Goal: Information Seeking & Learning: Learn about a topic

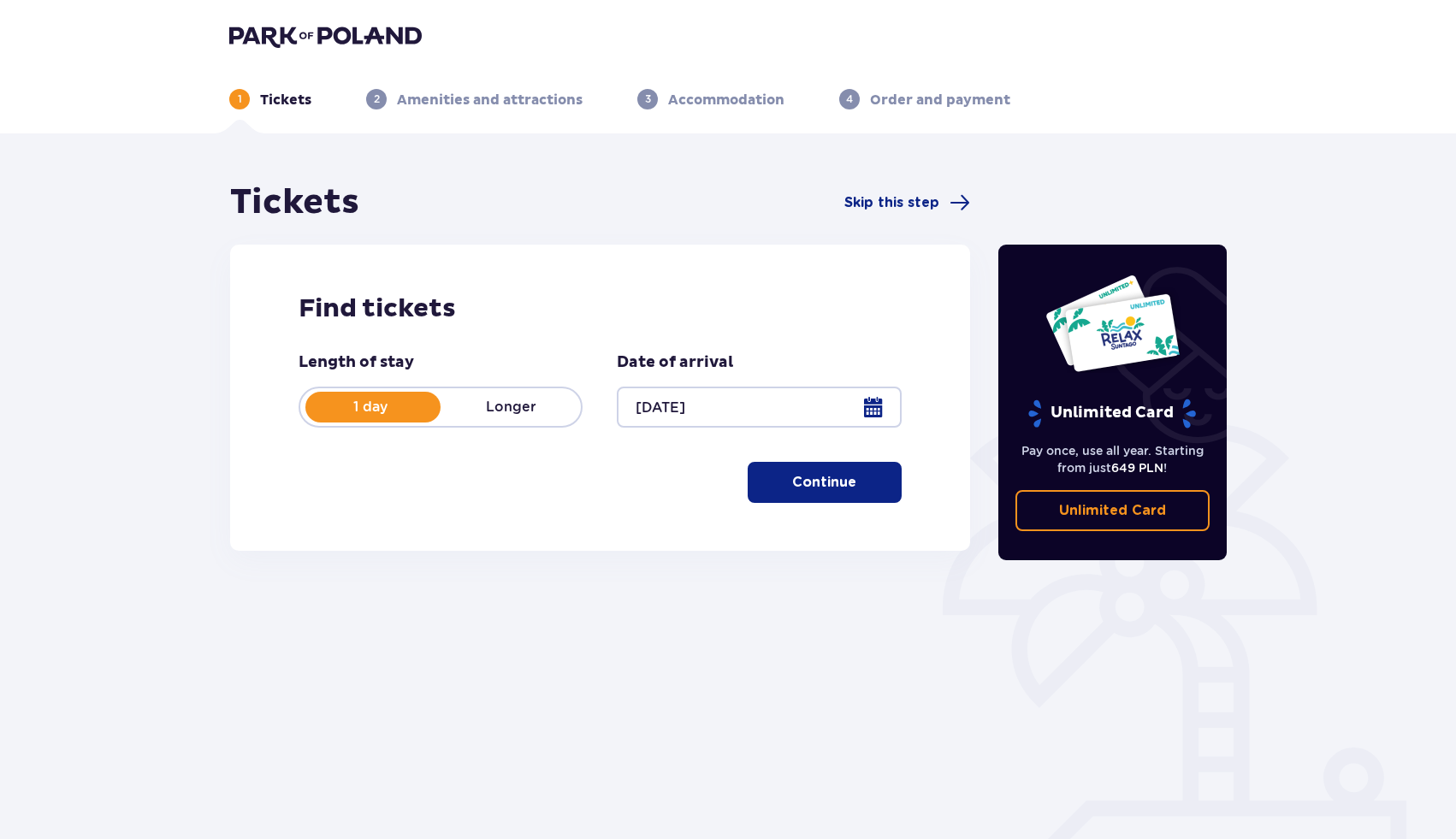
click at [821, 482] on font "Continue" at bounding box center [824, 483] width 64 height 14
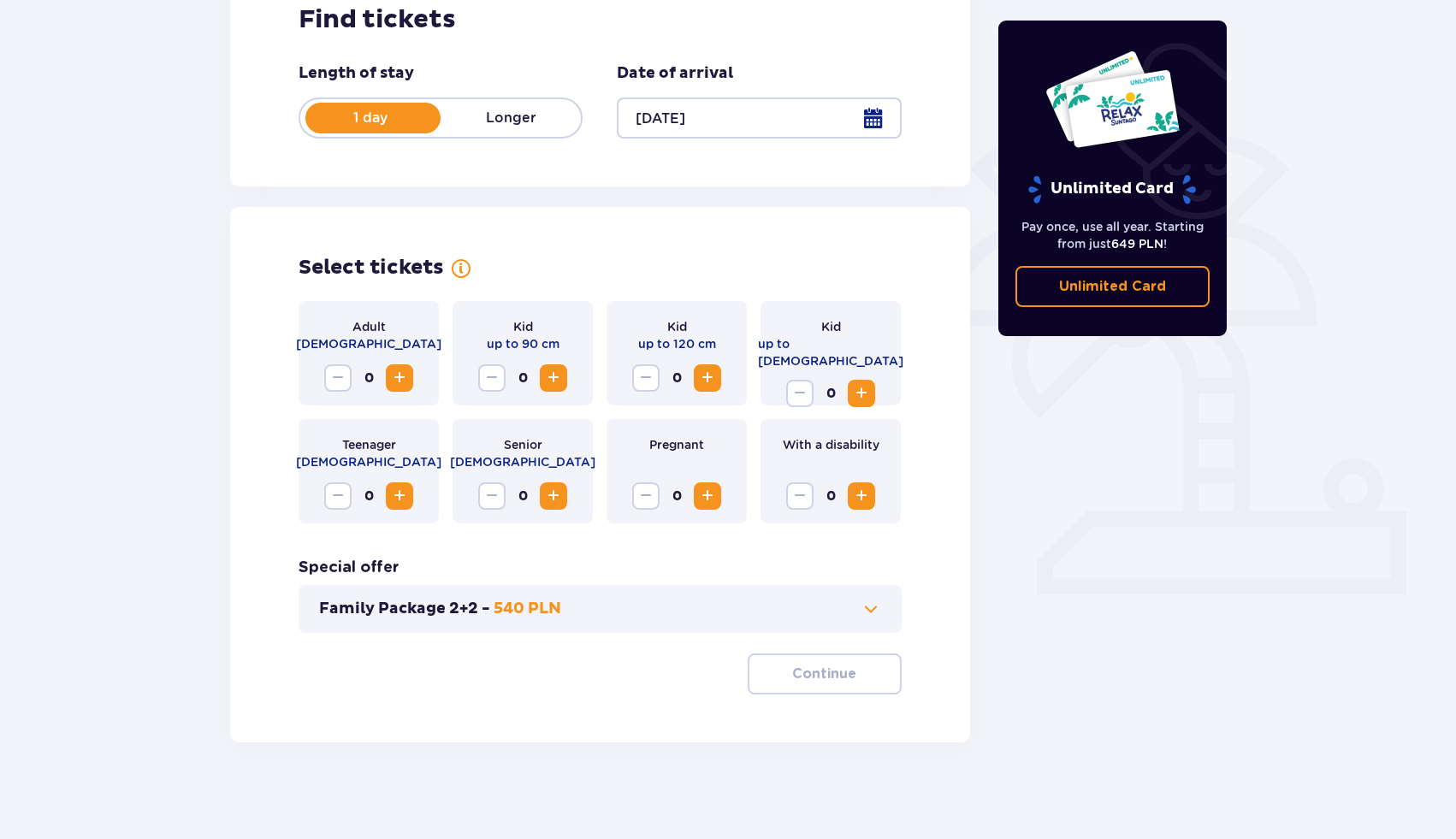
scroll to position [295, 0]
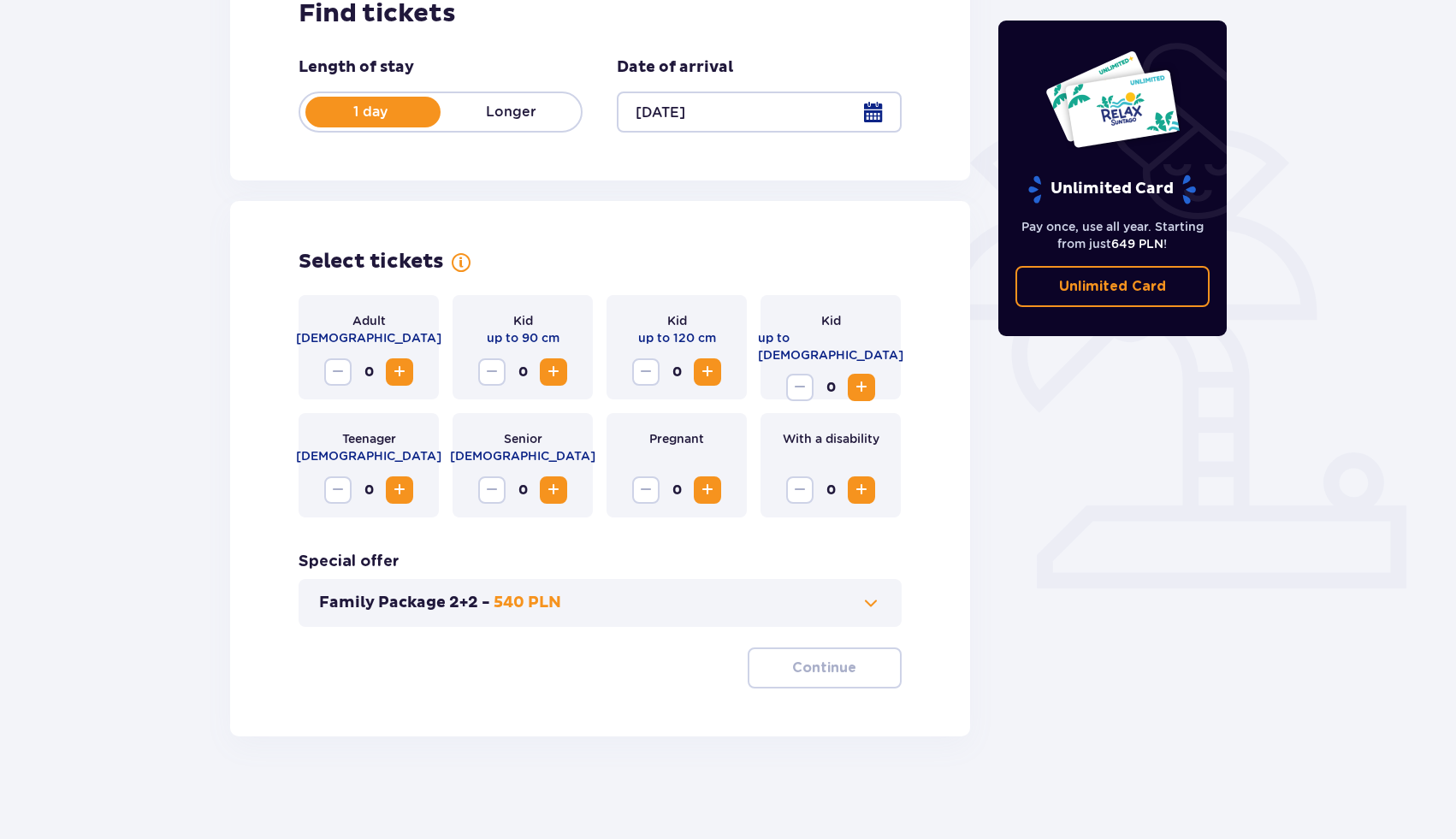
click at [399, 368] on span "Increase" at bounding box center [399, 372] width 21 height 21
click at [339, 372] on span "Reduce" at bounding box center [338, 372] width 21 height 21
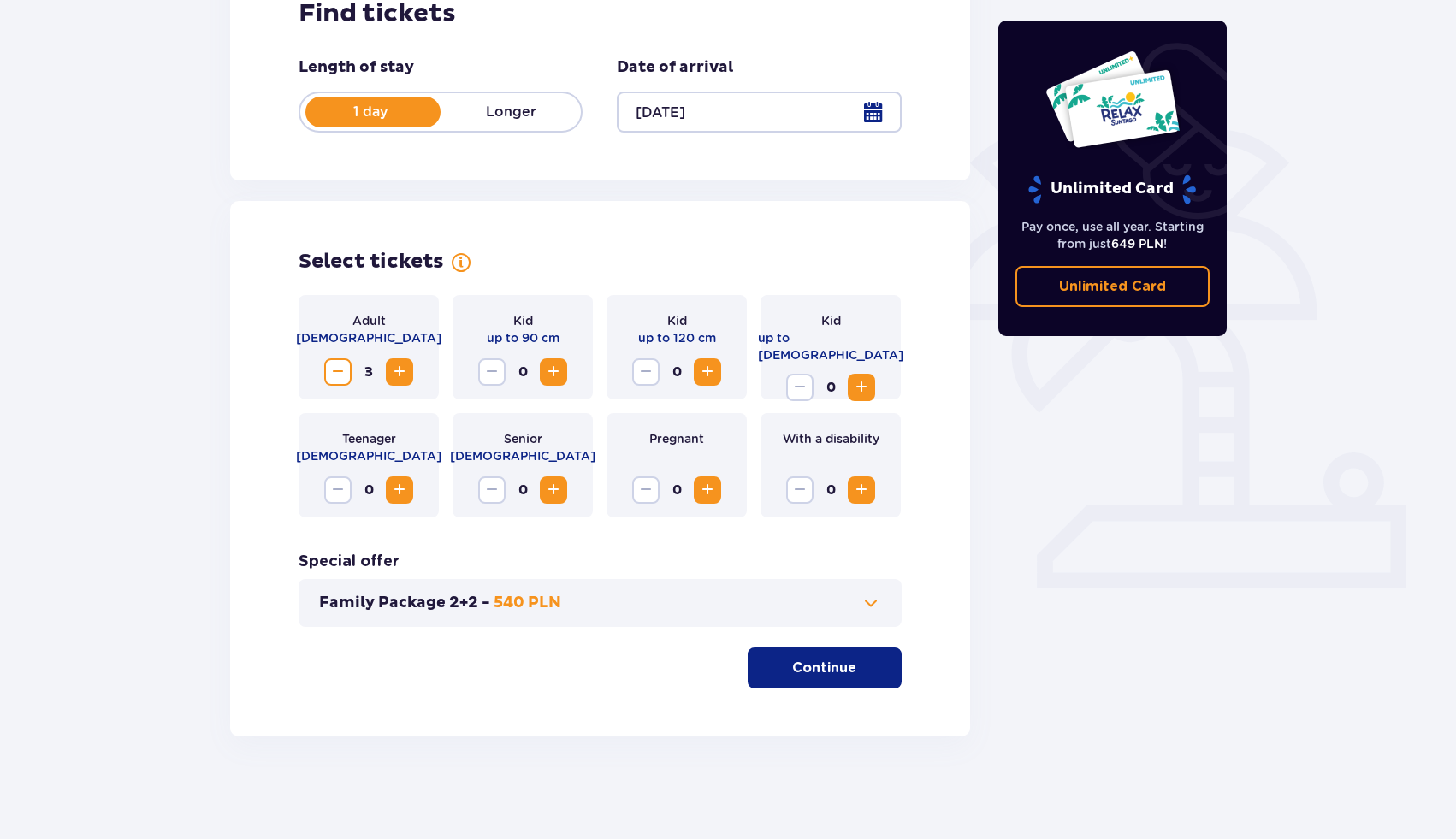
click at [391, 372] on span "Increase" at bounding box center [399, 372] width 21 height 21
click at [865, 606] on span at bounding box center [870, 603] width 21 height 21
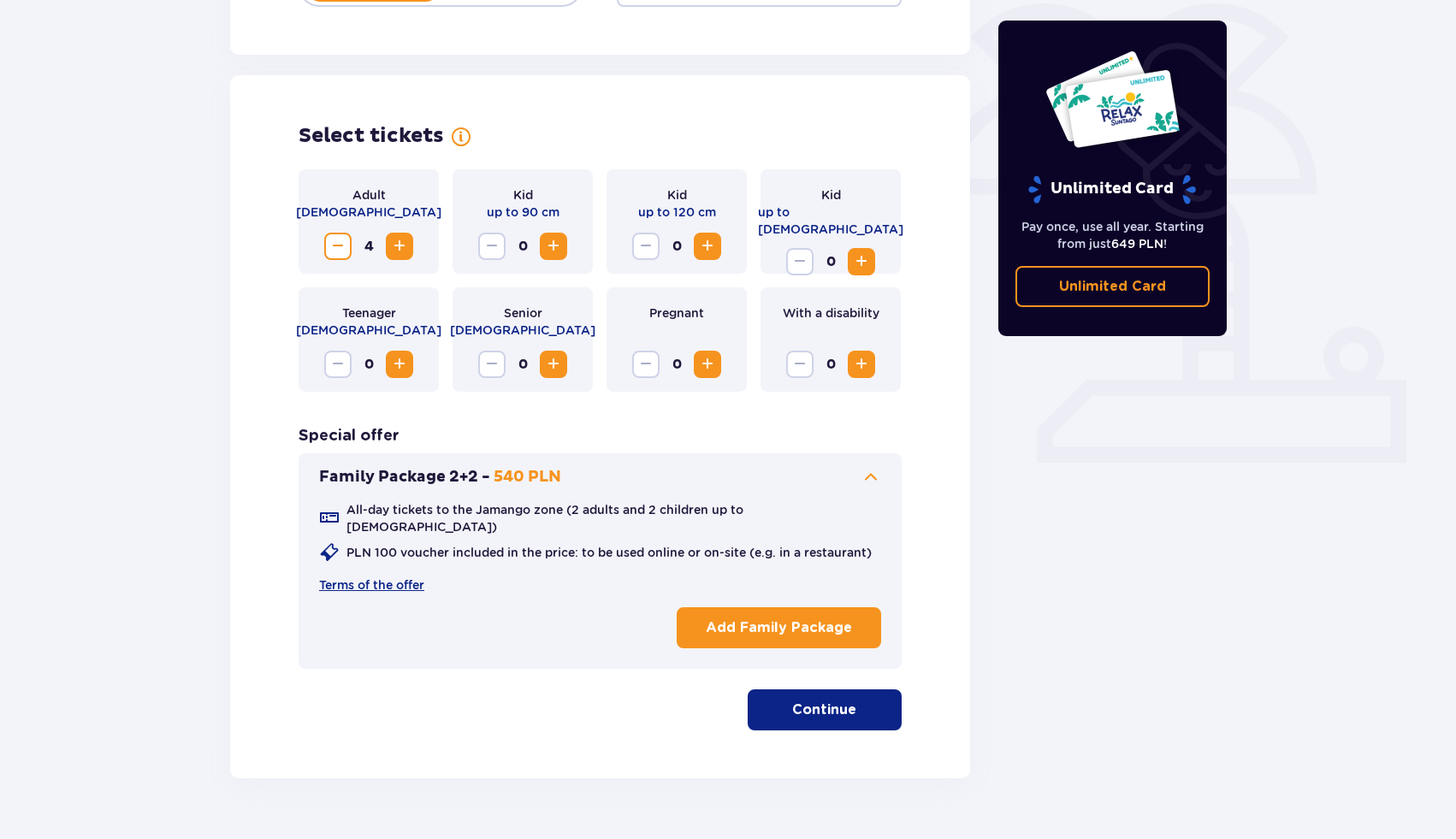
scroll to position [449, 0]
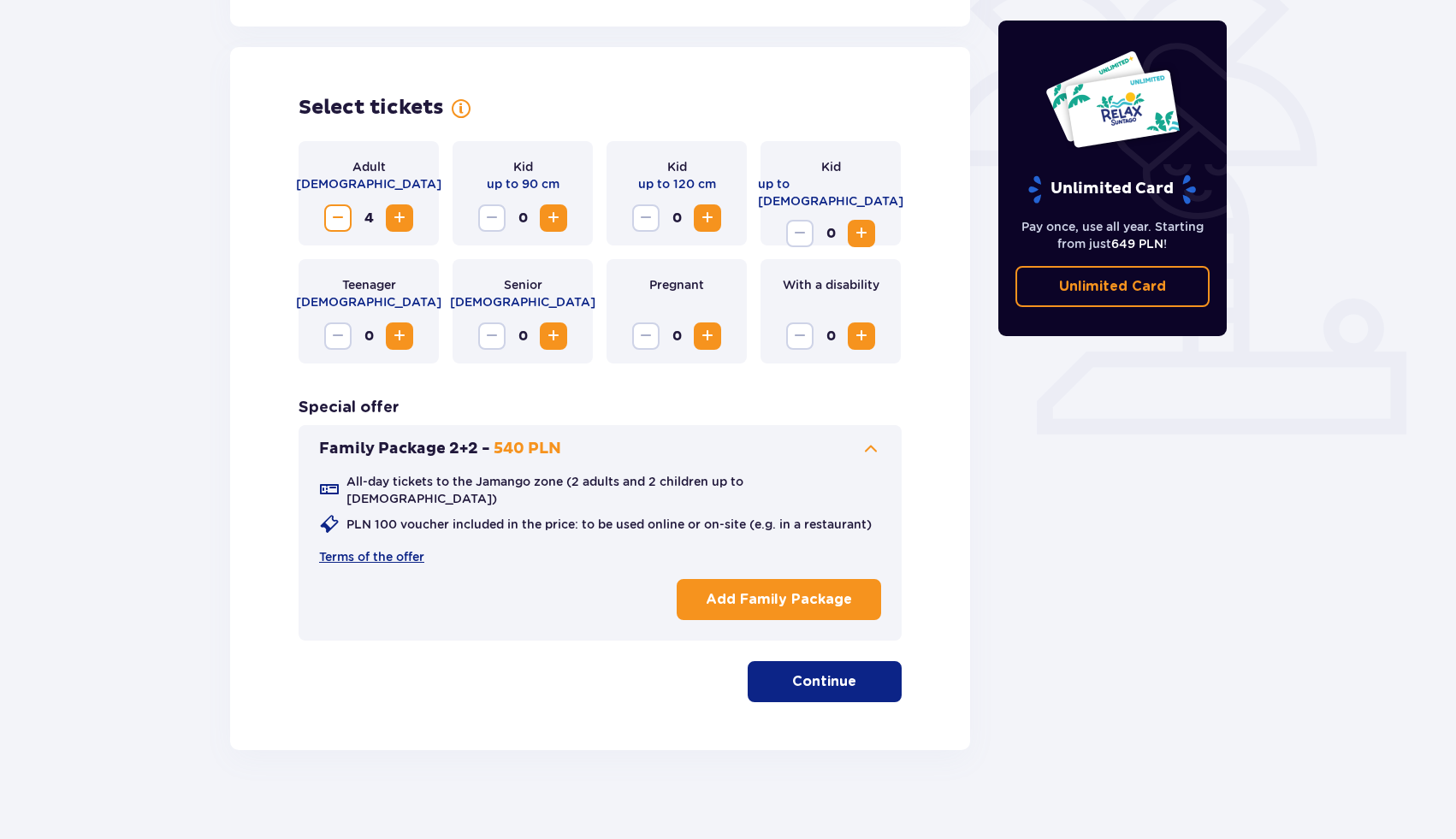
click at [465, 518] on font "PLN 100 voucher included in the price: to be used online or on-site (e.g. in a …" at bounding box center [608, 525] width 525 height 14
click at [474, 483] on font "All-day tickets to the Jamango zone (2 adults and 2 children up to 16 years old)" at bounding box center [544, 489] width 397 height 31
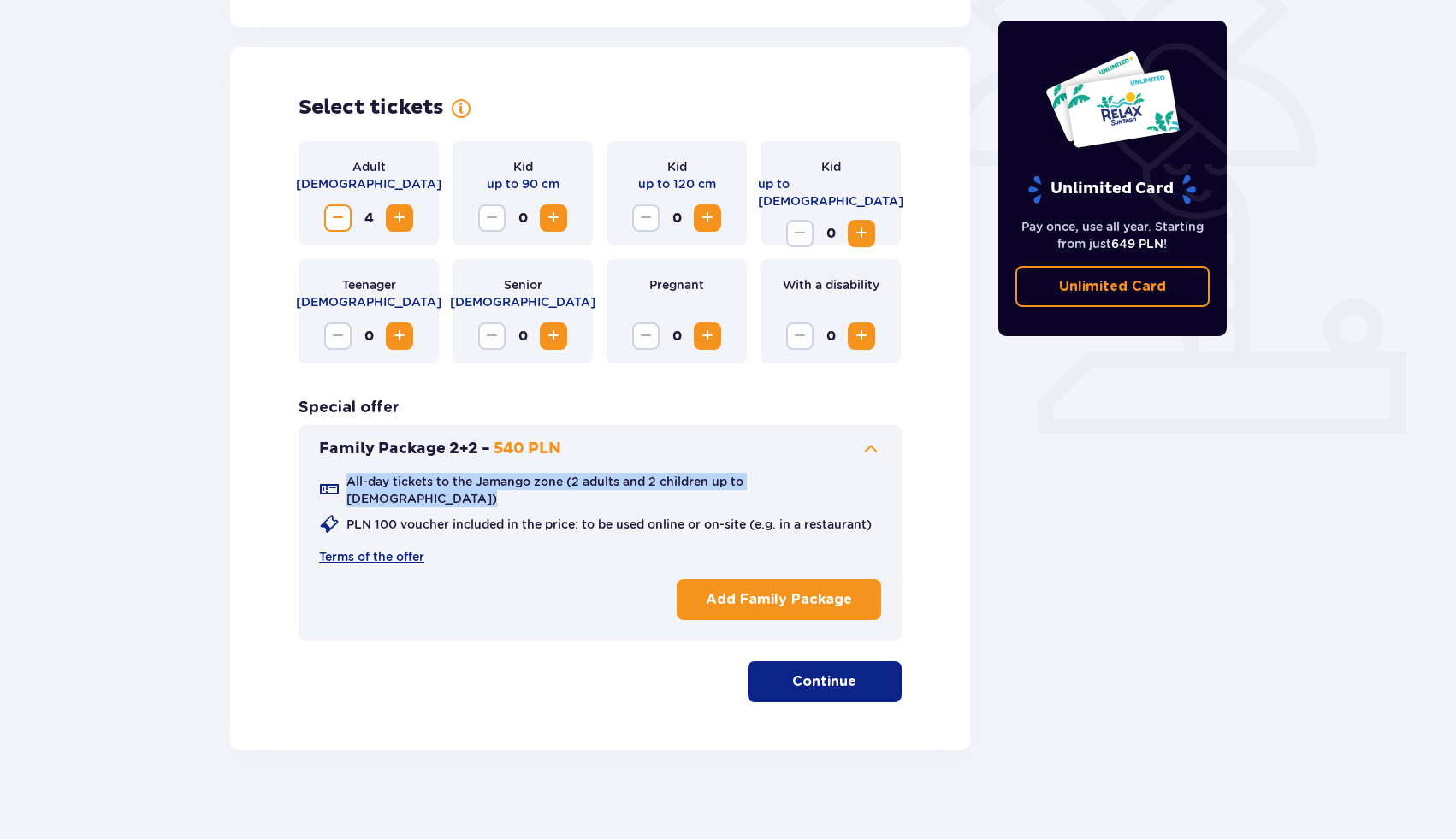
click at [474, 483] on font "All-day tickets to the Jamango zone (2 adults and 2 children up to 16 years old)" at bounding box center [544, 489] width 397 height 31
click at [521, 483] on font "All-day tickets to the Jamango zone (2 adults and 2 children up to 16 years old)" at bounding box center [544, 489] width 397 height 31
click at [875, 450] on span at bounding box center [870, 449] width 21 height 21
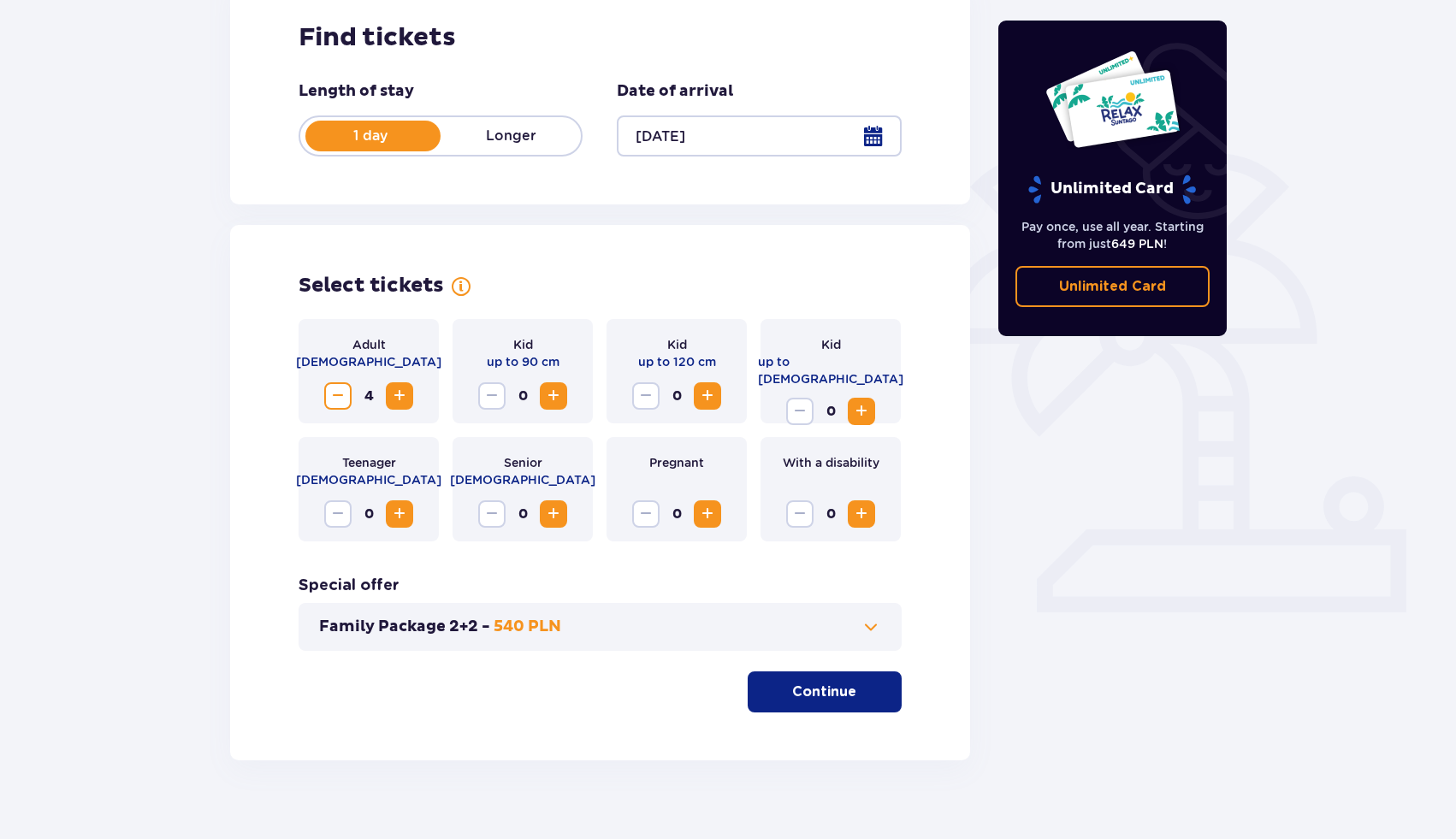
scroll to position [275, 0]
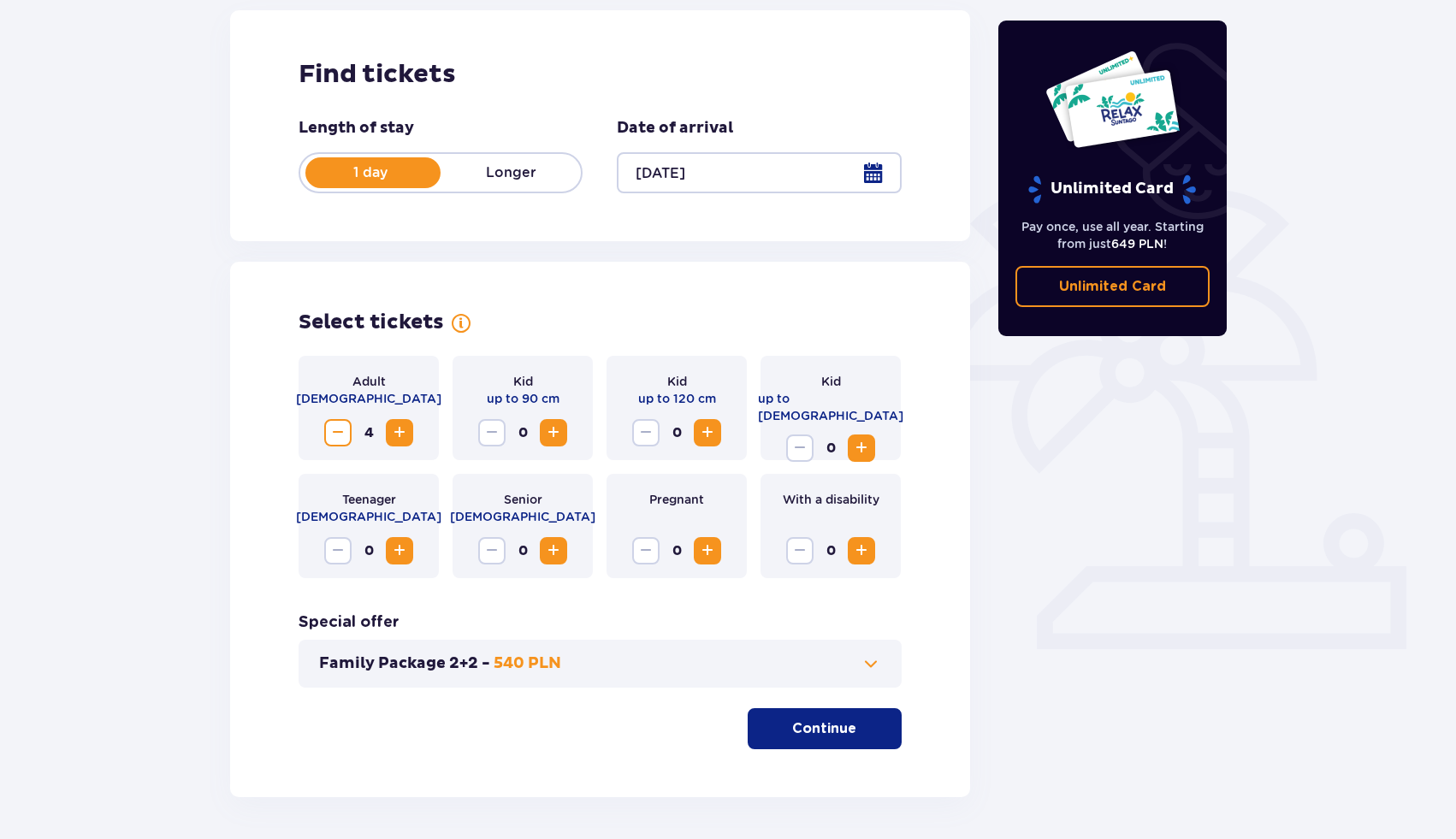
click at [855, 715] on button "Continue" at bounding box center [824, 729] width 154 height 41
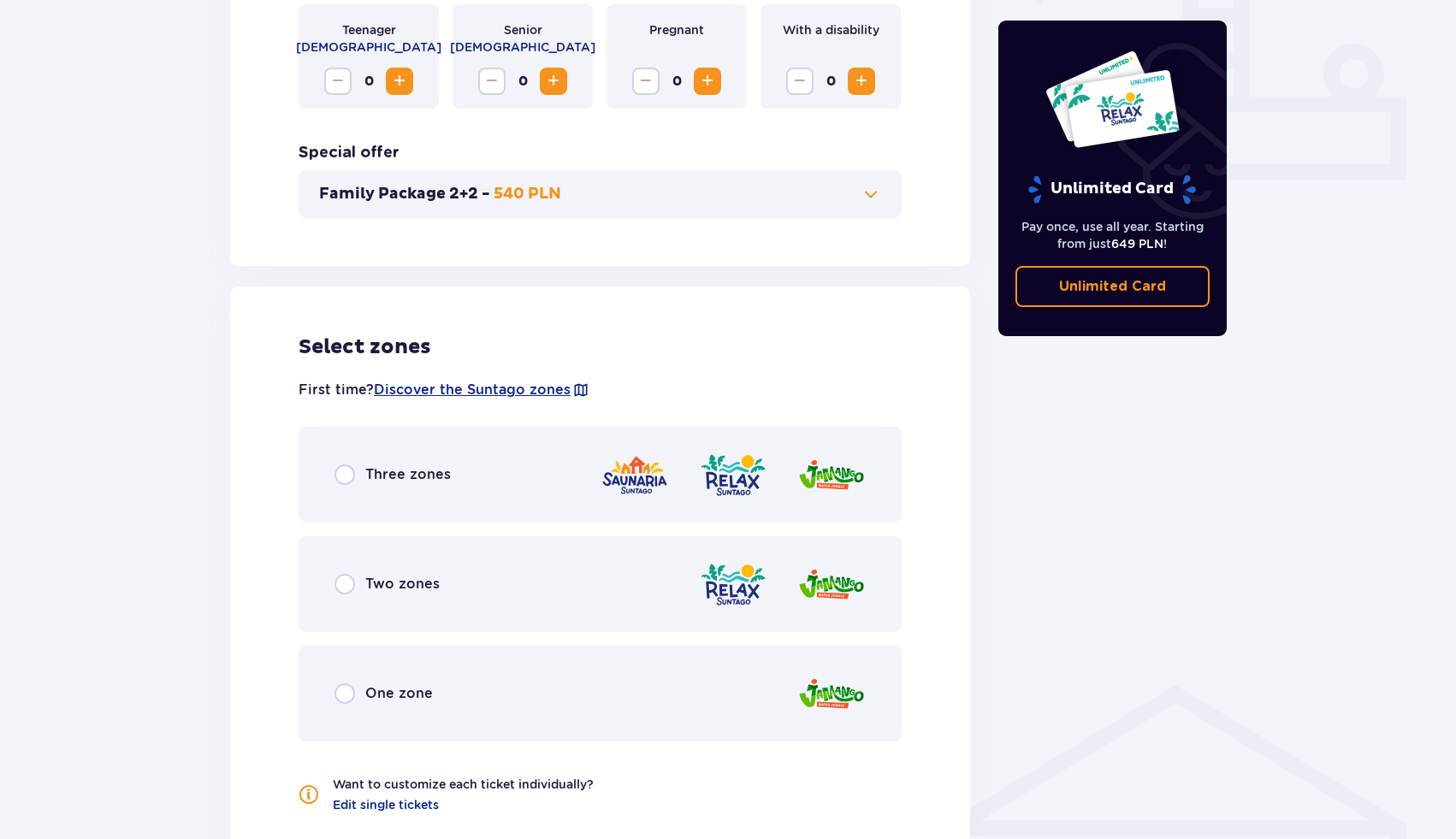
scroll to position [0, 0]
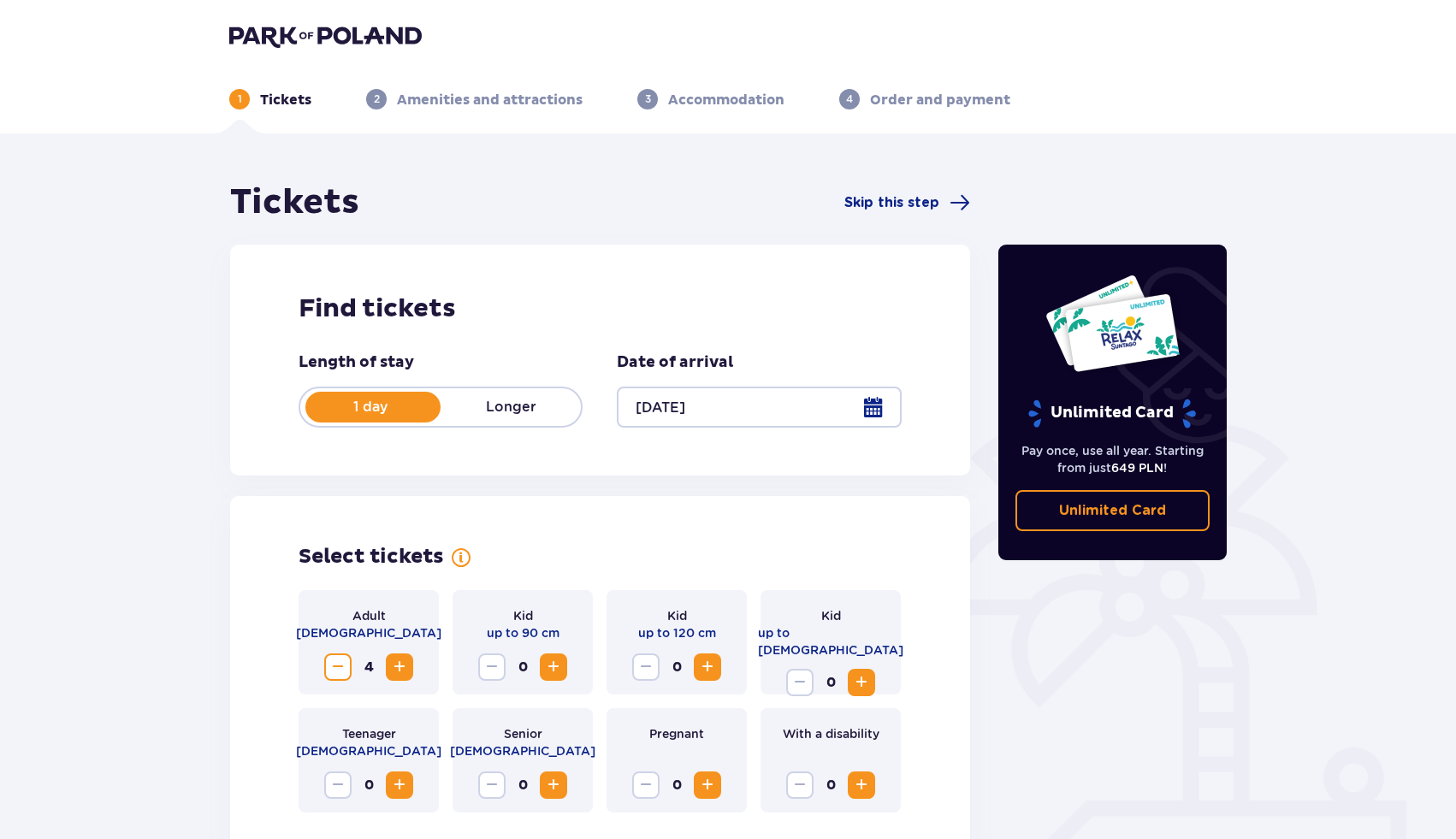
click at [286, 35] on img at bounding box center [325, 35] width 192 height 24
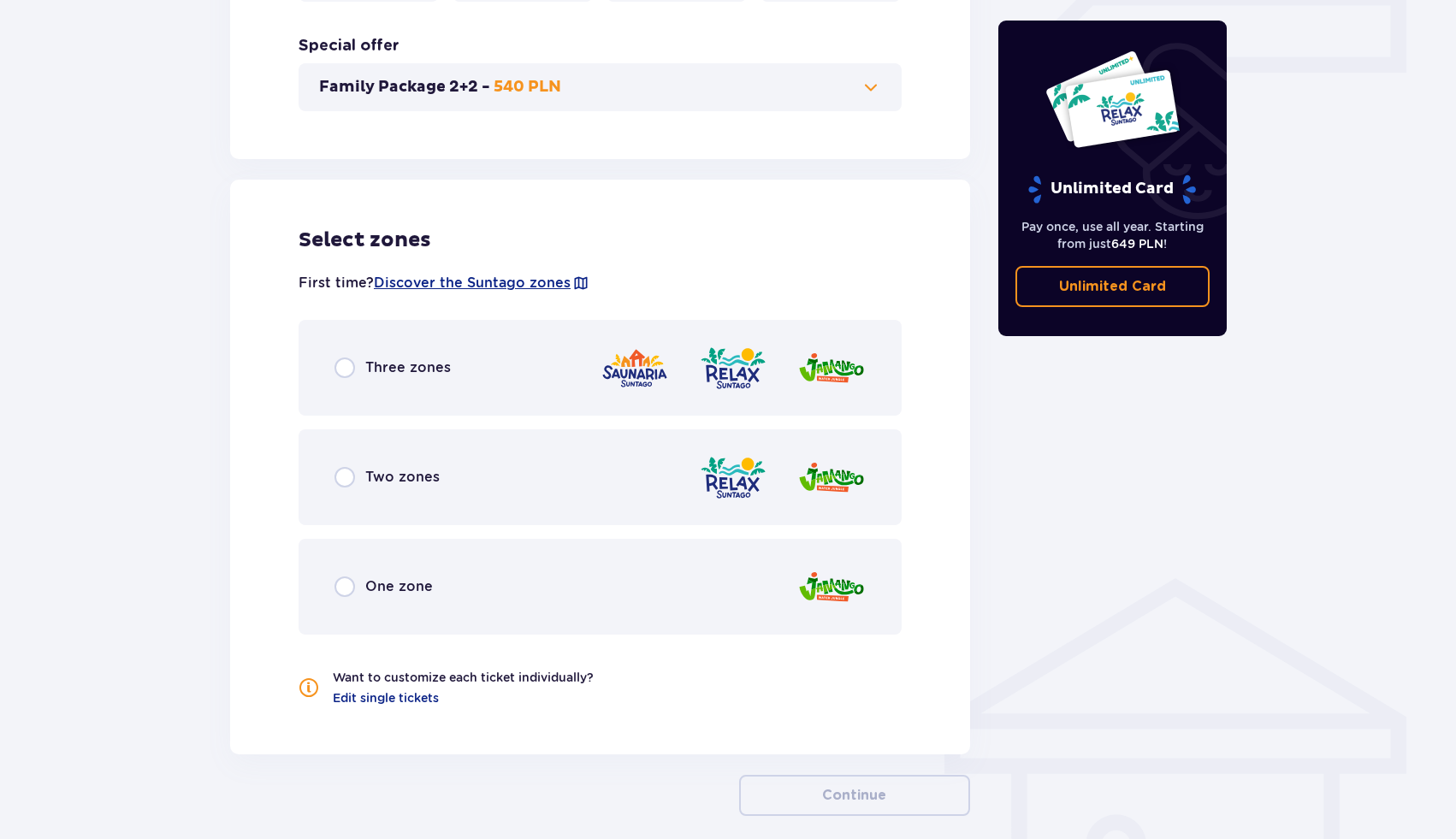
scroll to position [891, 0]
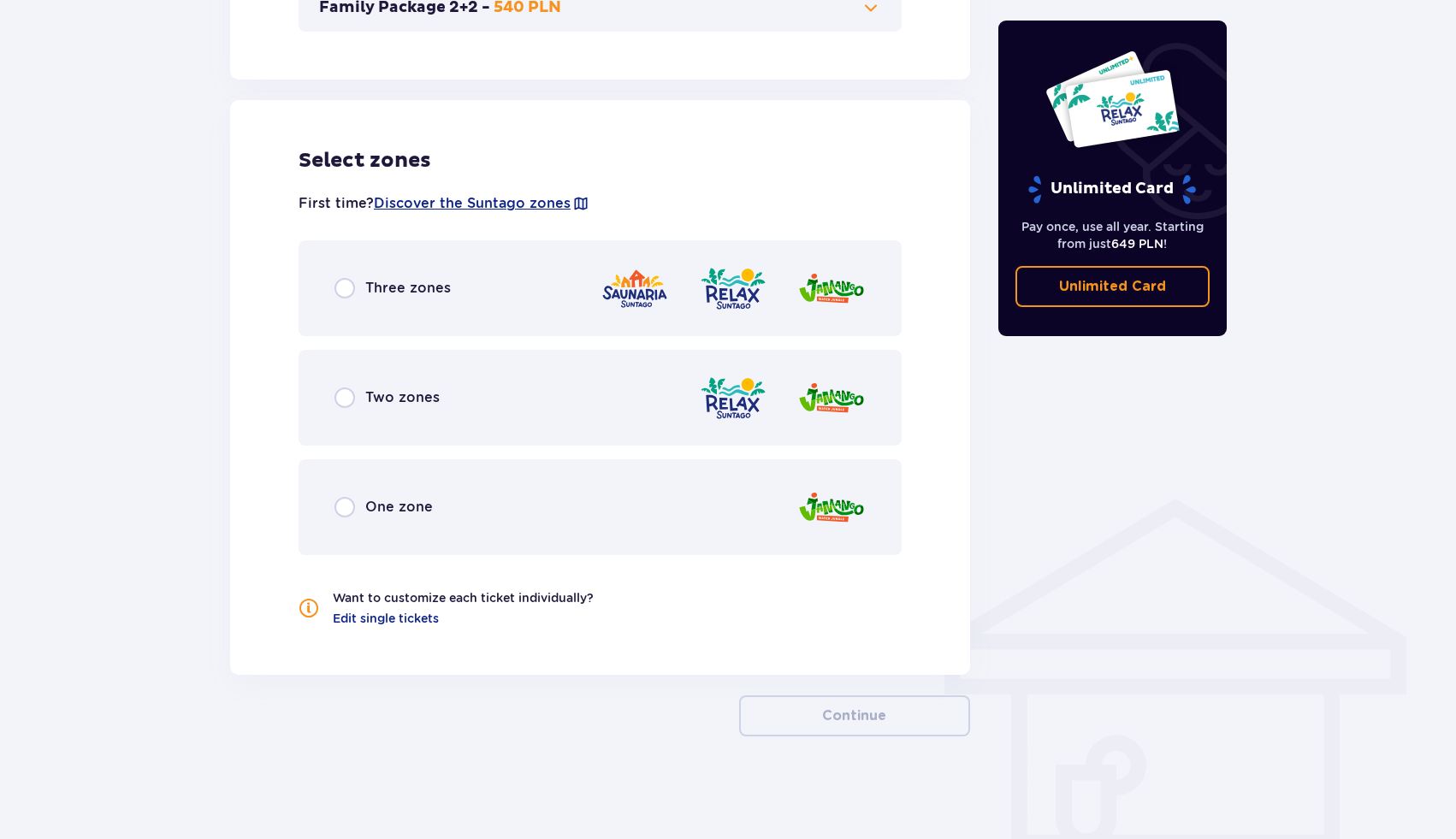
click at [526, 515] on div "One zone" at bounding box center [600, 507] width 603 height 96
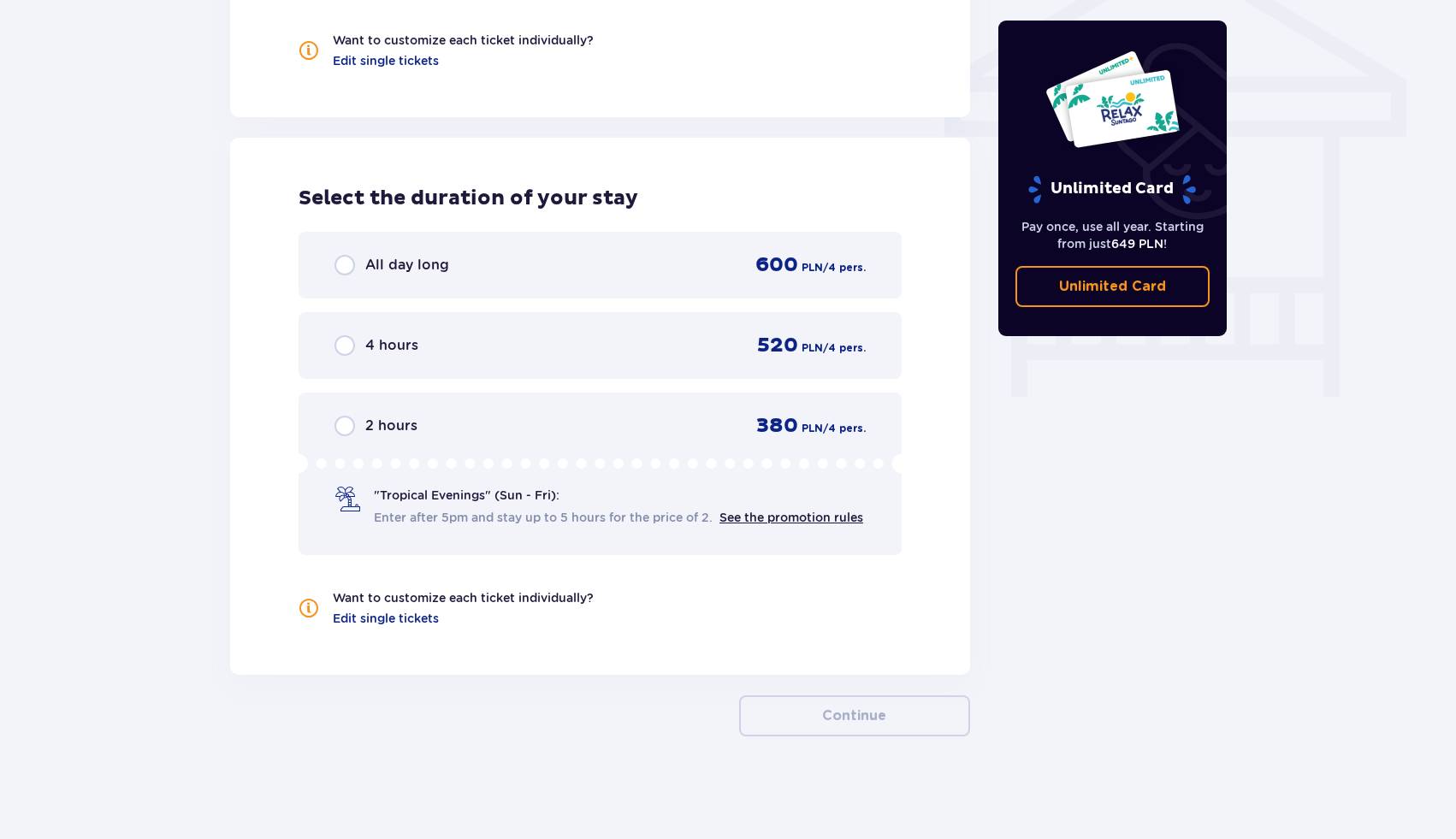
scroll to position [1465, 0]
click at [481, 414] on div "2 hours 380 PLN / 4 pers." at bounding box center [601, 426] width 532 height 26
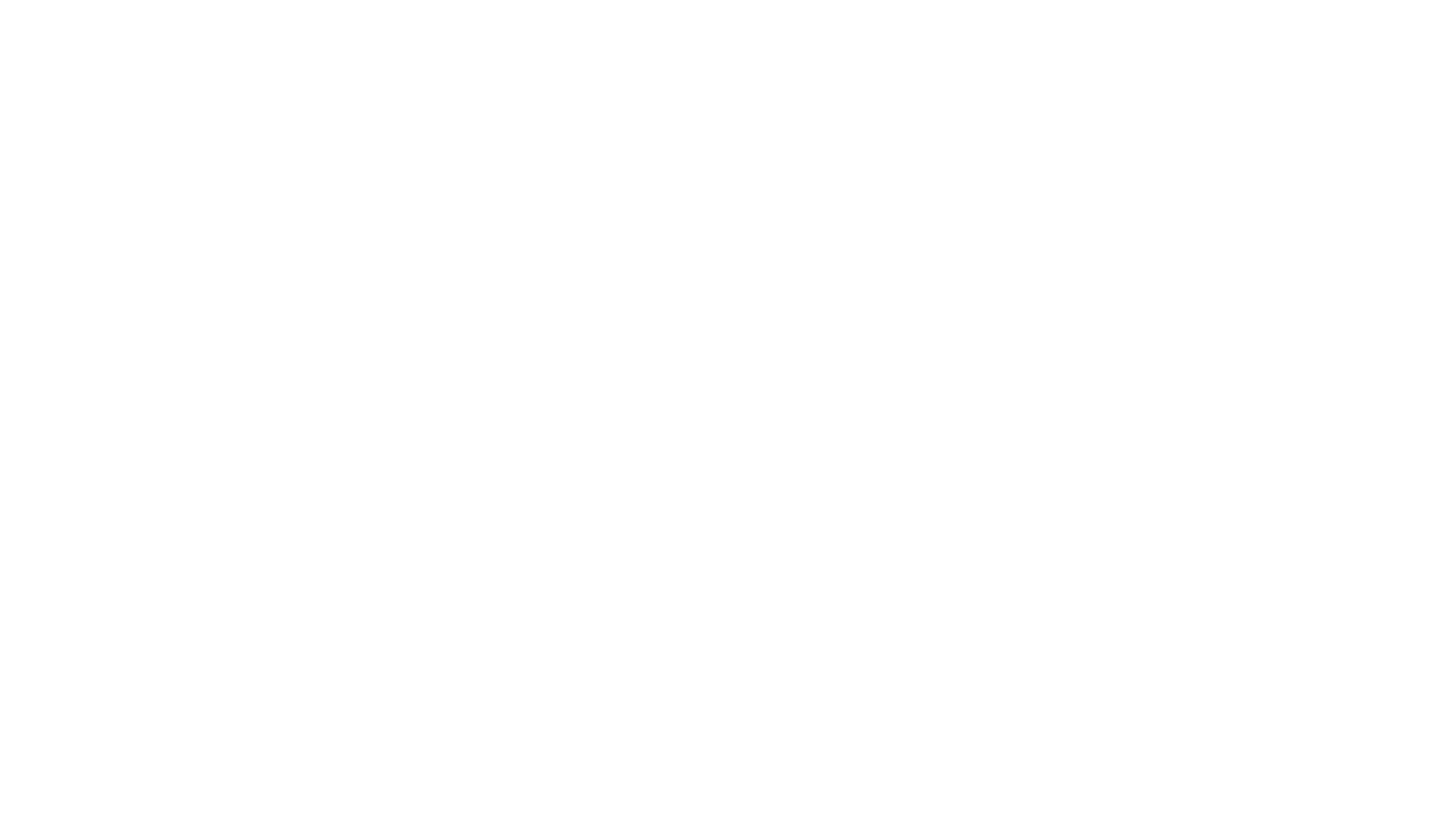
scroll to position [0, 0]
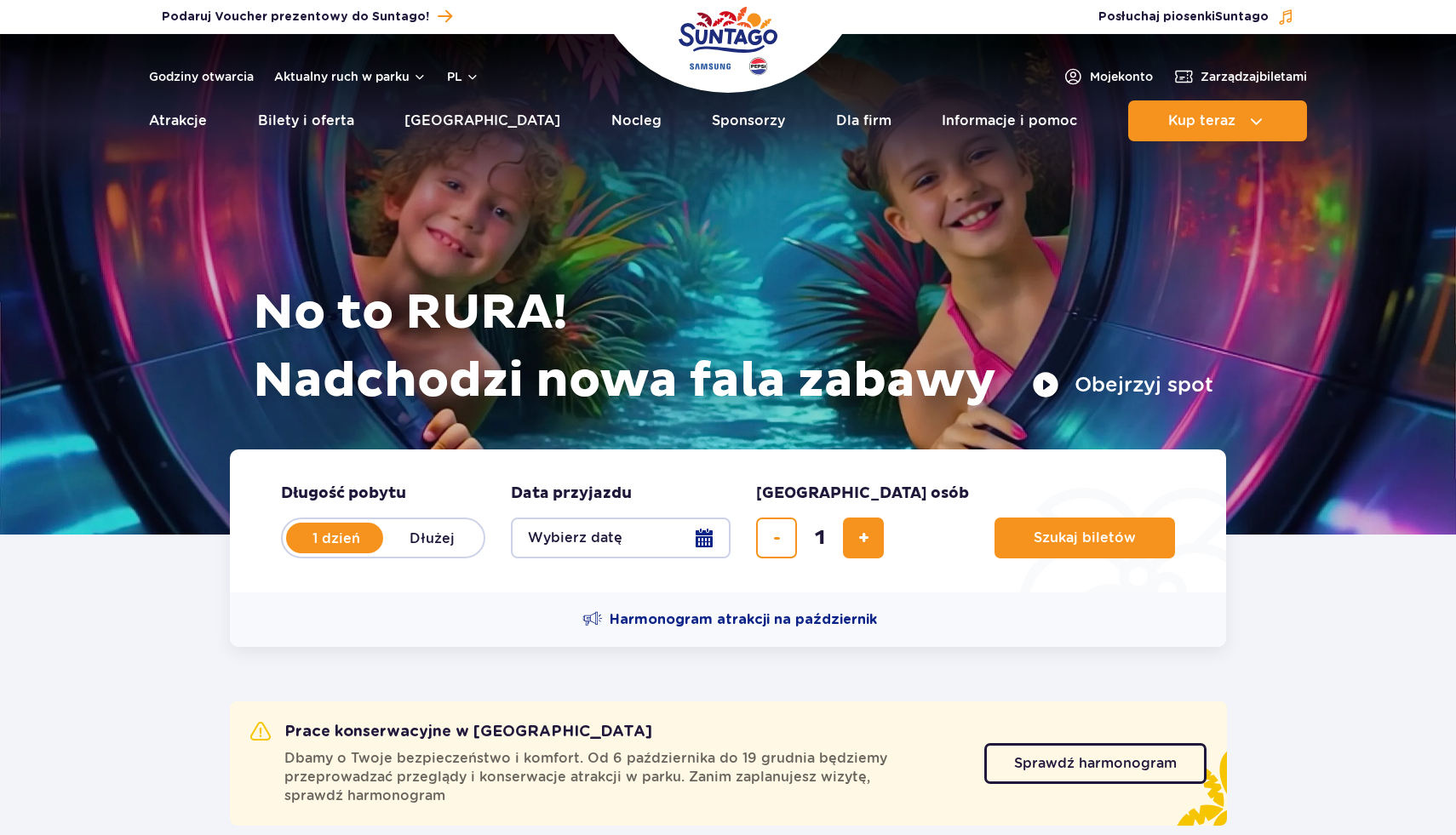
click at [620, 208] on div "No to RURA! Nadchodzi nowa fala zabawy Obejrzyj spot" at bounding box center [728, 263] width 971 height 373
click at [471, 74] on button "pl" at bounding box center [462, 76] width 32 height 17
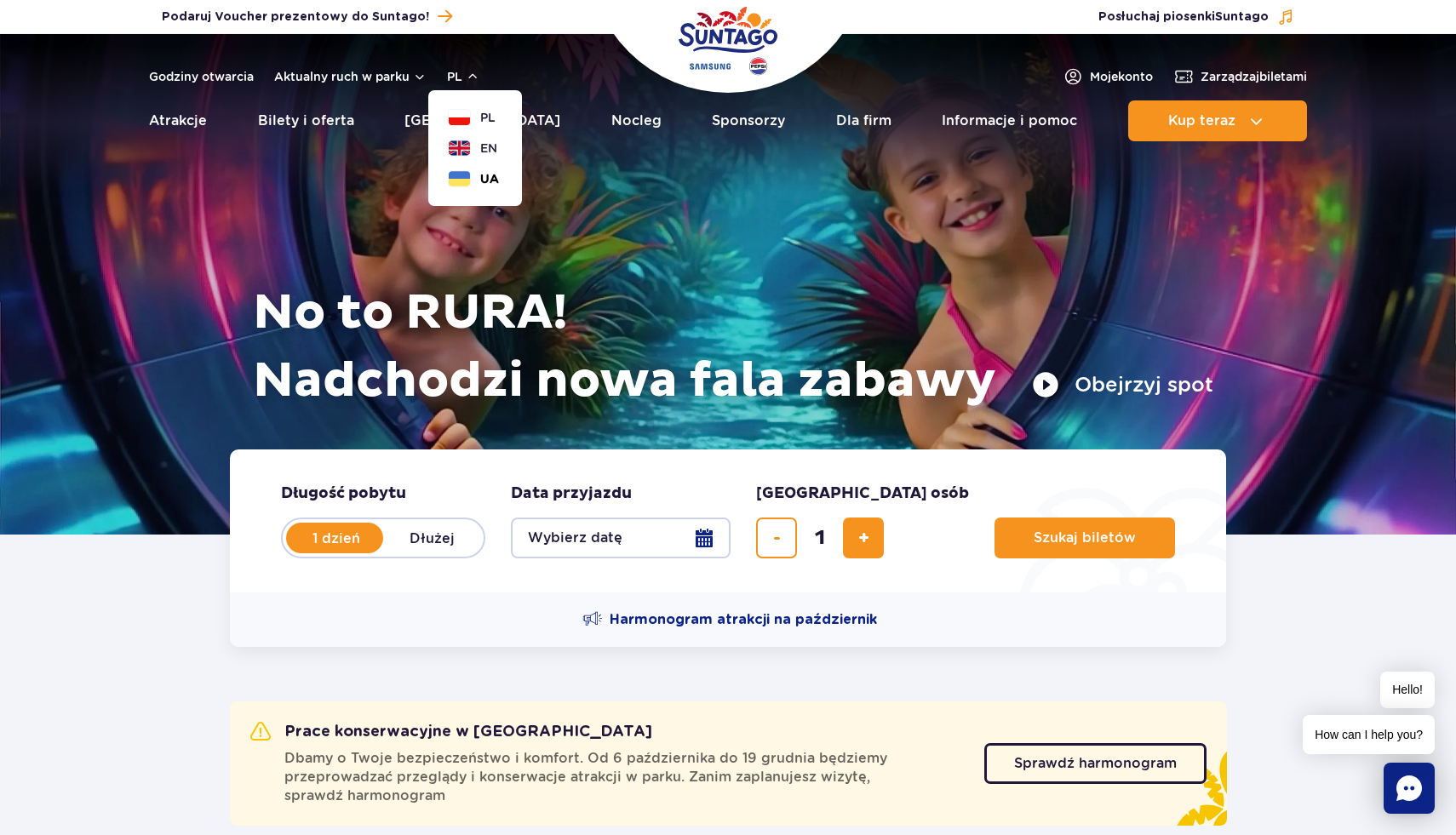
click at [490, 179] on span "UA" at bounding box center [489, 178] width 19 height 17
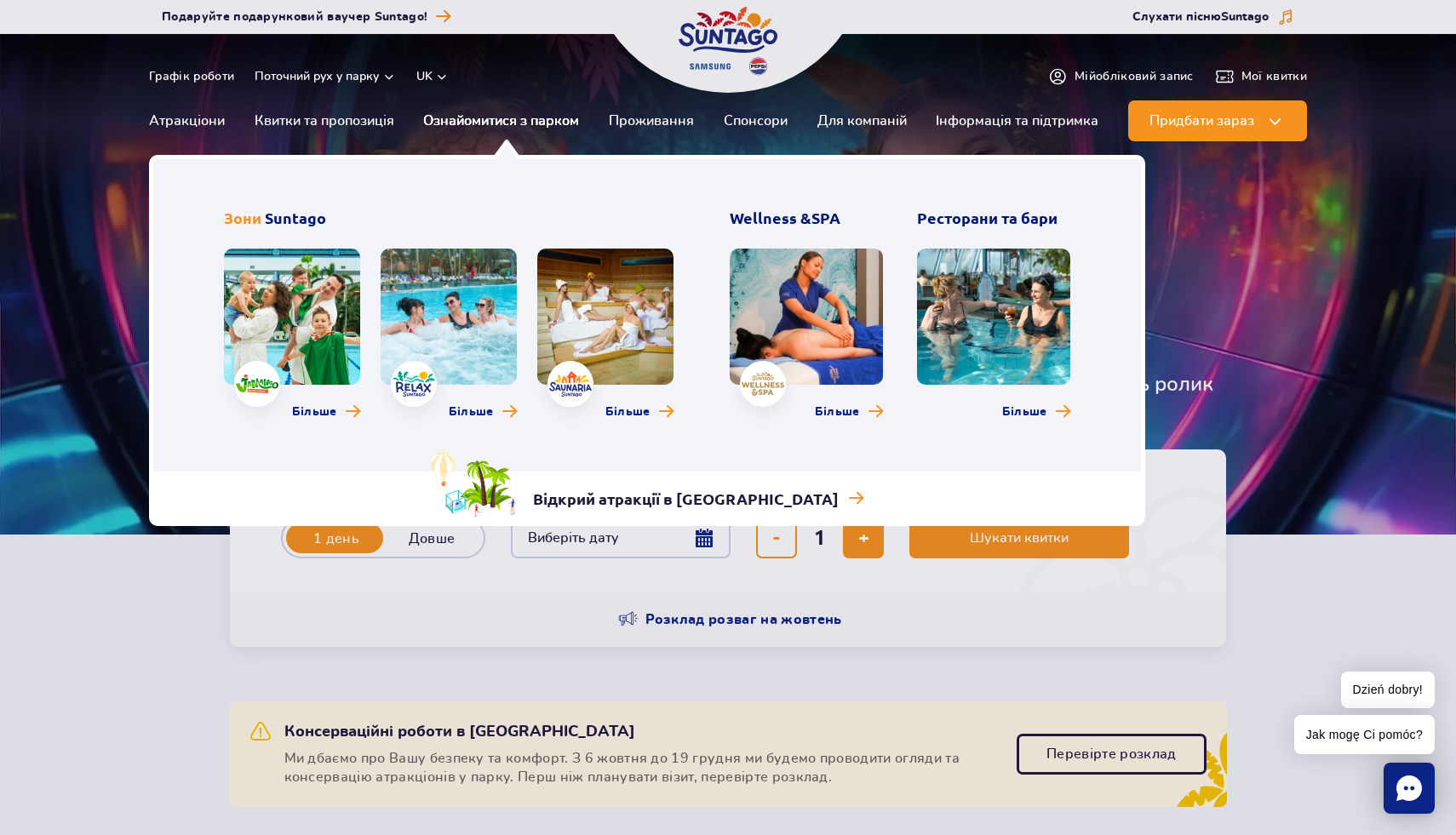
click at [534, 118] on link "Ознайомитися з парком" at bounding box center [501, 122] width 156 height 41
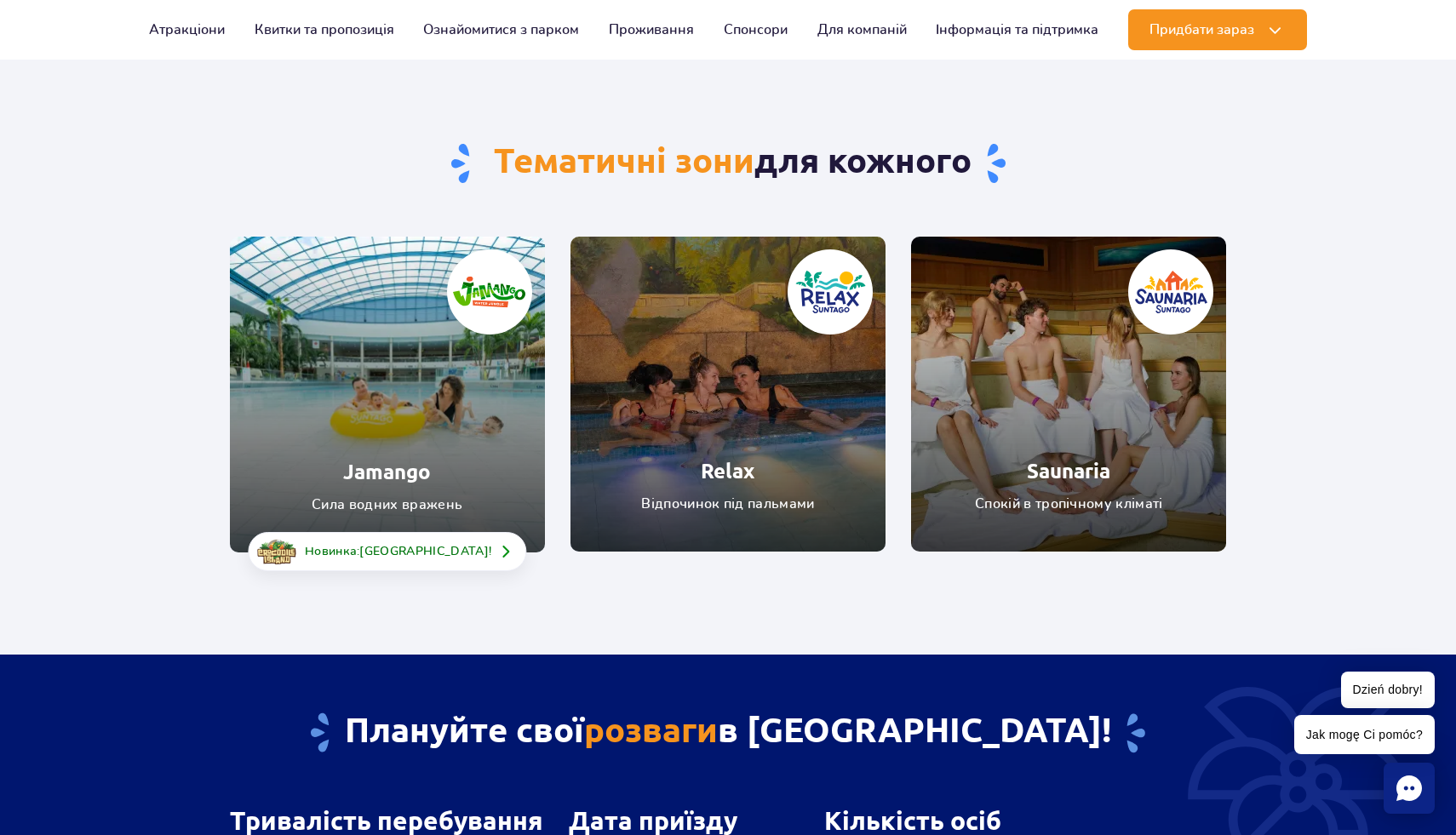
scroll to position [81, 0]
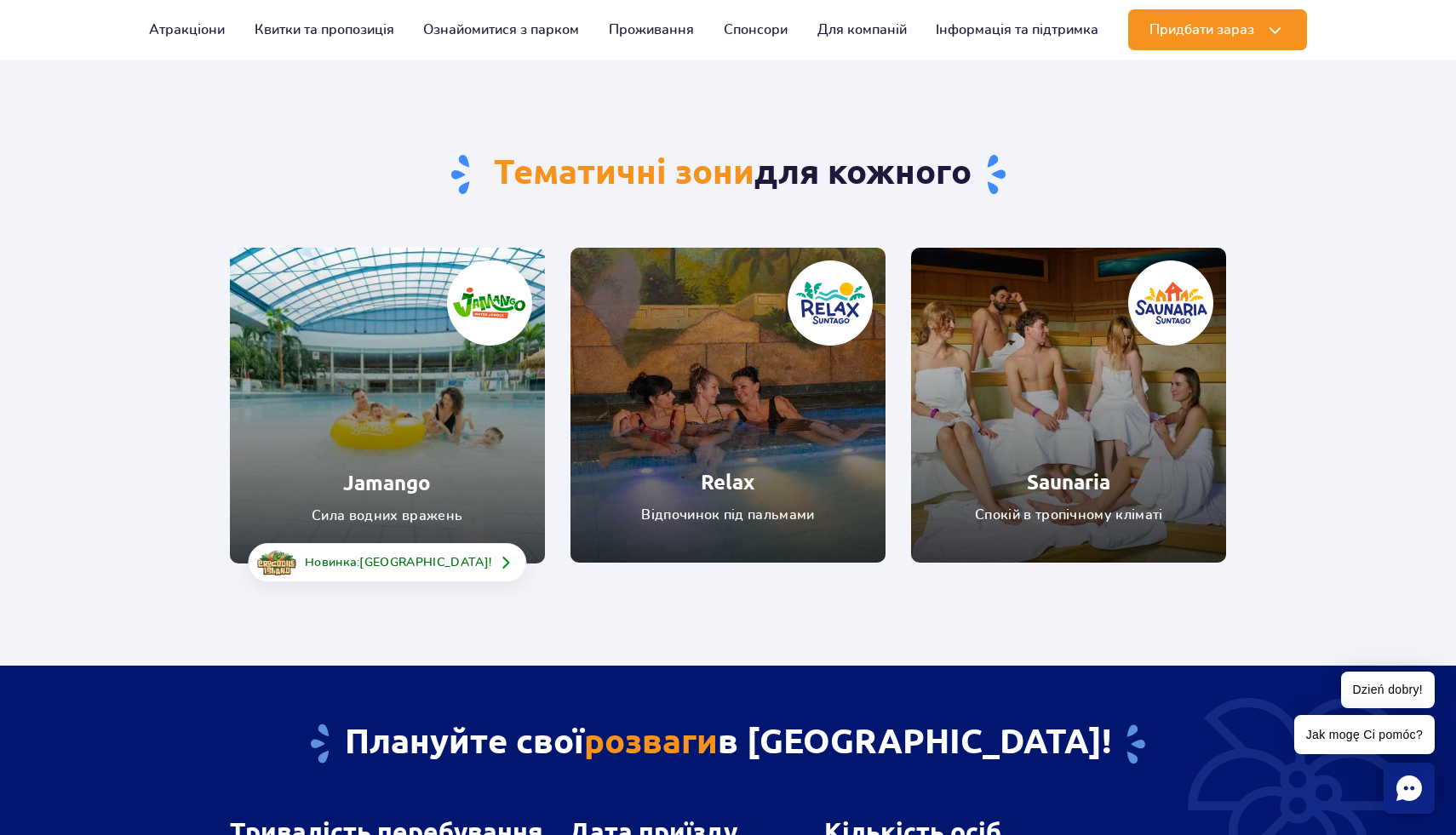
click at [388, 477] on link "Jamango" at bounding box center [387, 406] width 315 height 316
click at [748, 487] on link "Relax" at bounding box center [727, 405] width 315 height 315
click at [1068, 466] on link "Saunaria" at bounding box center [1068, 405] width 315 height 315
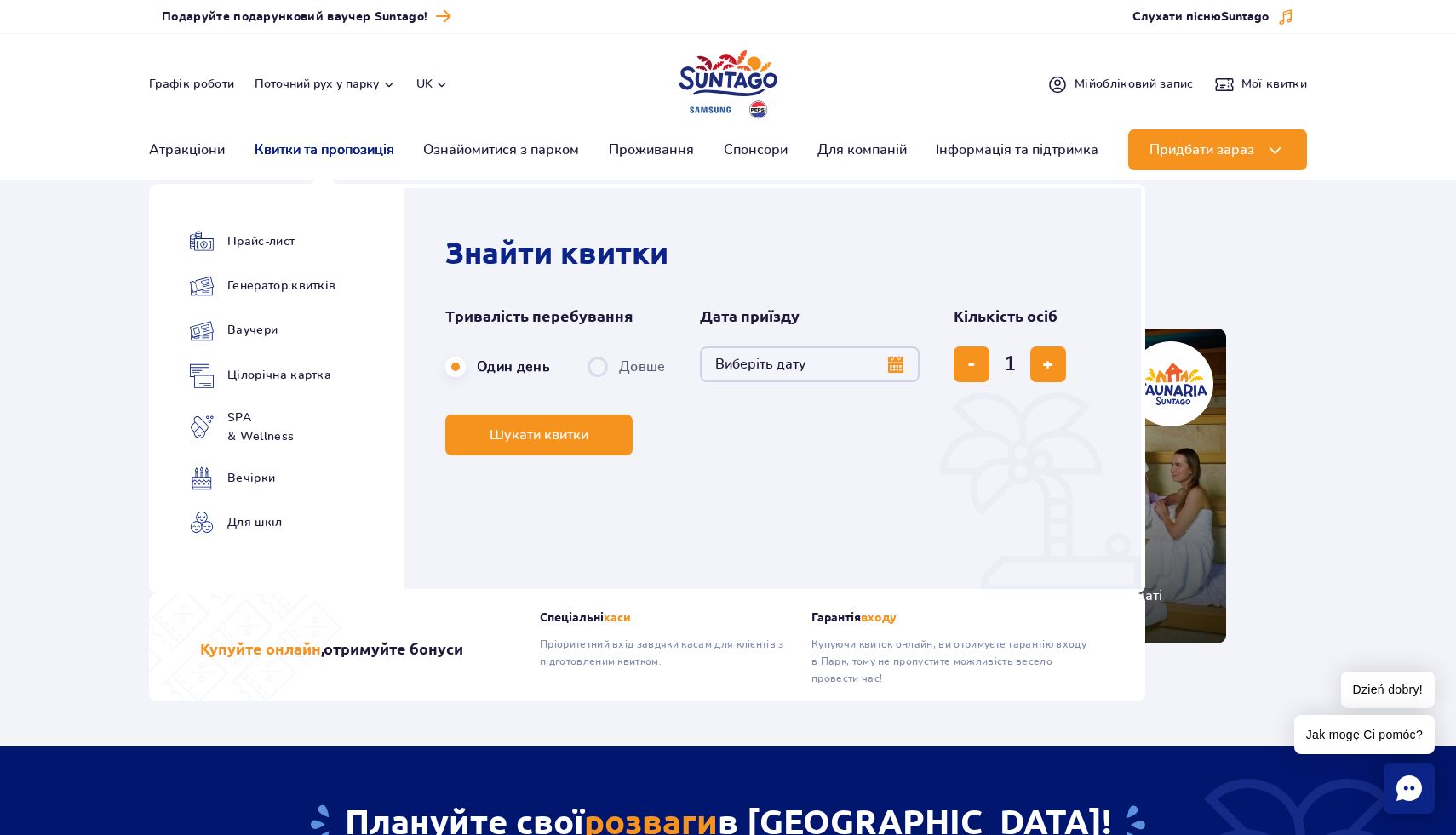
click at [377, 153] on link "Квитки та пропозиція" at bounding box center [324, 150] width 139 height 41
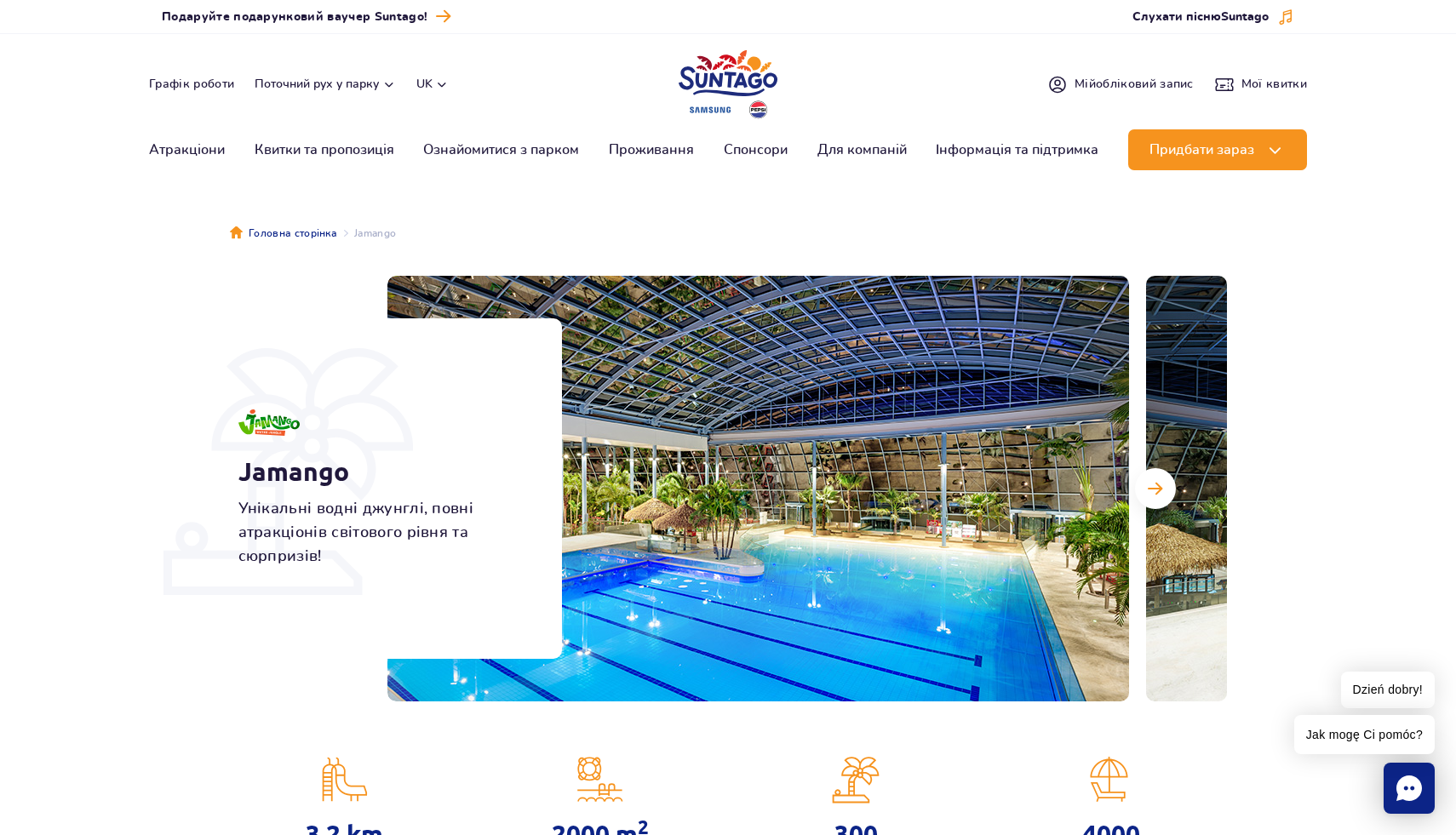
click at [833, 477] on img at bounding box center [757, 489] width 742 height 425
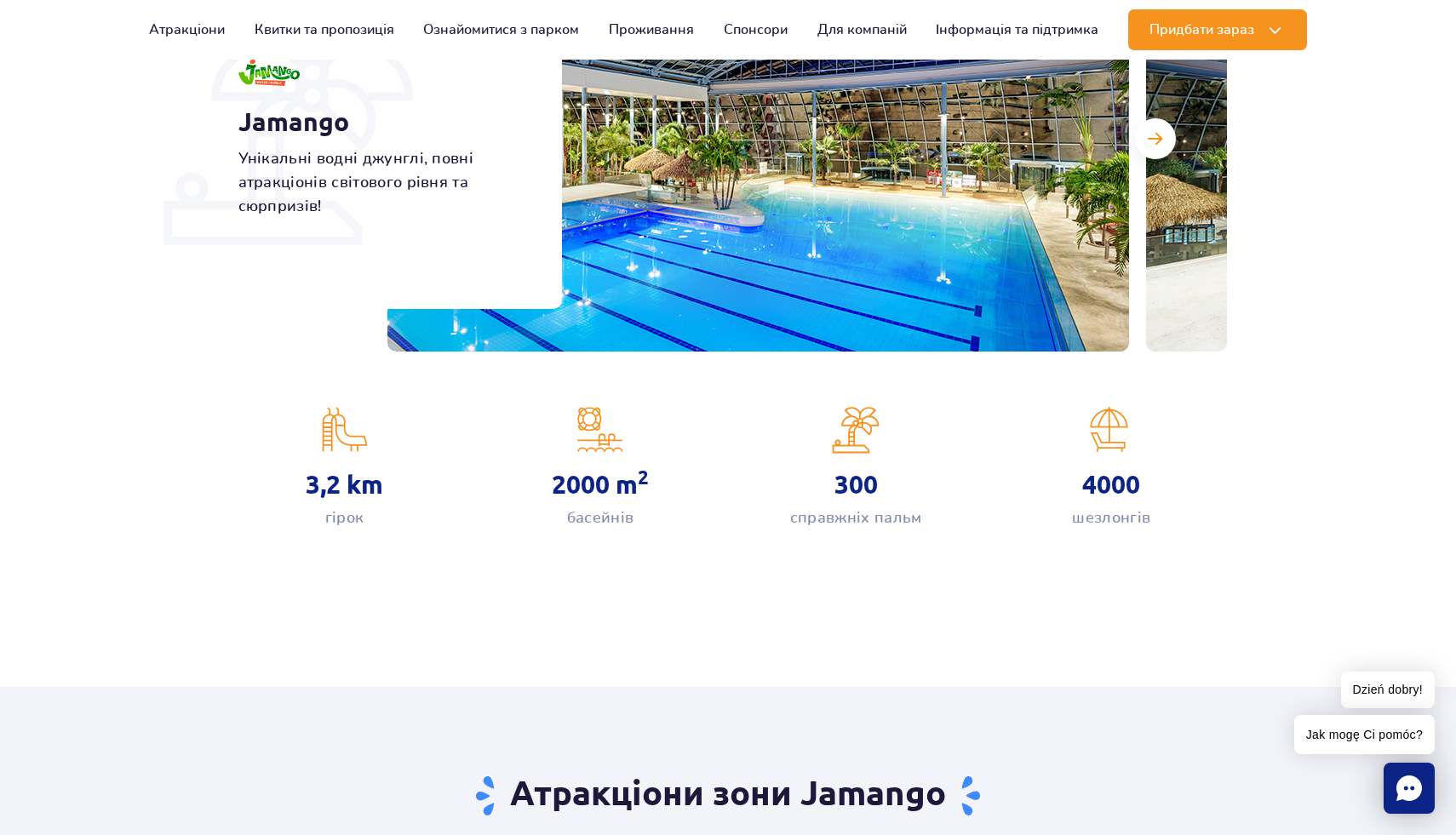
scroll to position [42, 0]
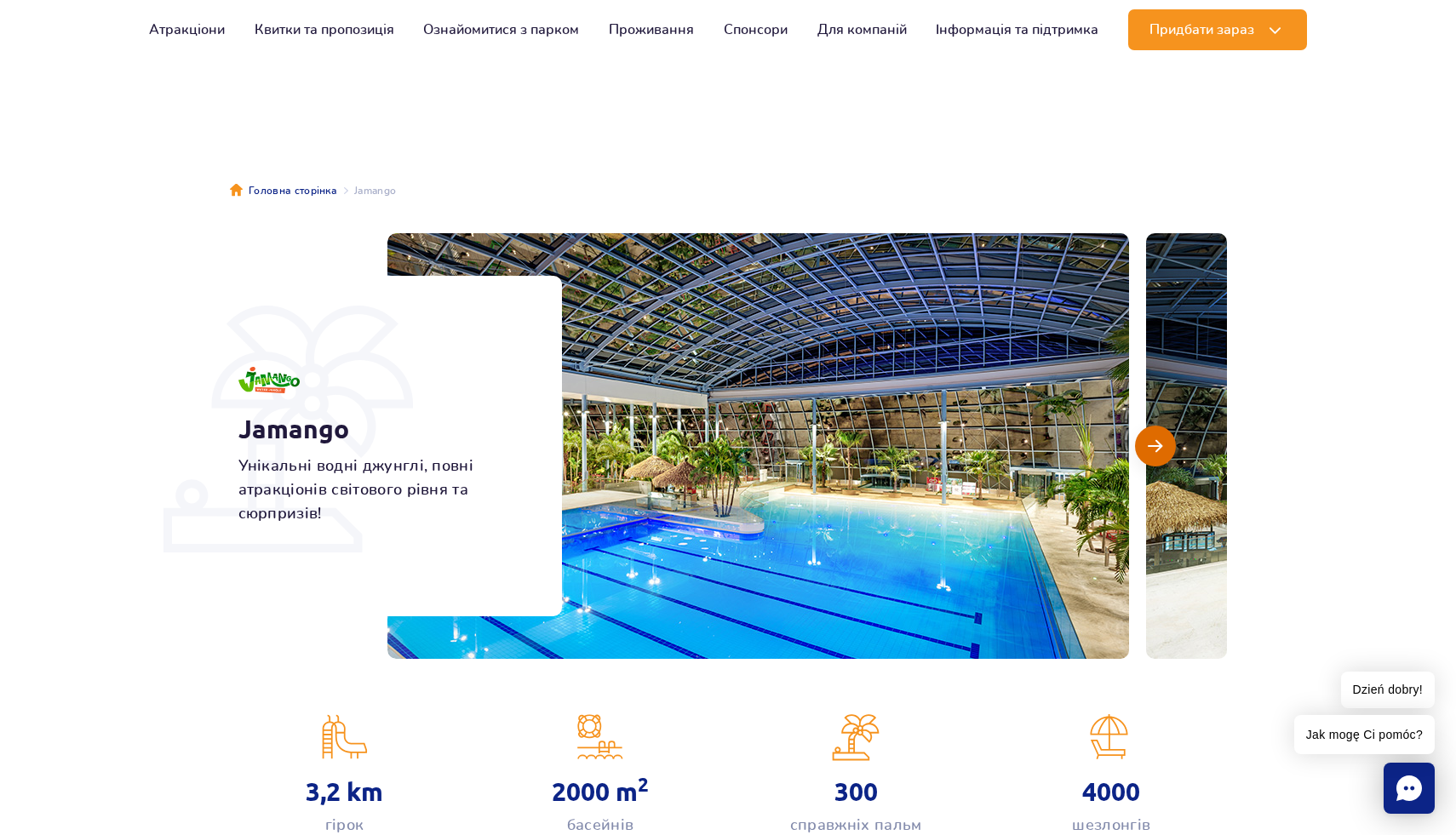
click at [1148, 443] on span "Наступний слайд" at bounding box center [1154, 446] width 15 height 16
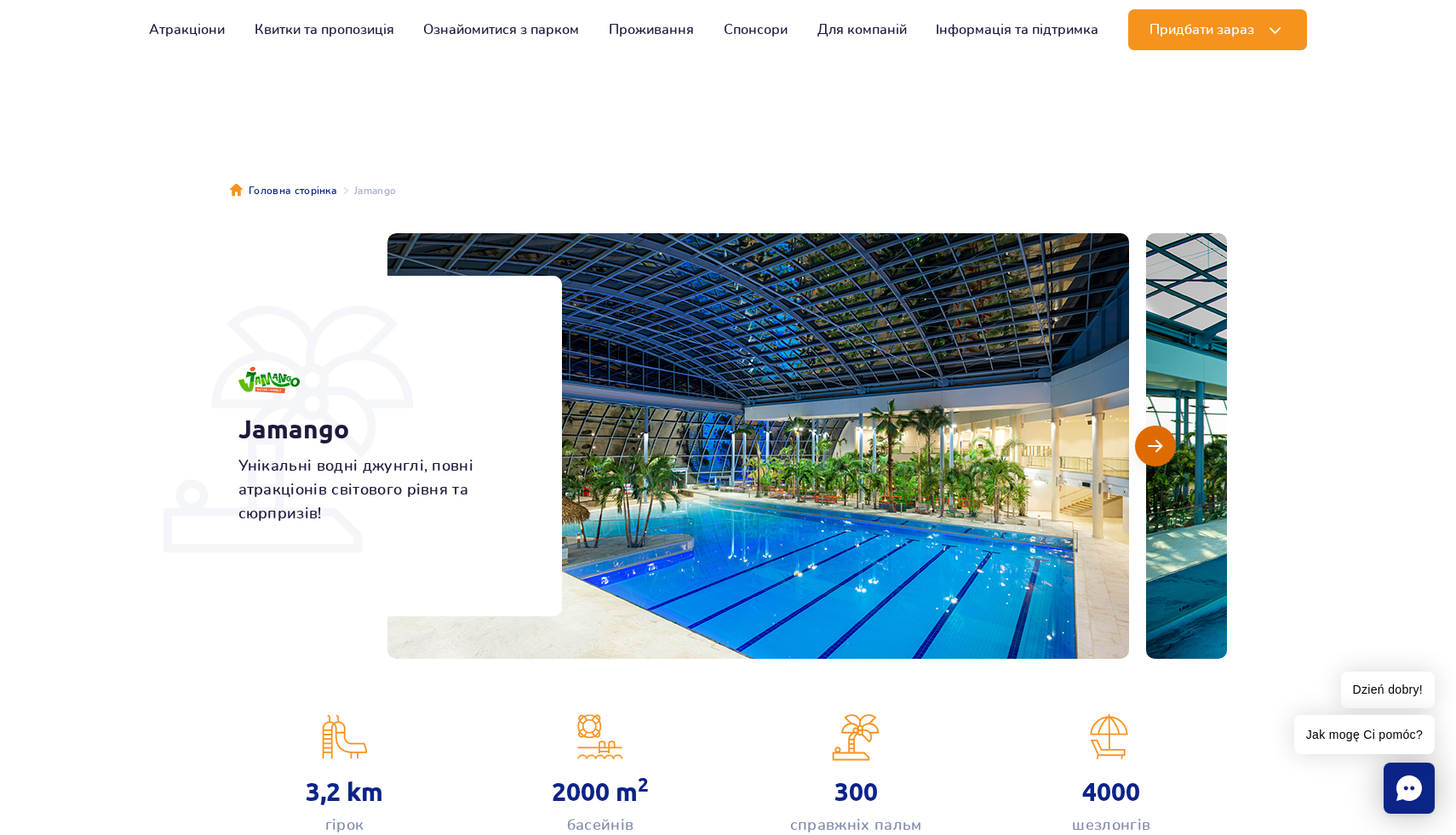
click at [1148, 443] on span "Наступний слайд" at bounding box center [1154, 446] width 15 height 16
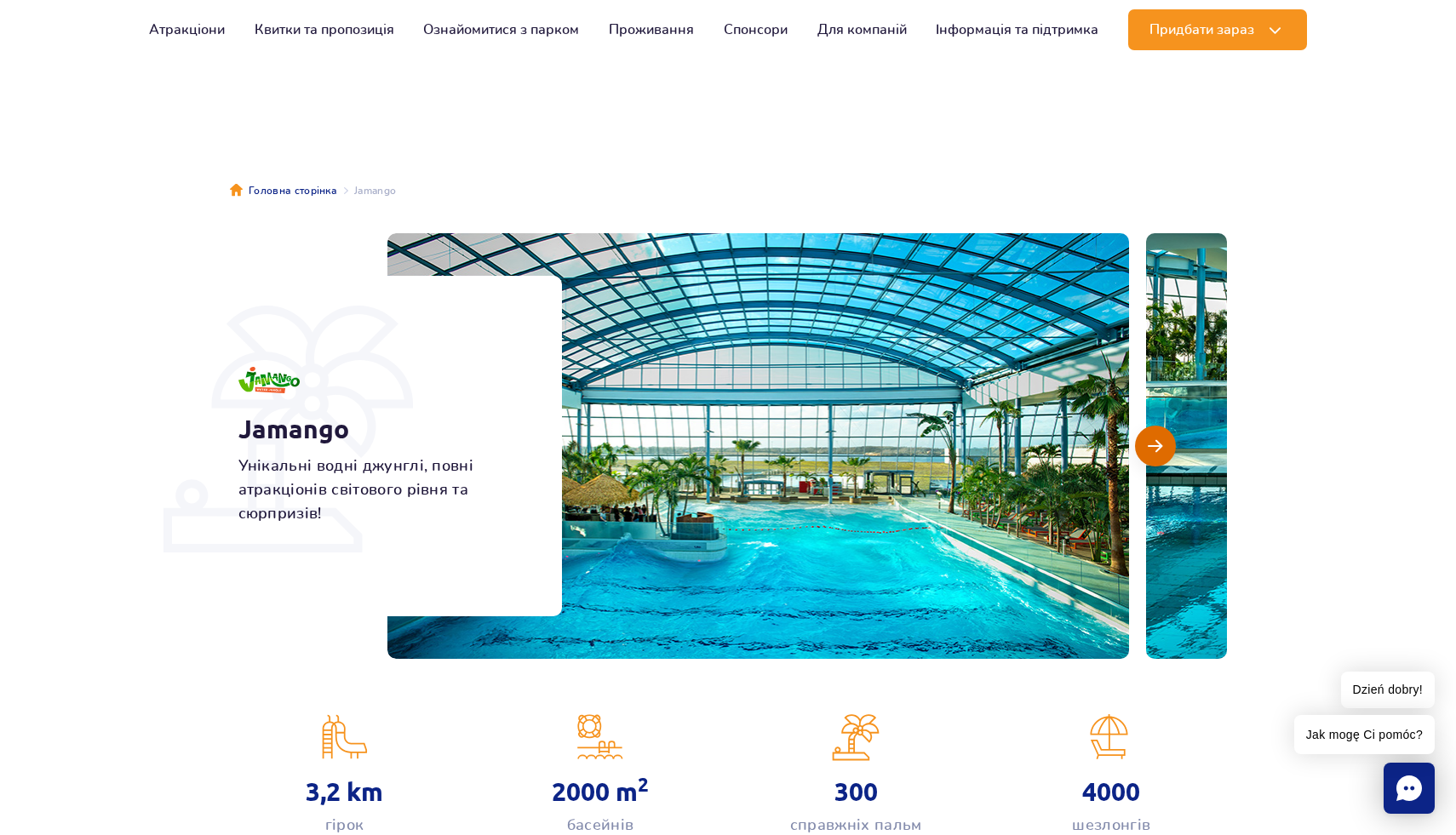
click at [1148, 443] on span "Наступний слайд" at bounding box center [1154, 446] width 15 height 16
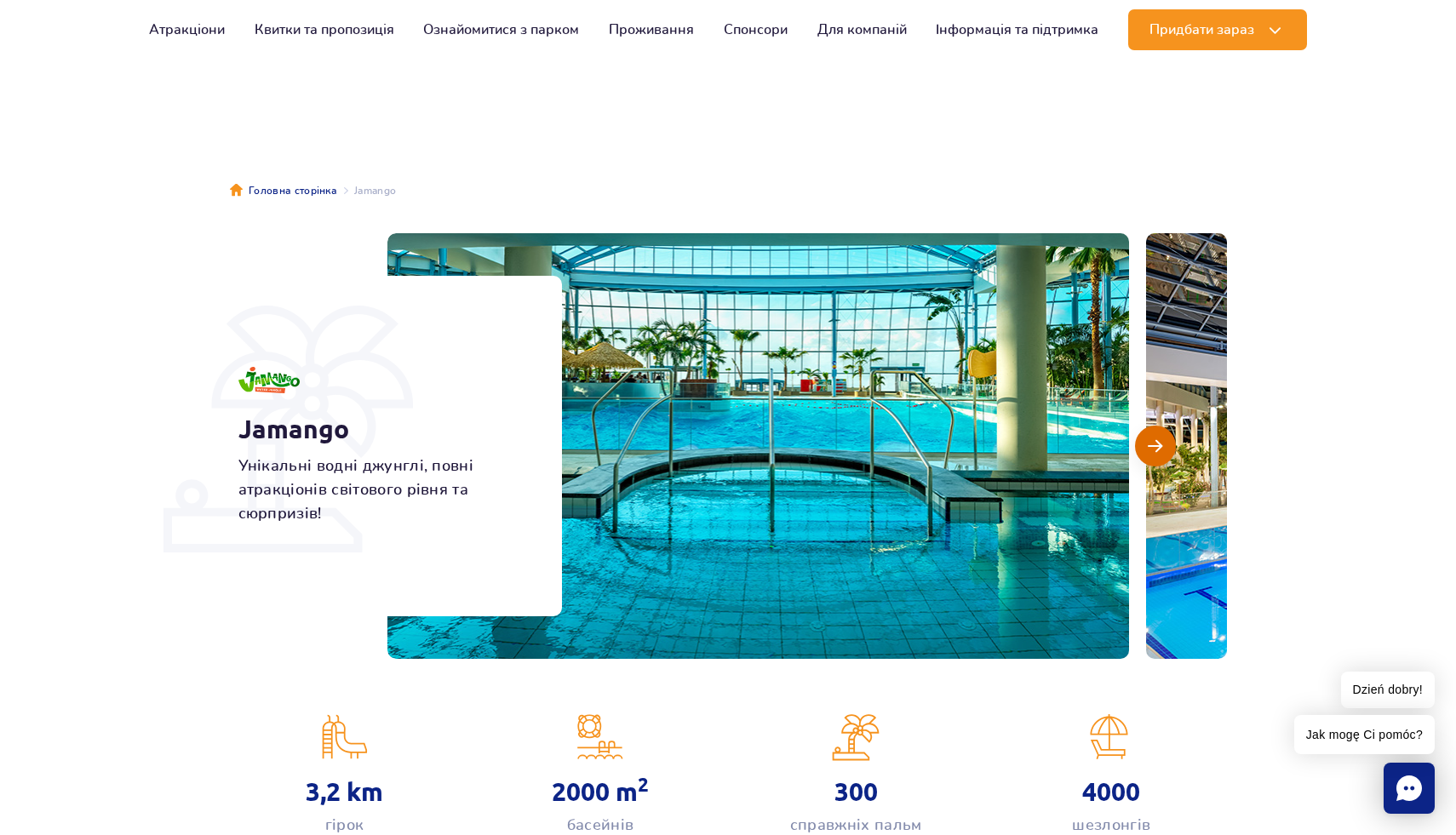
click at [1148, 443] on span "Наступний слайд" at bounding box center [1154, 446] width 15 height 16
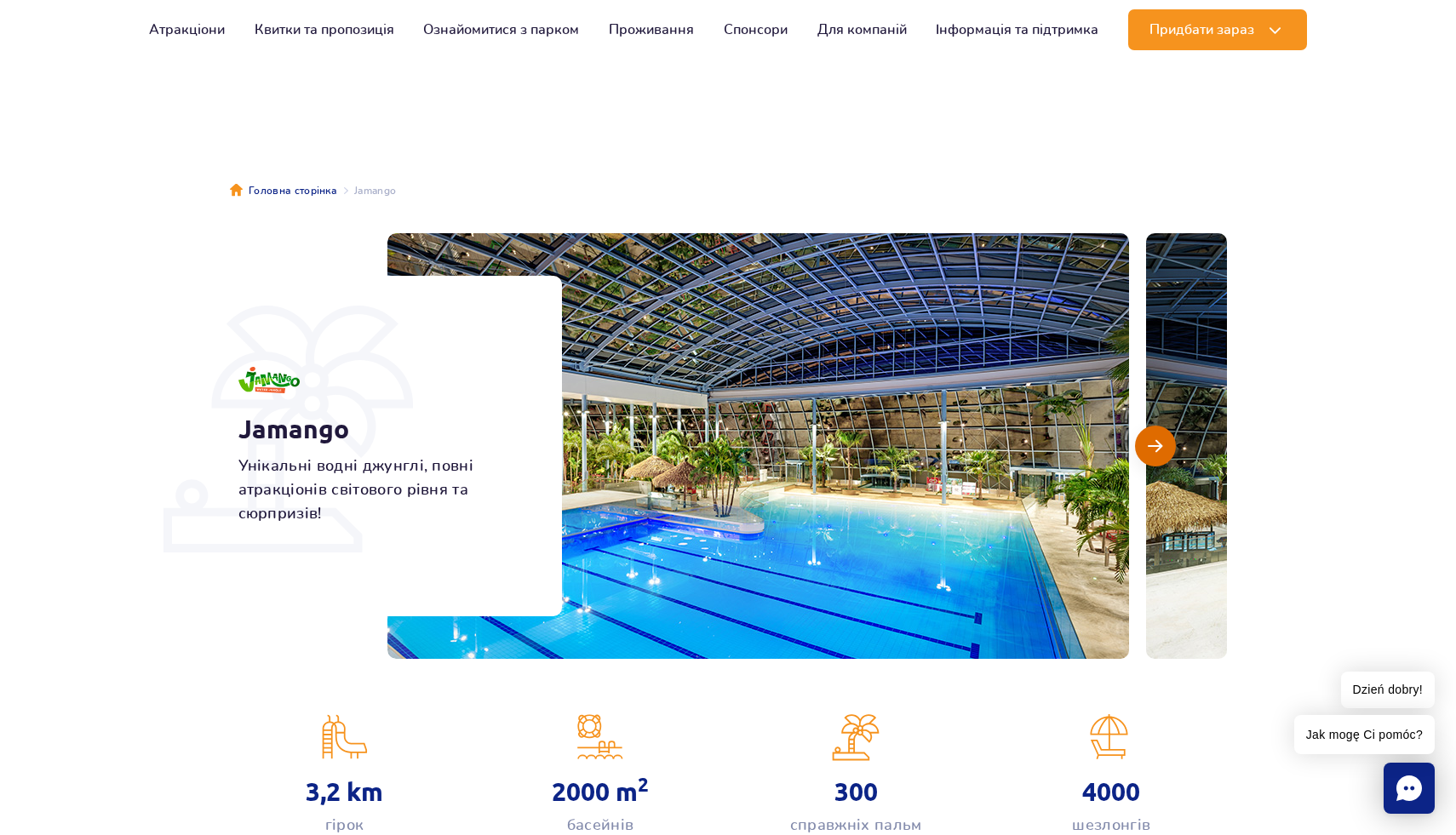
click at [1148, 443] on span "Наступний слайд" at bounding box center [1154, 446] width 15 height 16
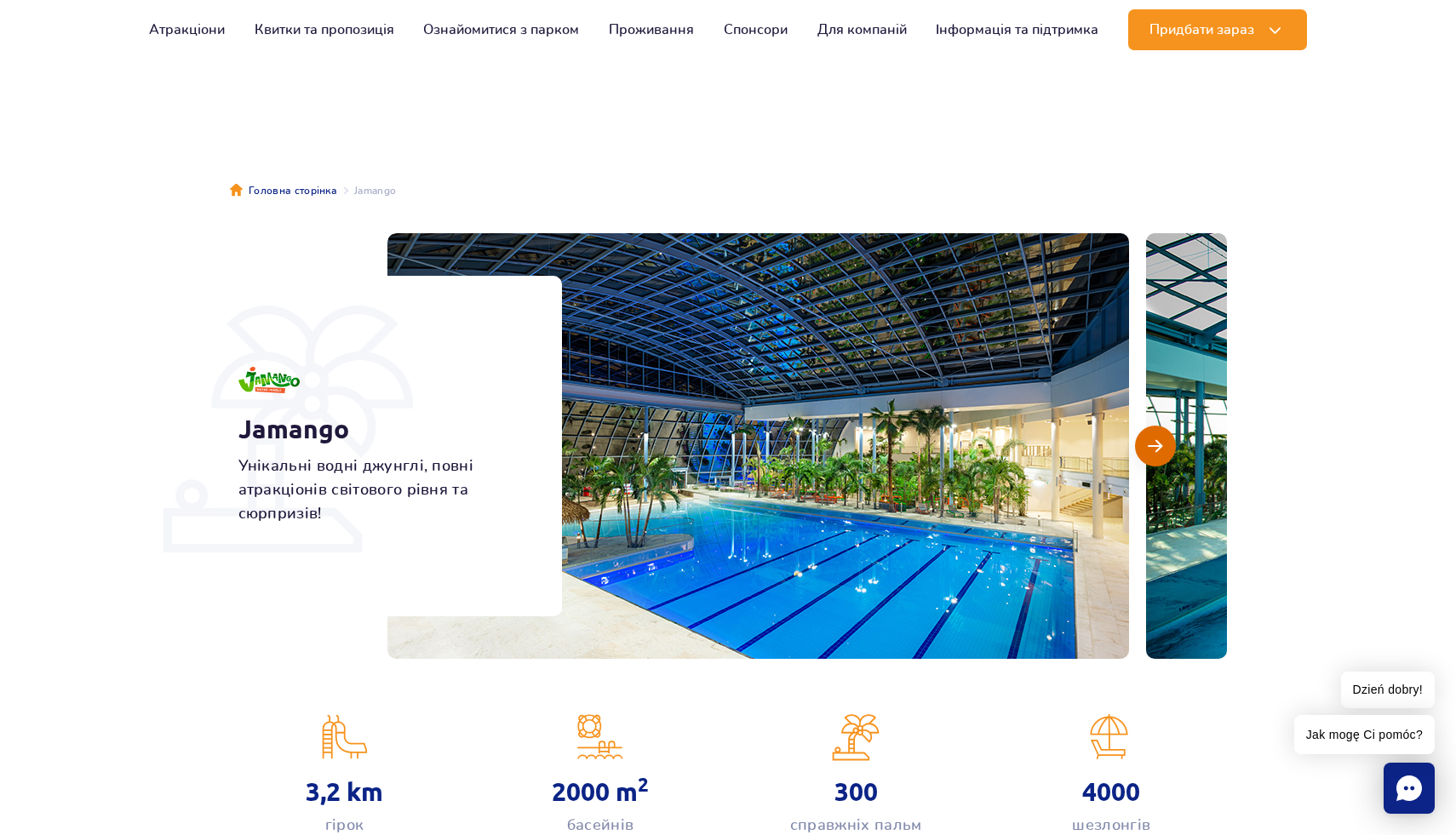
click at [1148, 443] on span "Наступний слайд" at bounding box center [1154, 446] width 15 height 16
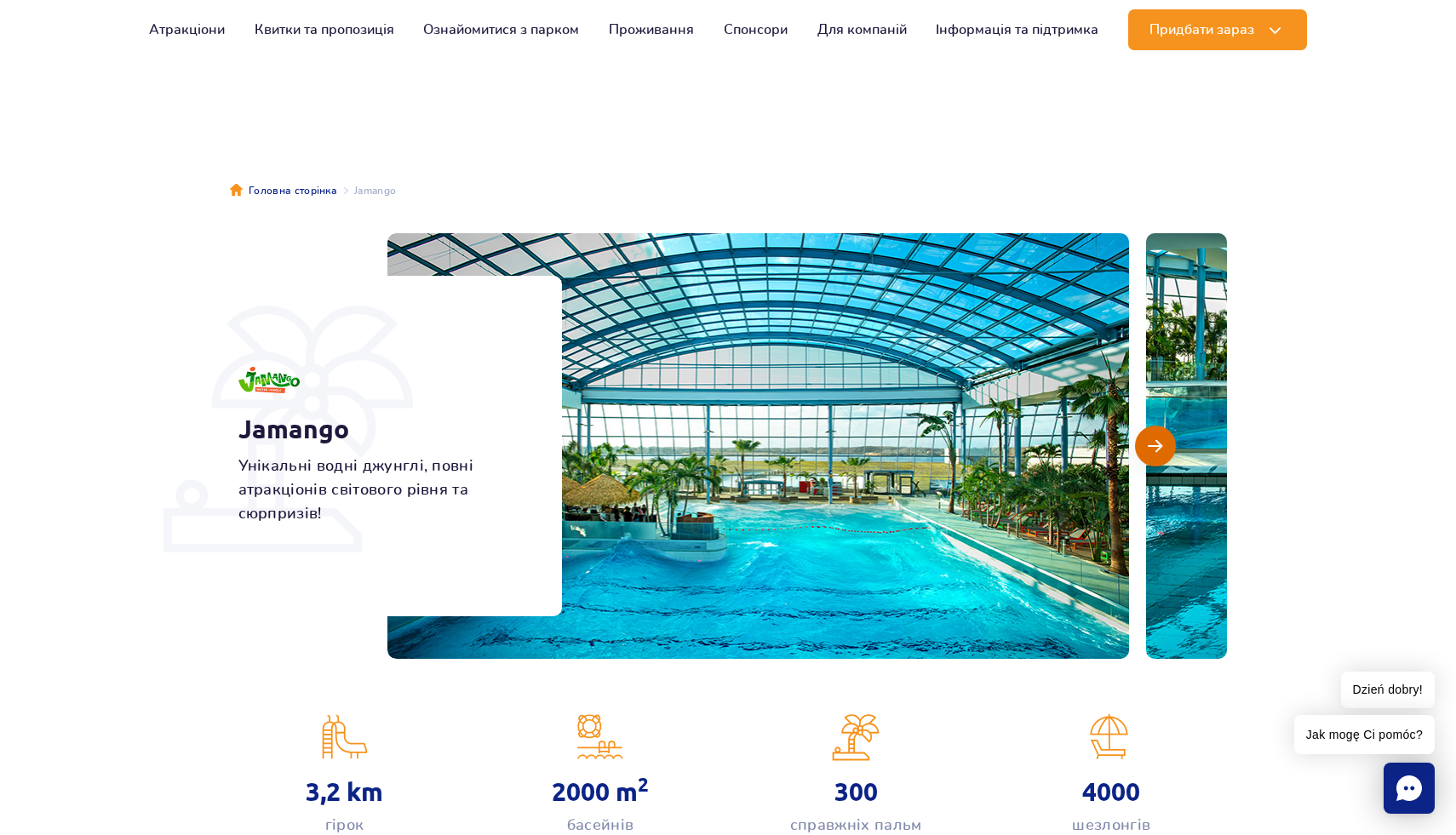
click at [1148, 443] on span "Наступний слайд" at bounding box center [1154, 446] width 15 height 16
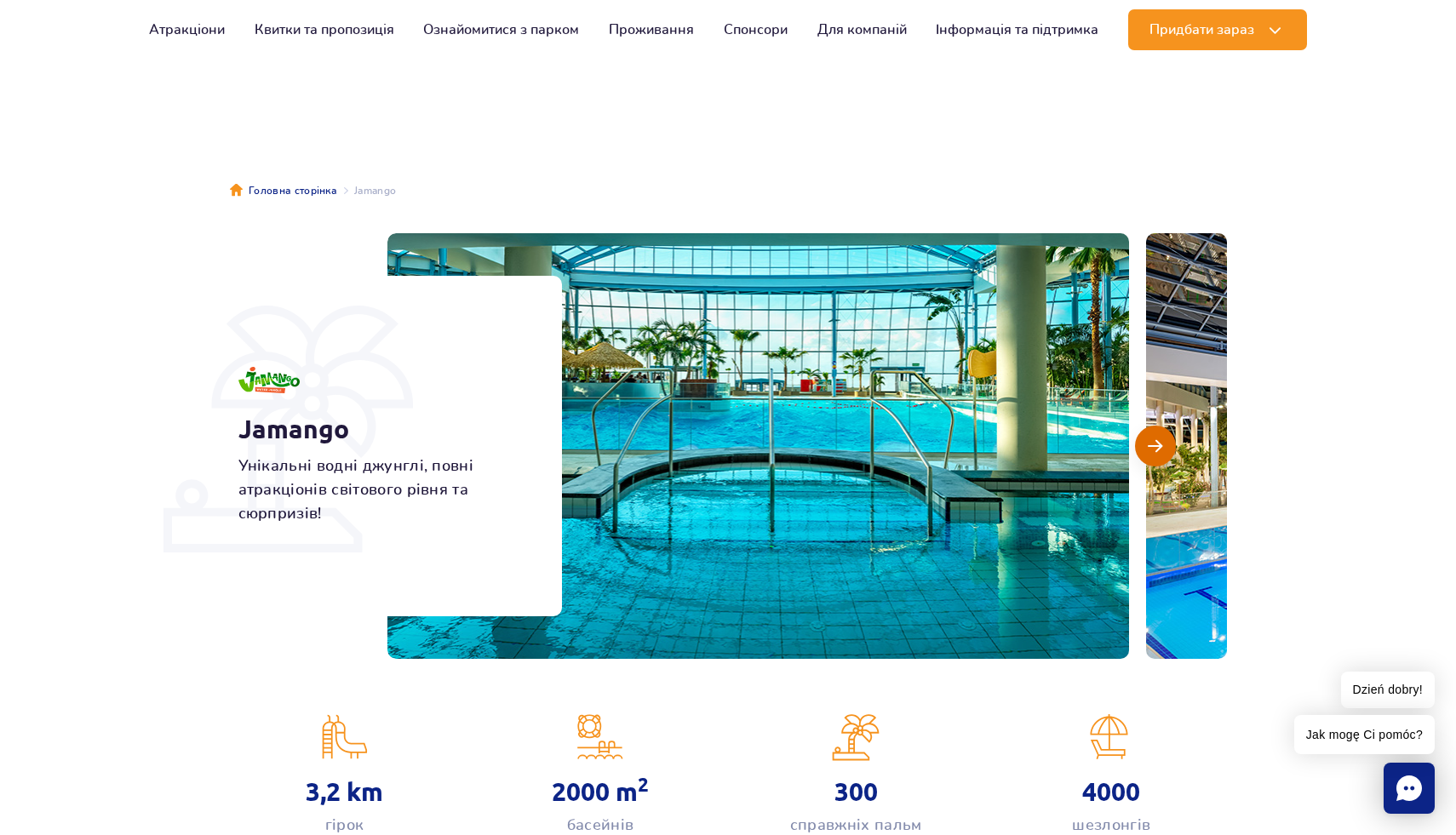
click at [1148, 443] on span "Наступний слайд" at bounding box center [1154, 446] width 15 height 16
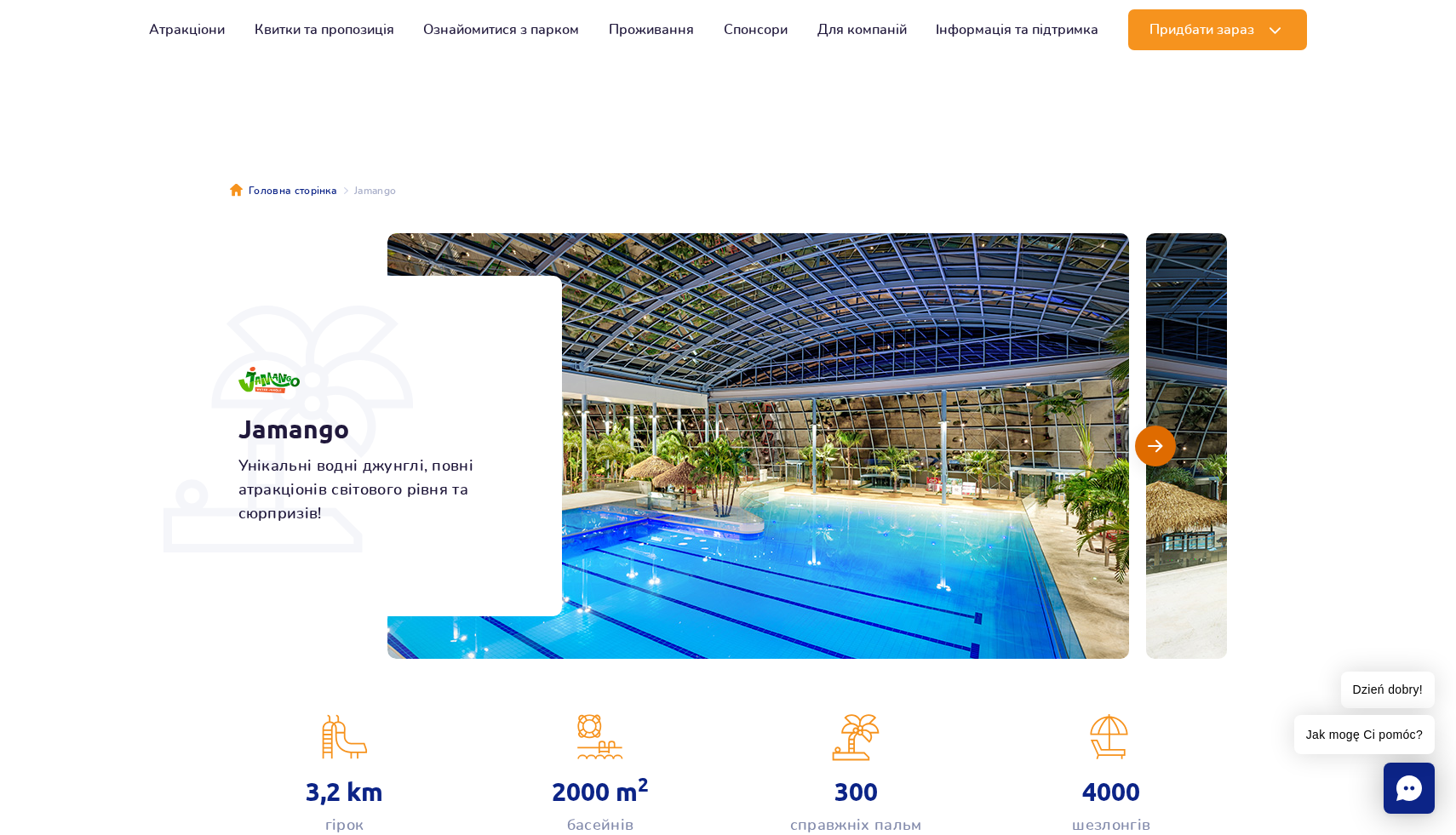
click at [1148, 443] on span "Наступний слайд" at bounding box center [1154, 446] width 15 height 16
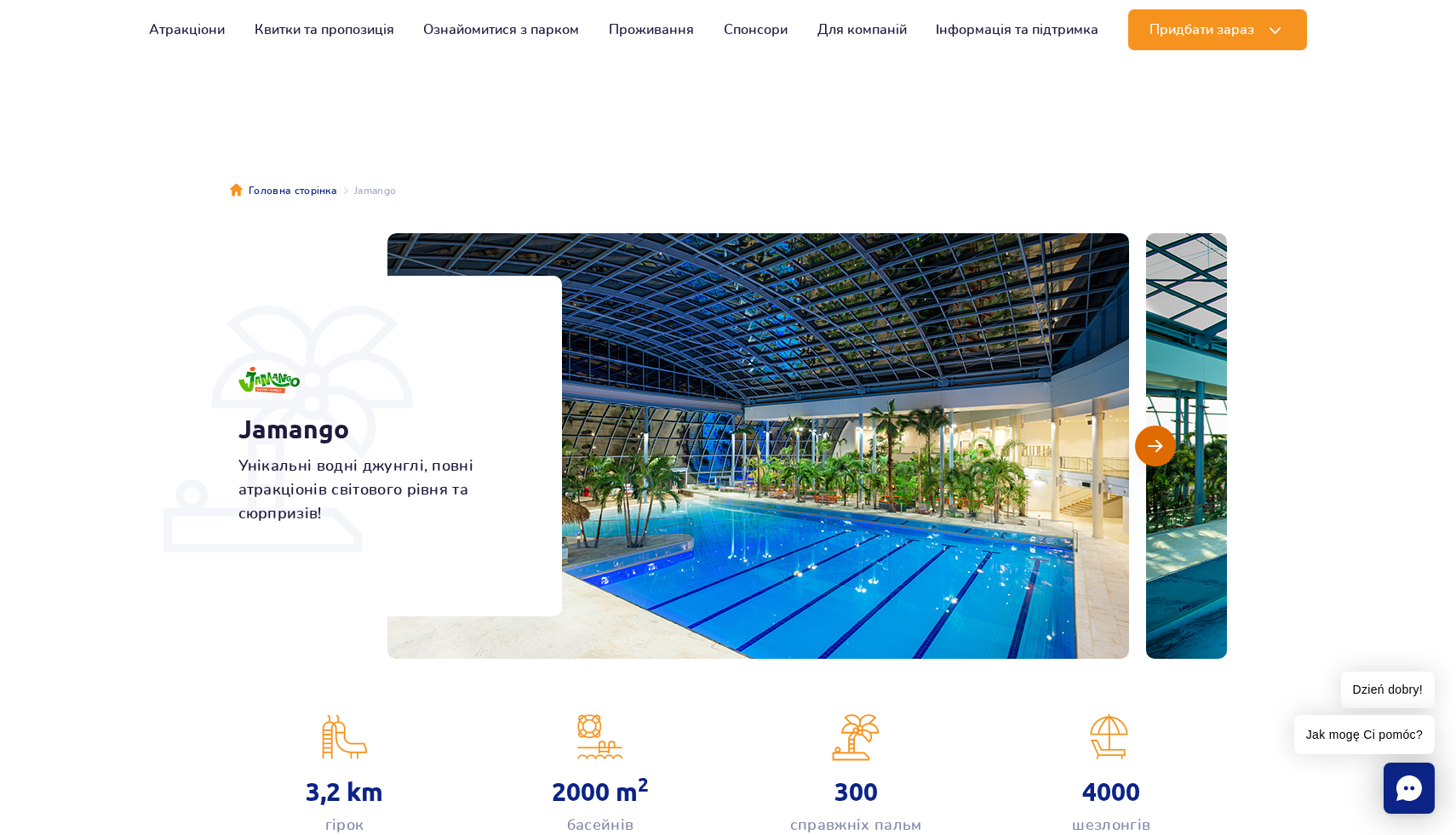
click at [1148, 443] on span "Наступний слайд" at bounding box center [1154, 446] width 15 height 16
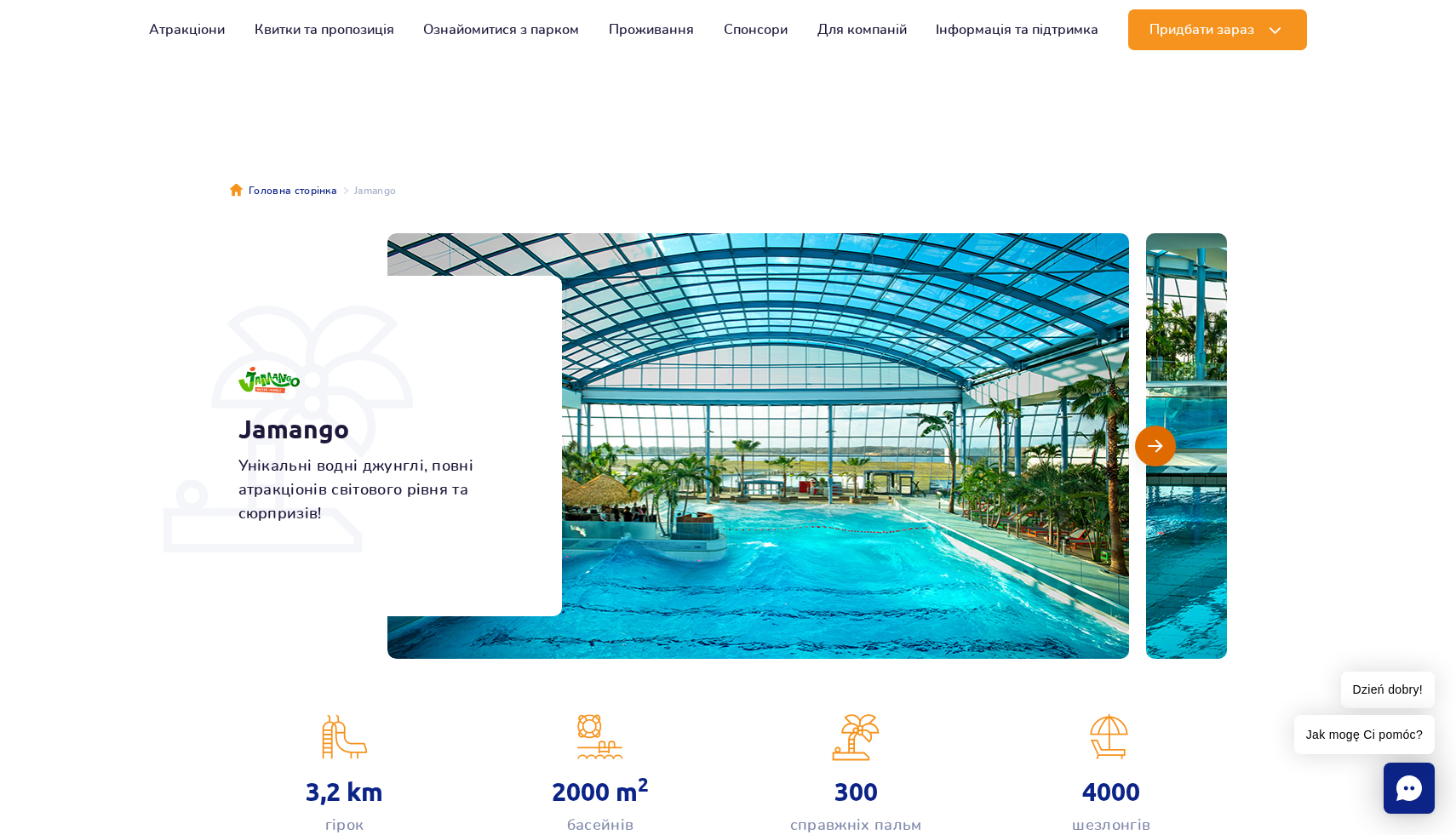
click at [1148, 443] on span "Наступний слайд" at bounding box center [1154, 446] width 15 height 16
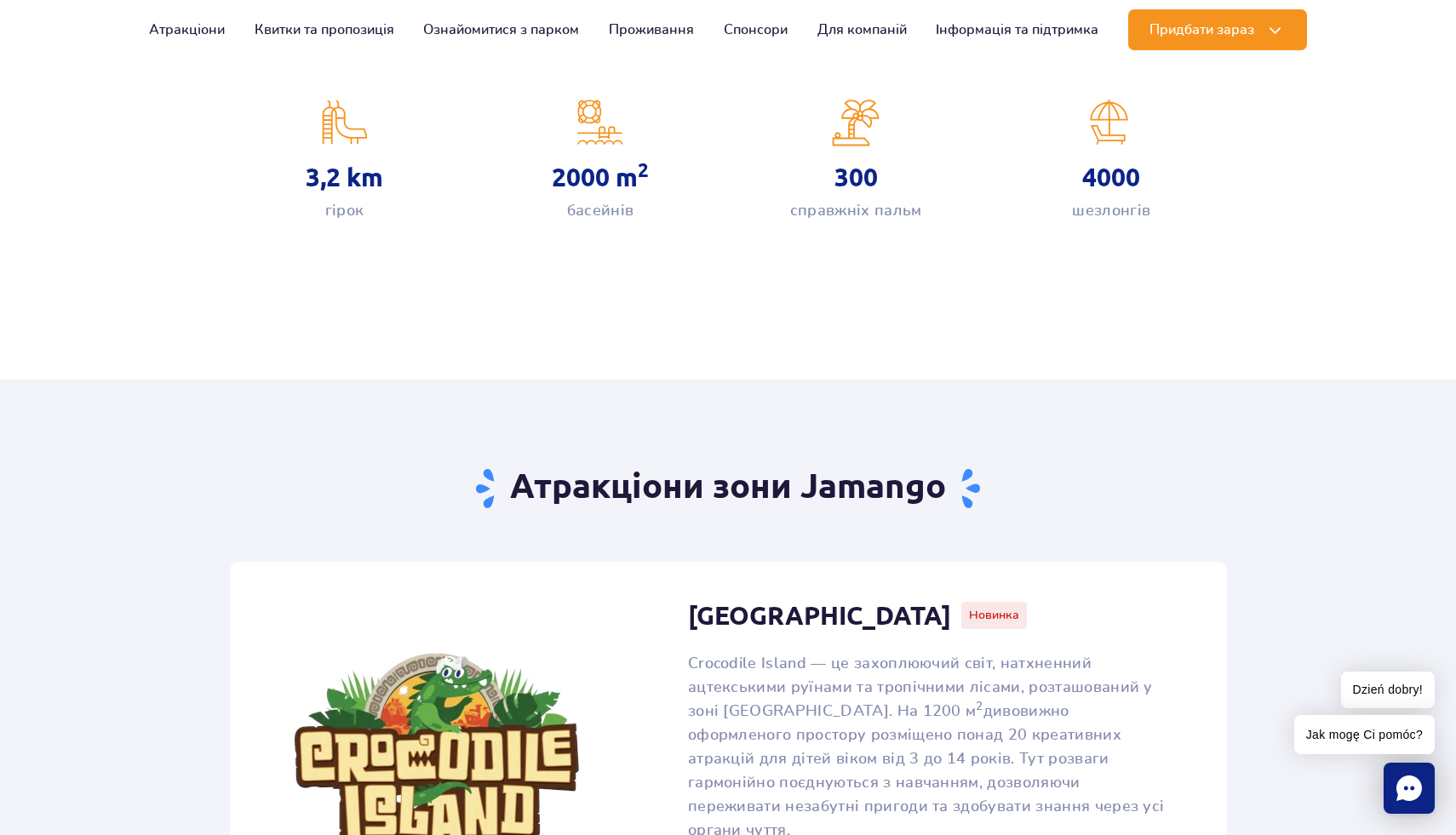
scroll to position [1072, 0]
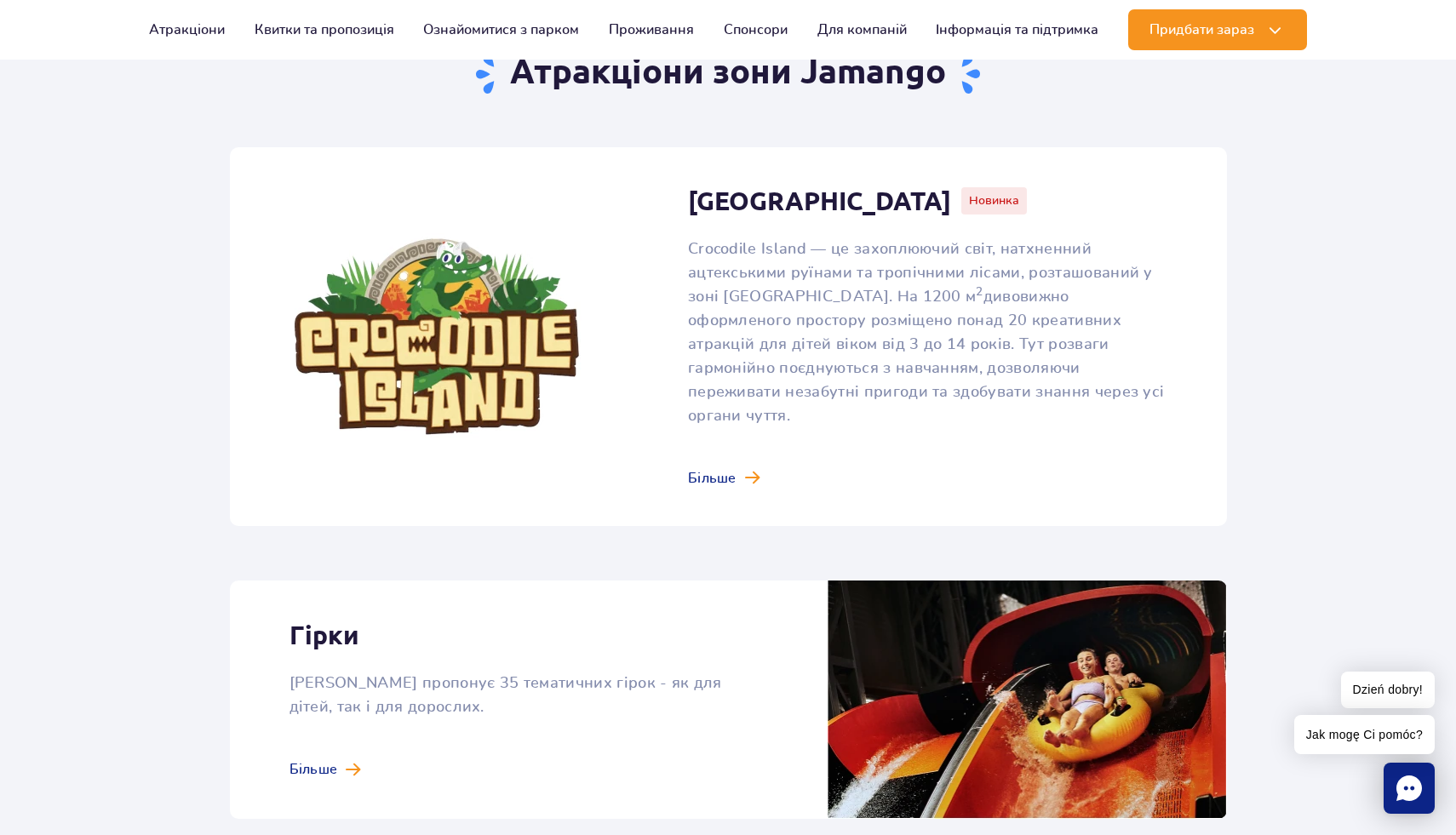
click at [719, 452] on link at bounding box center [728, 336] width 996 height 379
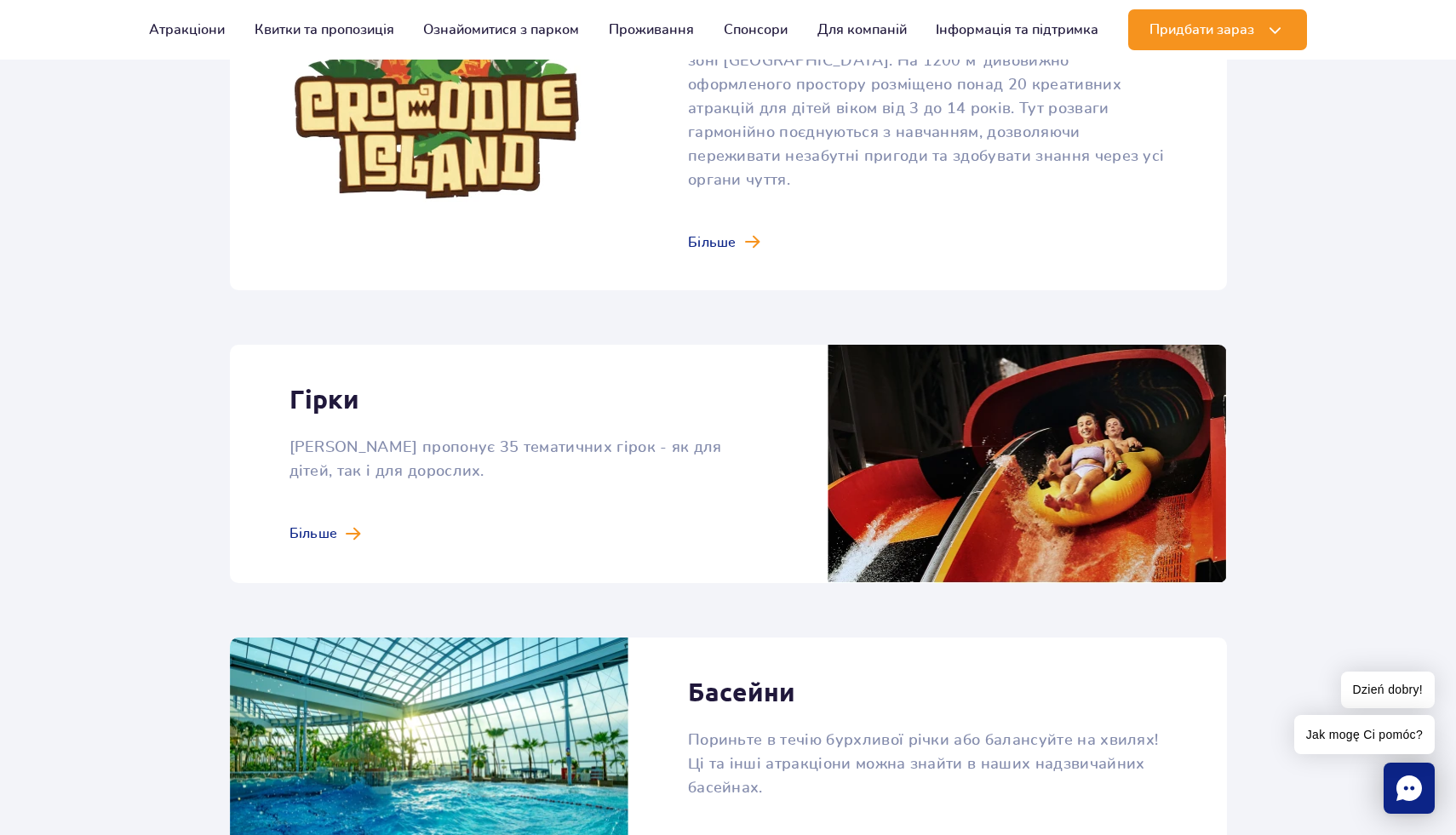
scroll to position [1401, 0]
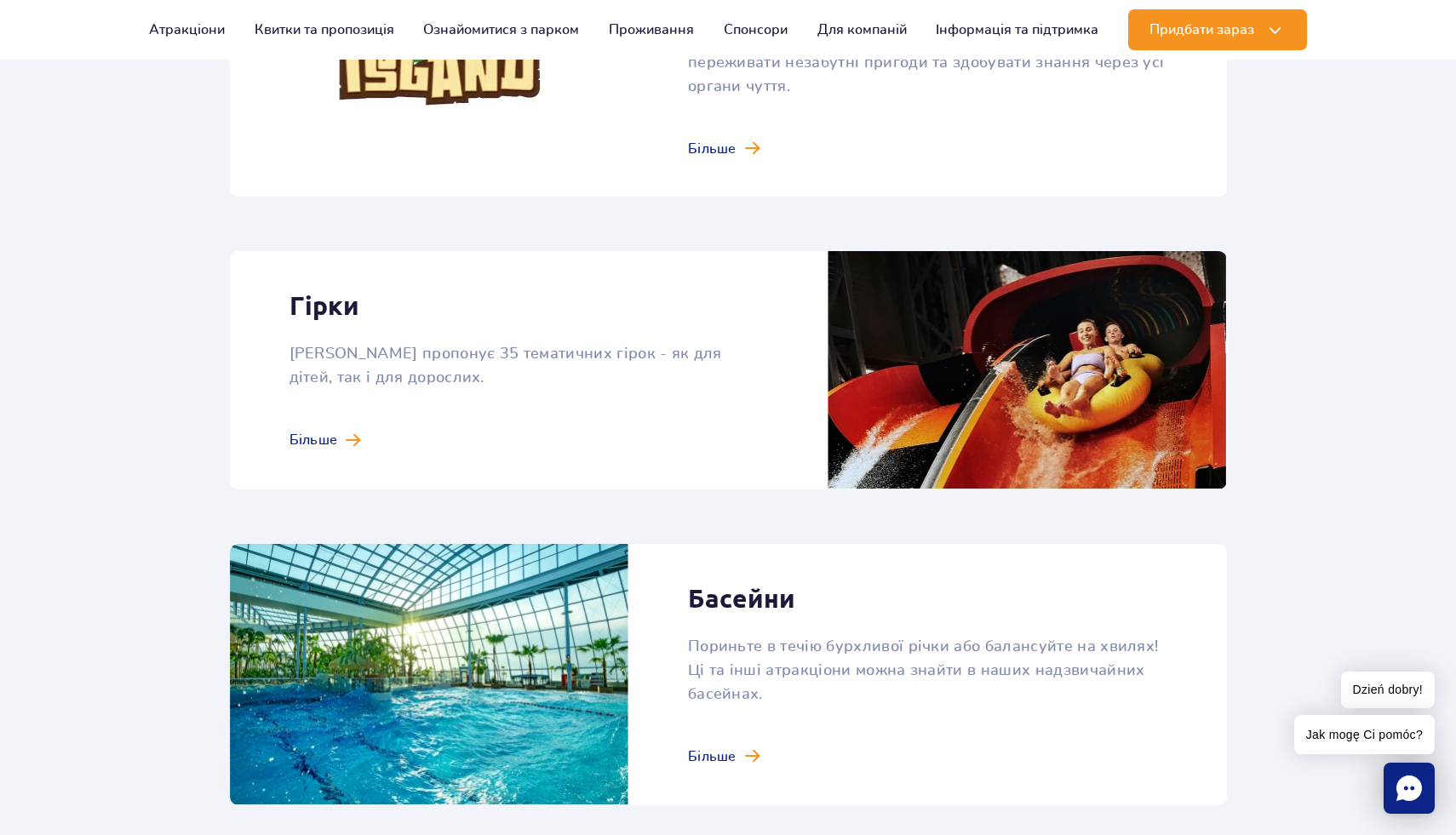
click at [354, 415] on link at bounding box center [728, 369] width 996 height 238
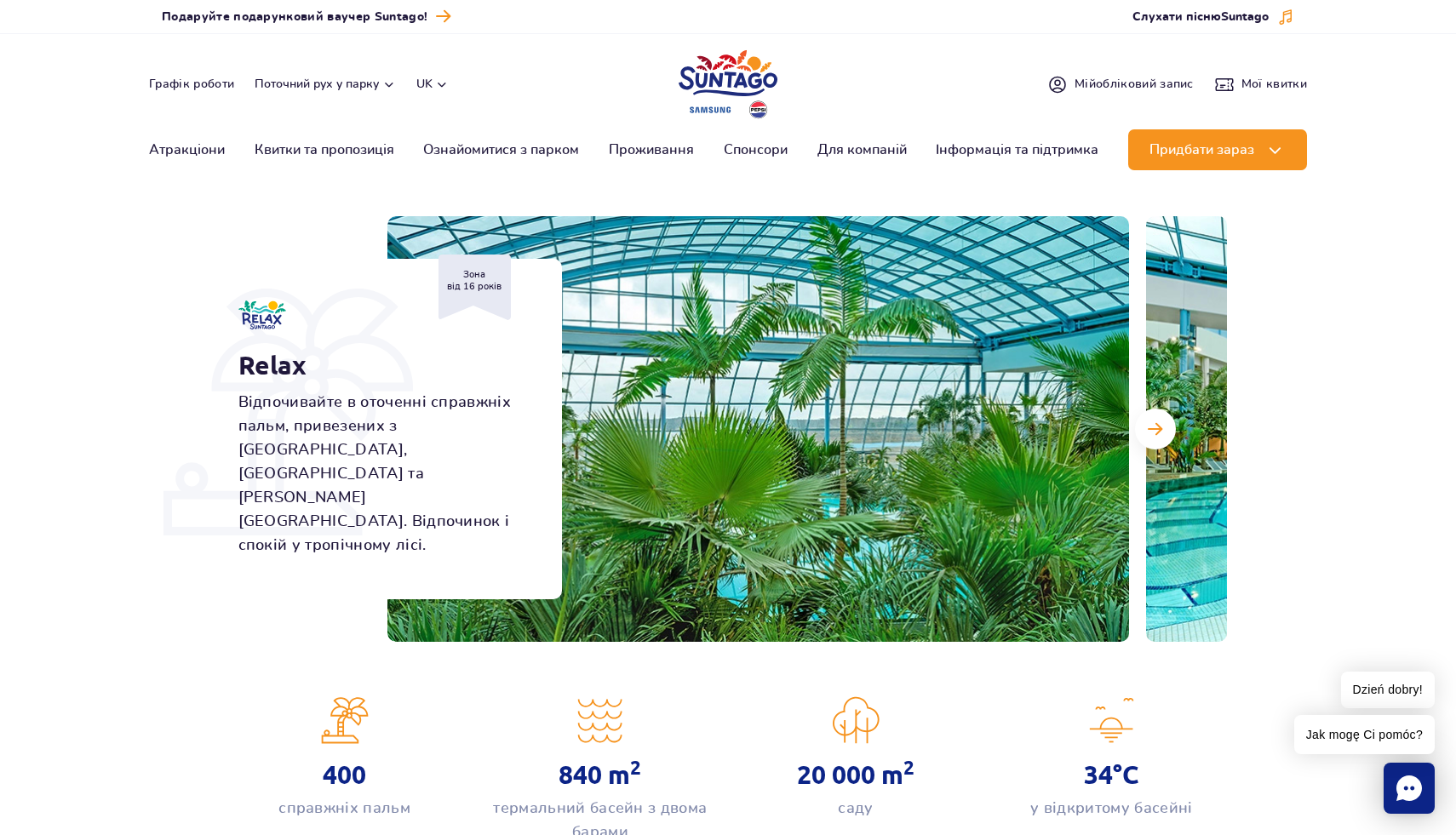
scroll to position [107, 0]
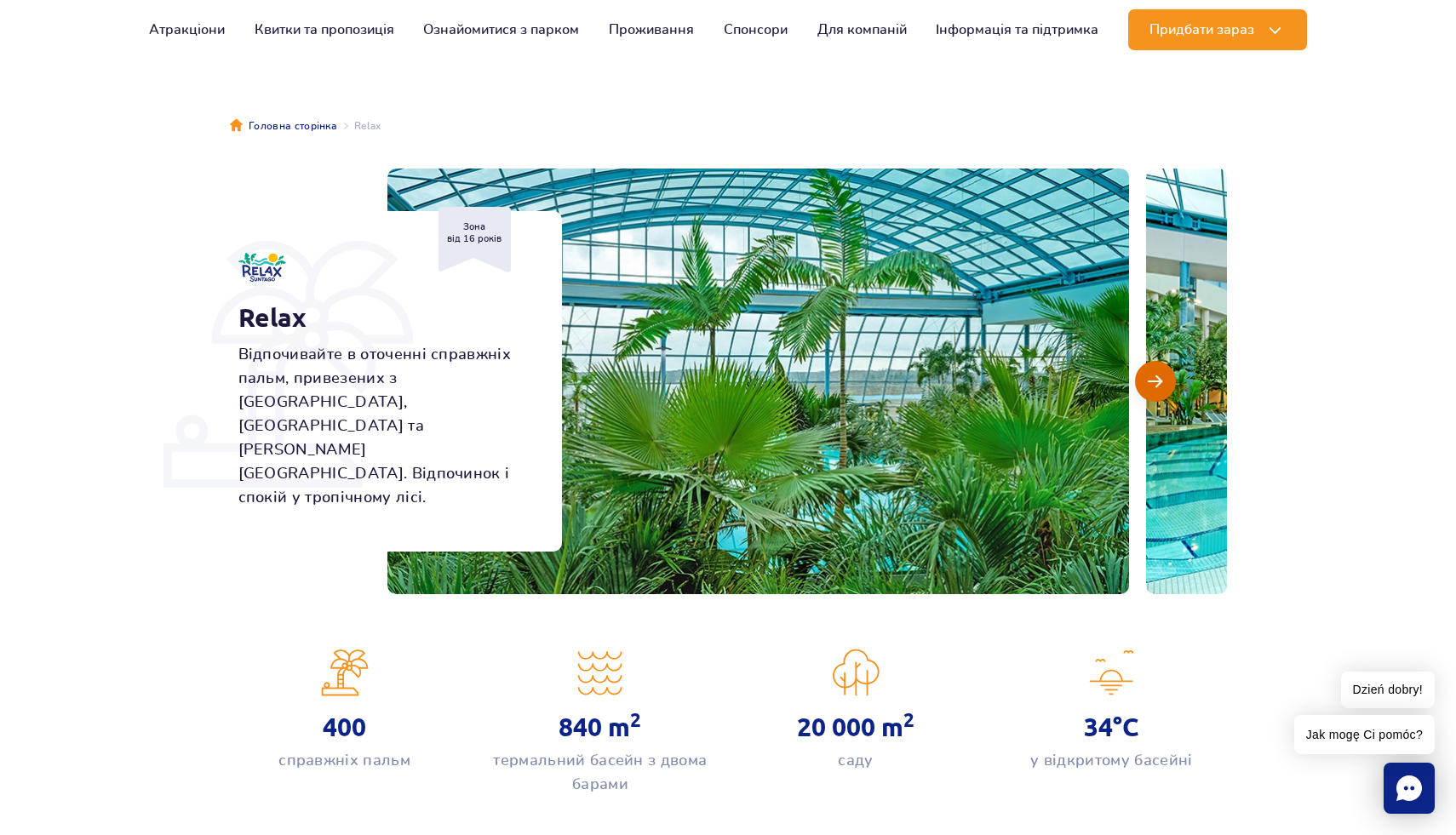
click at [1152, 385] on span "Наступний слайд" at bounding box center [1154, 381] width 15 height 16
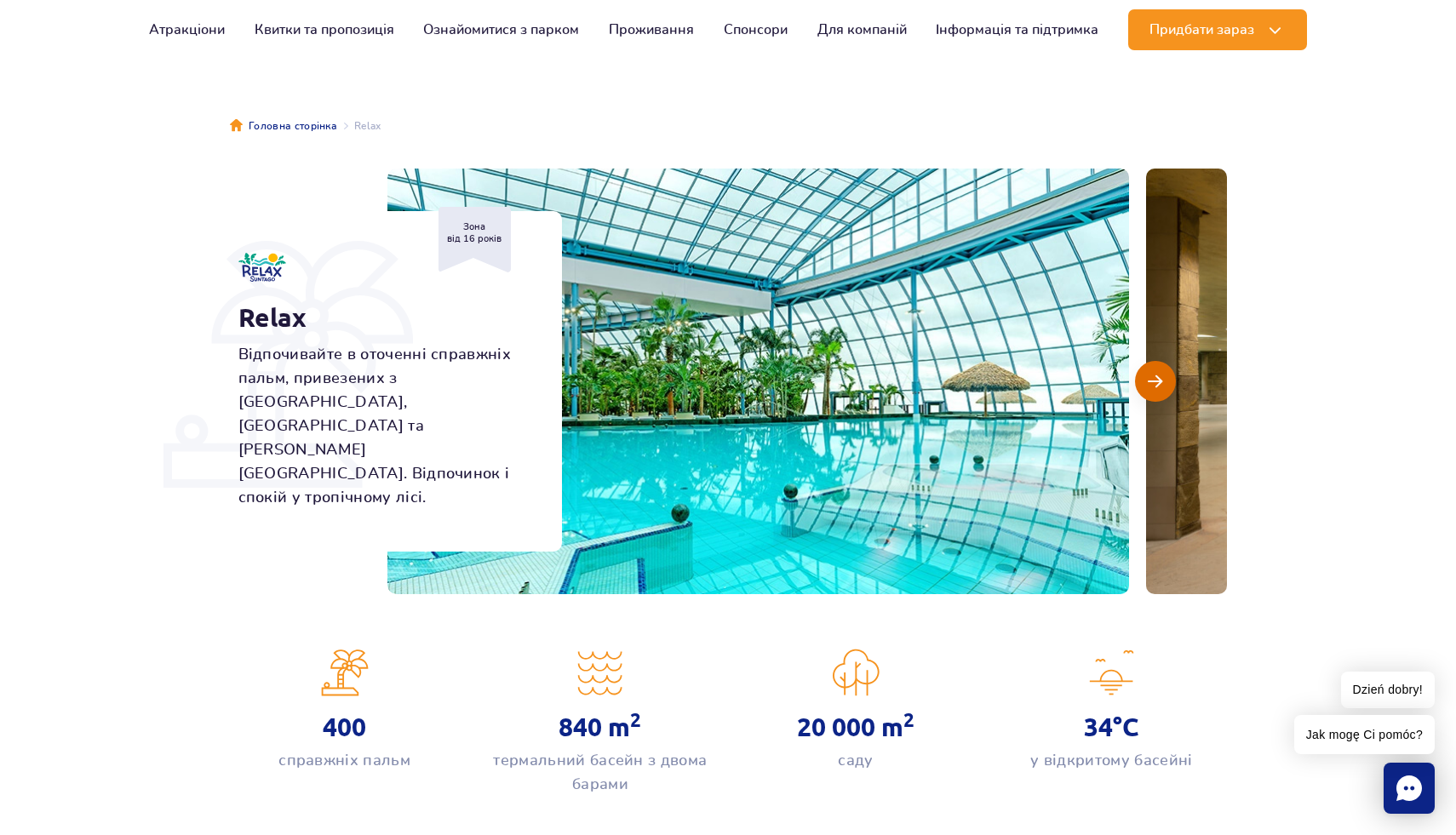
click at [1152, 385] on span "Наступний слайд" at bounding box center [1154, 381] width 15 height 16
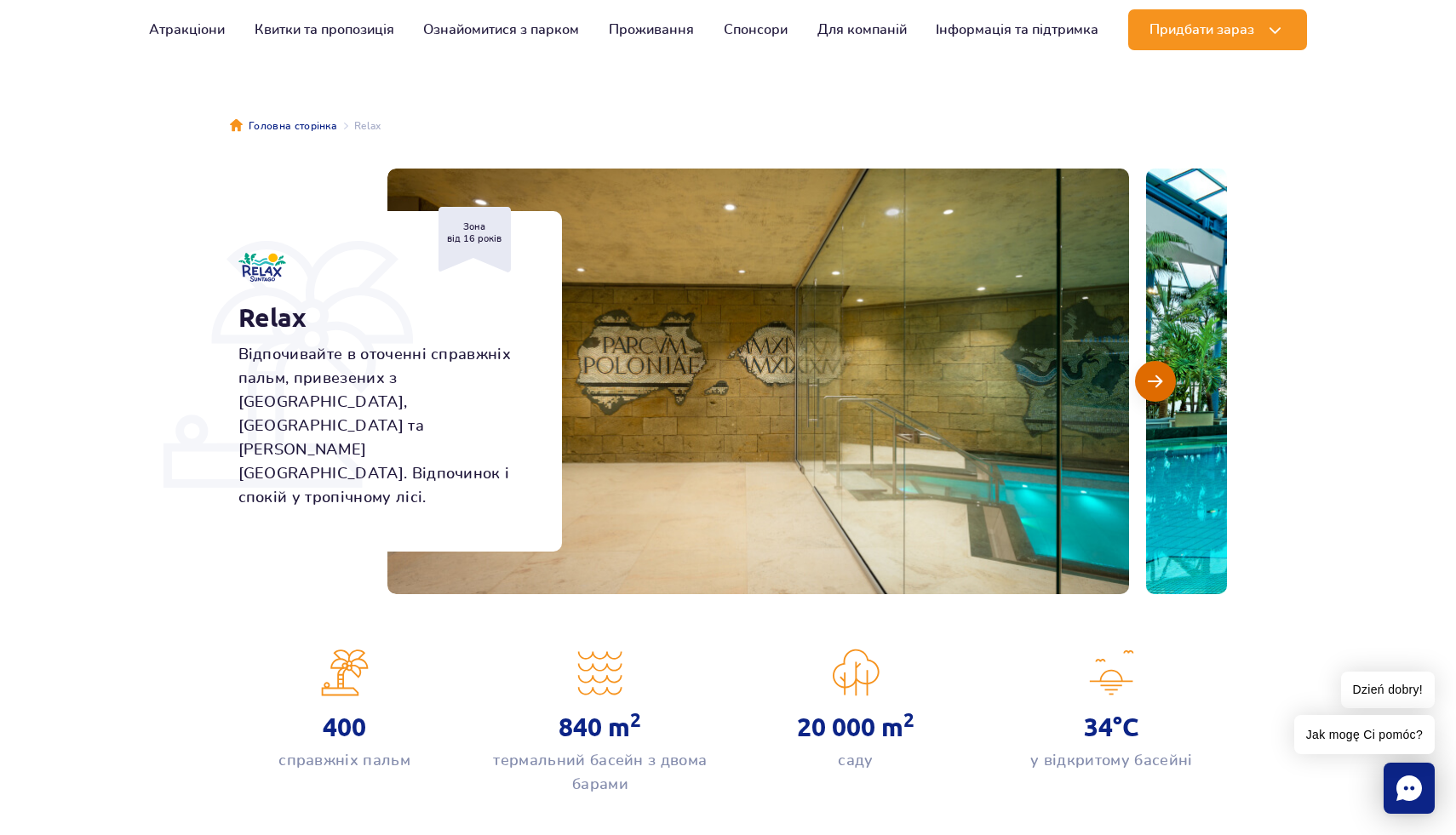
click at [1155, 386] on span "Наступний слайд" at bounding box center [1154, 381] width 15 height 16
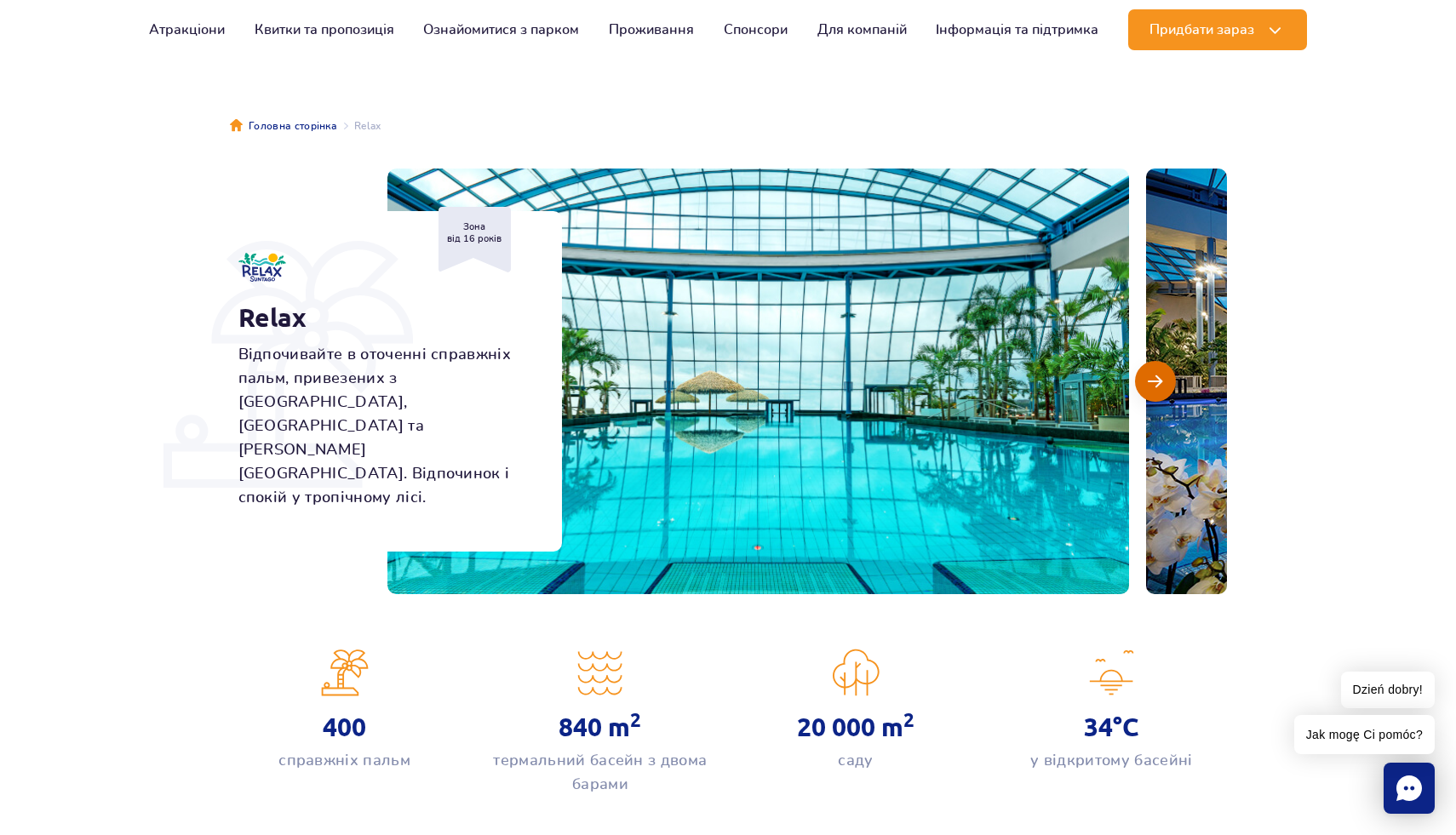
click at [1155, 386] on span "Наступний слайд" at bounding box center [1154, 381] width 15 height 16
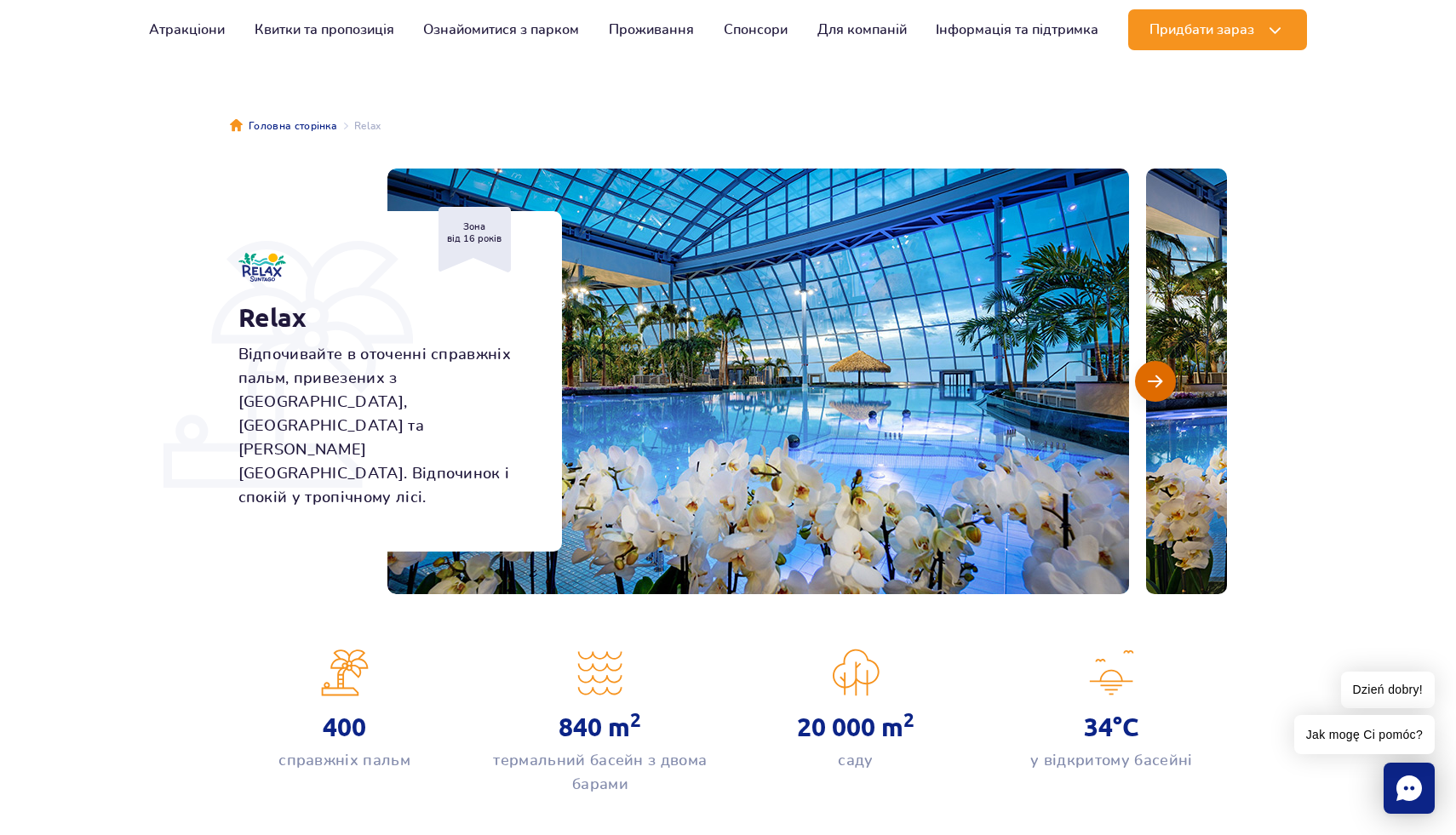
click at [1155, 386] on span "Наступний слайд" at bounding box center [1154, 381] width 15 height 16
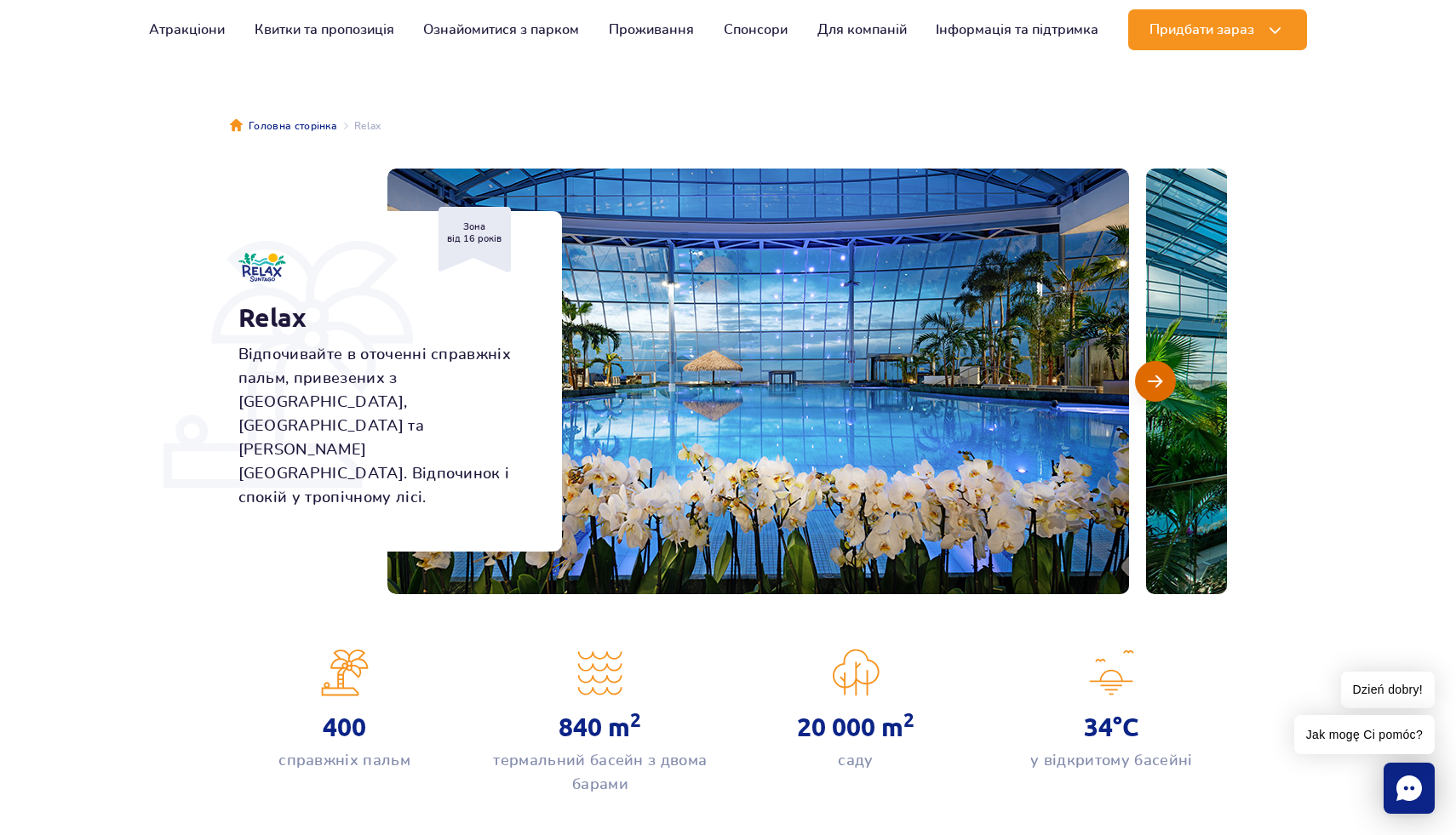
click at [1155, 386] on span "Наступний слайд" at bounding box center [1154, 381] width 15 height 16
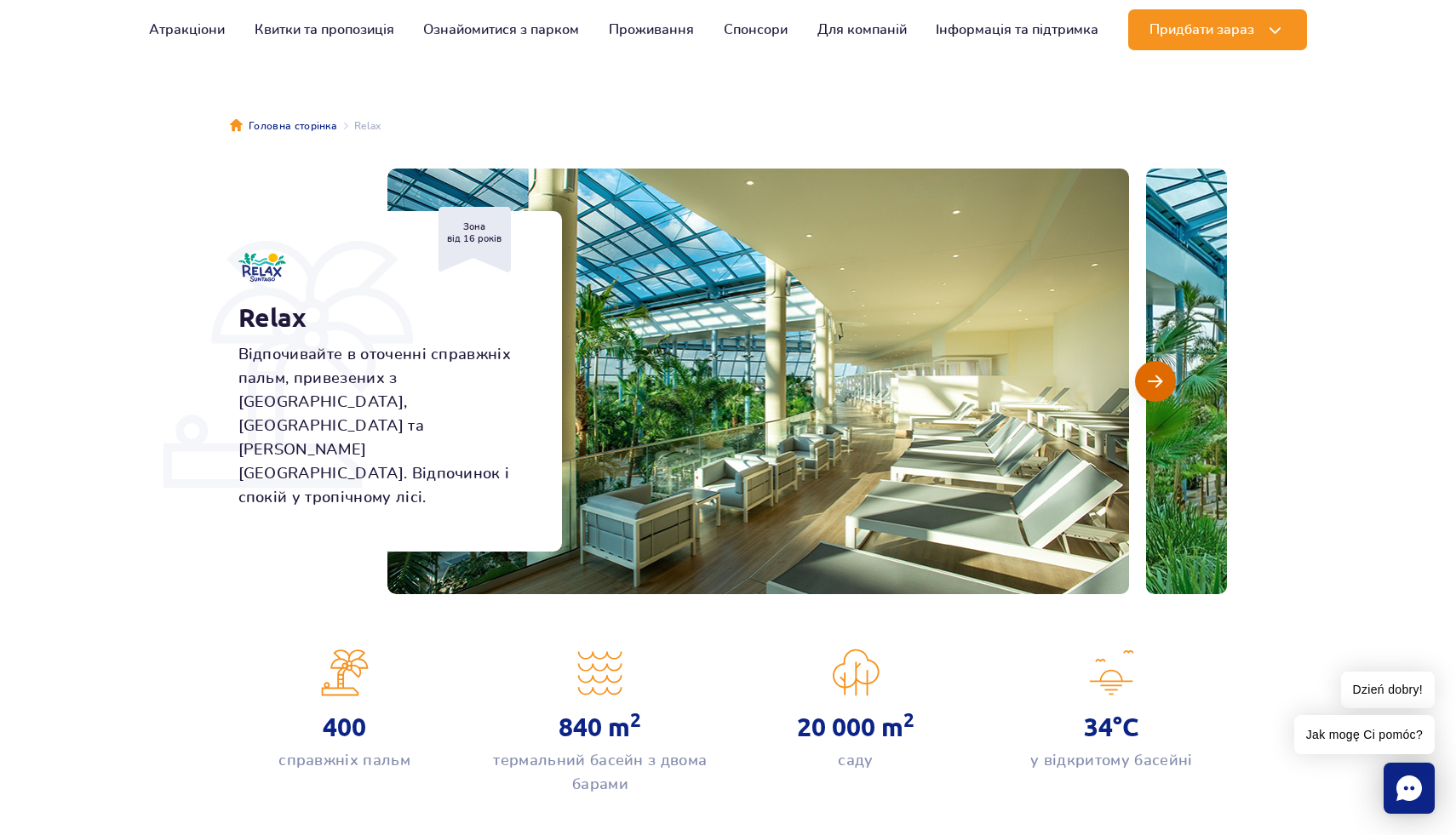
click at [1155, 386] on span "Наступний слайд" at bounding box center [1154, 381] width 15 height 16
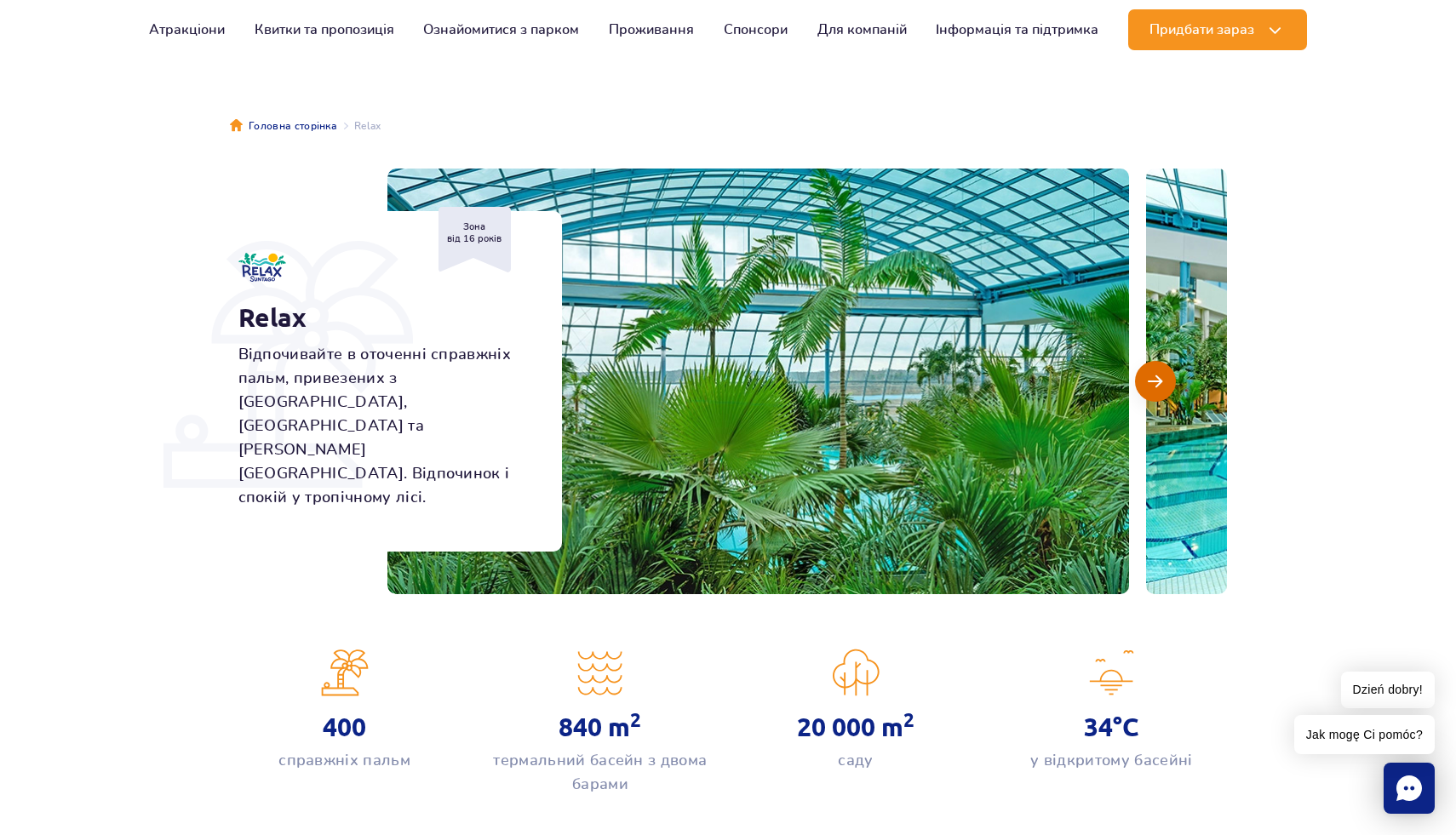
click at [1155, 386] on span "Наступний слайд" at bounding box center [1154, 381] width 15 height 16
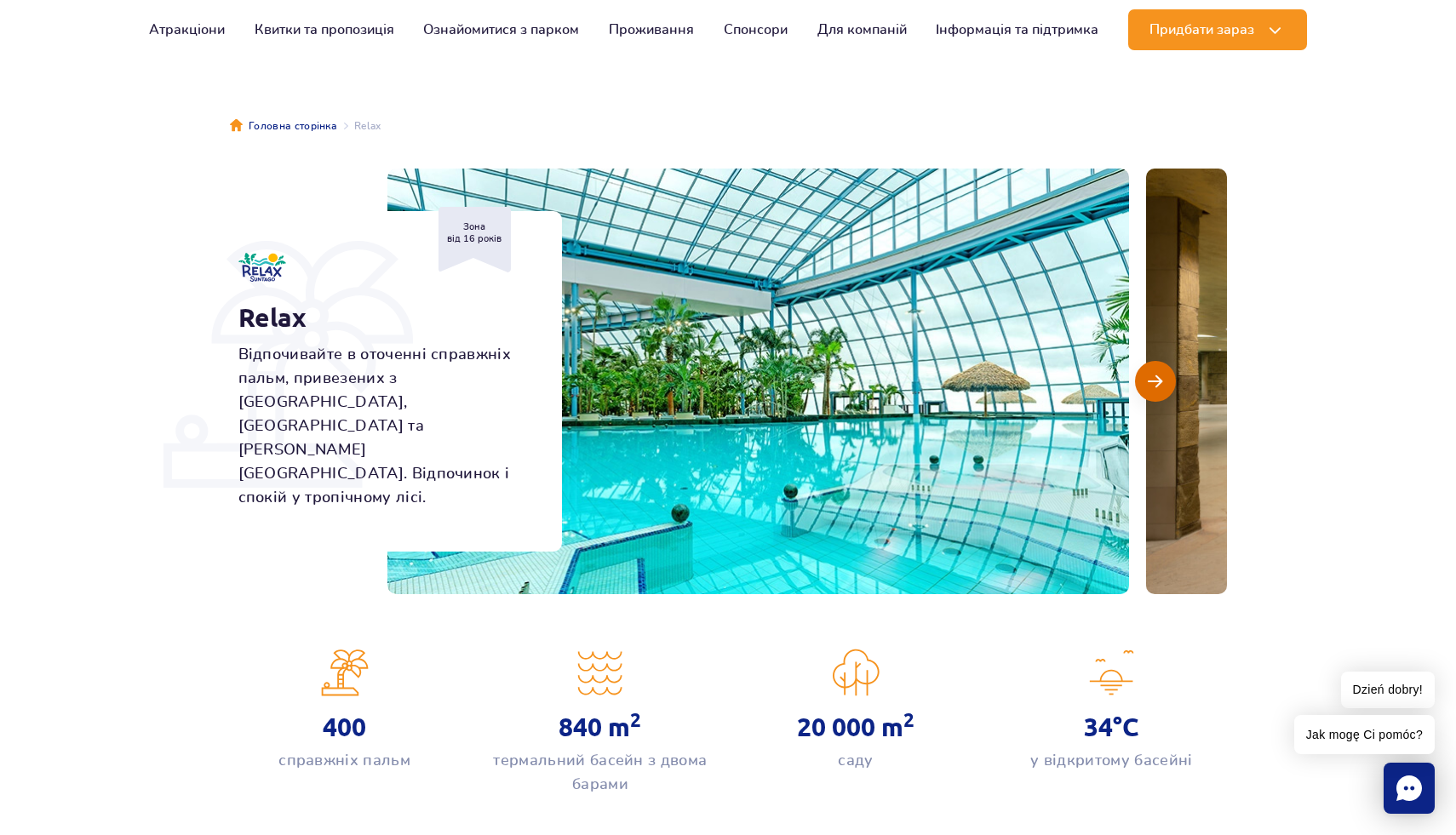
click at [1155, 386] on span "Наступний слайд" at bounding box center [1154, 381] width 15 height 16
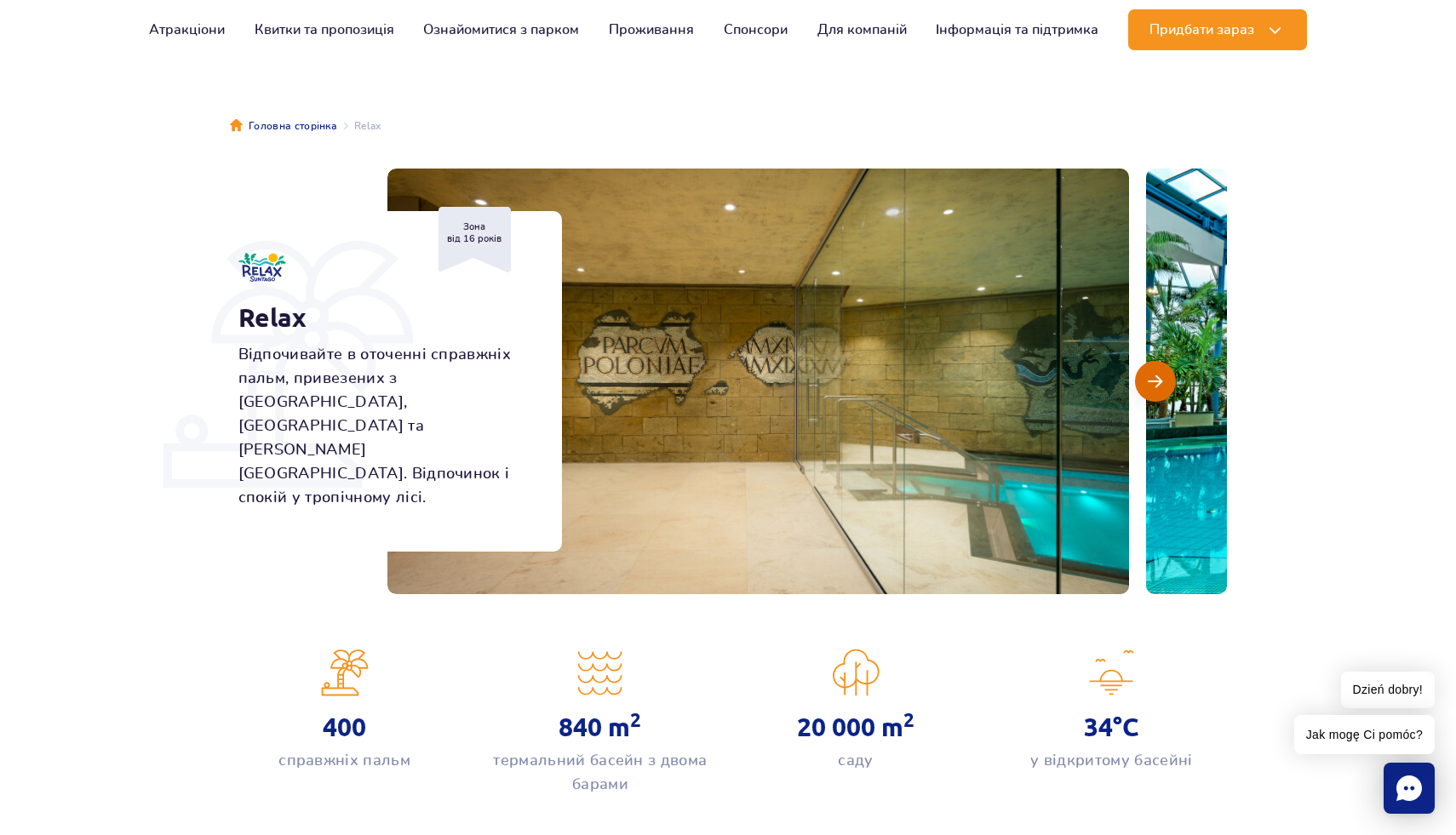
click at [1155, 386] on span "Наступний слайд" at bounding box center [1154, 381] width 15 height 16
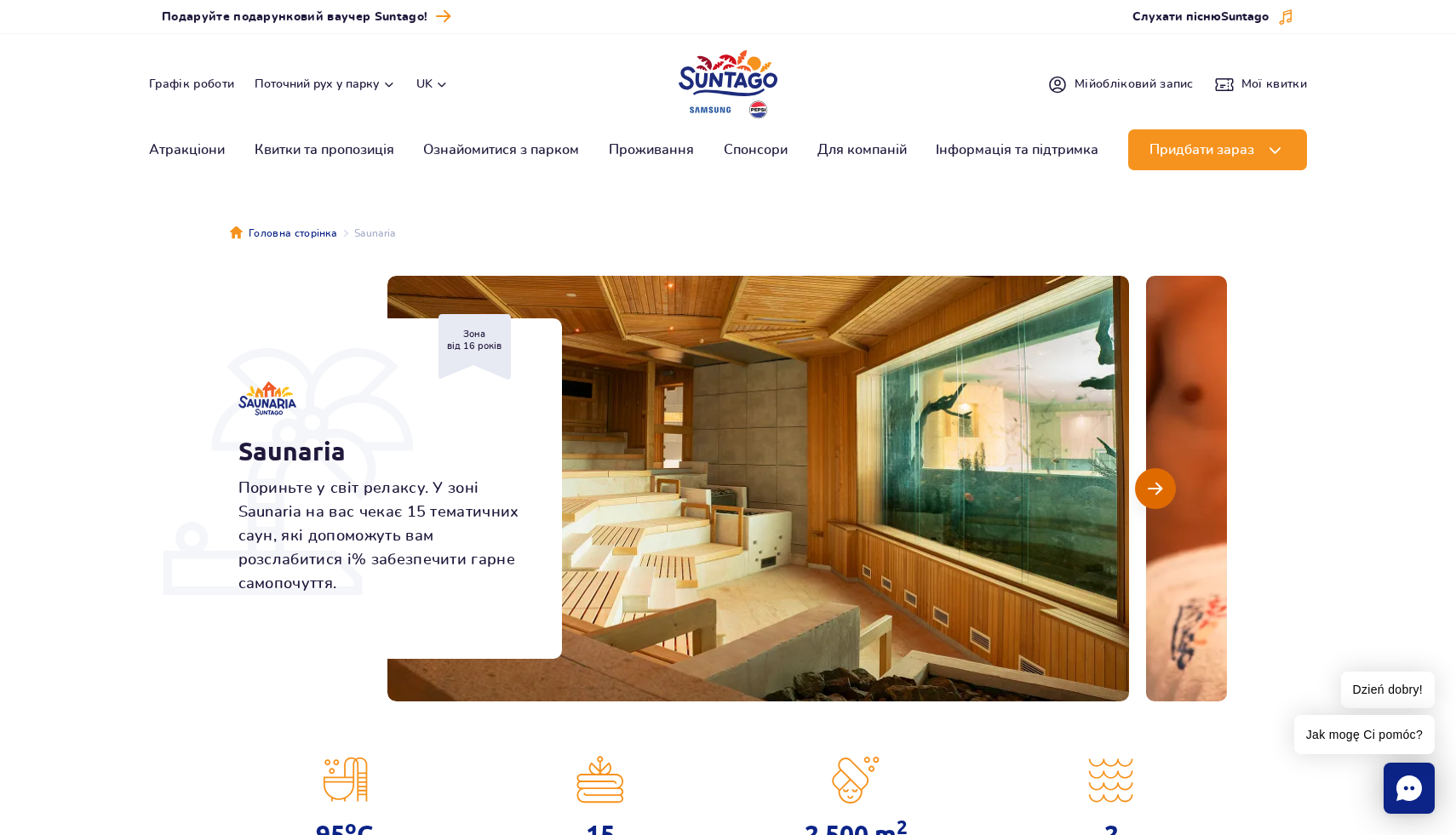
click at [1154, 490] on span "Наступний слайд" at bounding box center [1154, 489] width 15 height 16
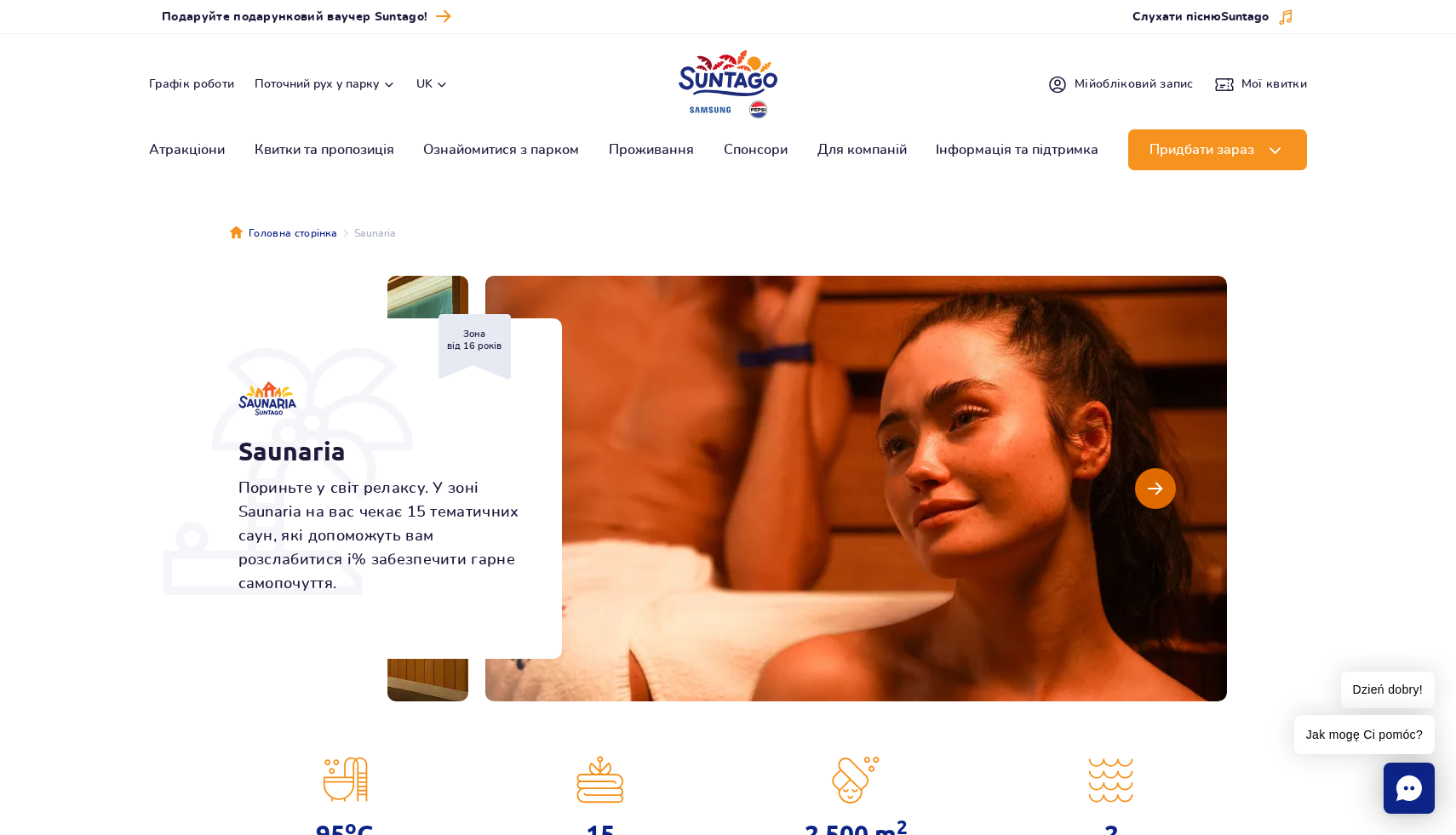
click at [1154, 490] on span "Наступний слайд" at bounding box center [1154, 489] width 15 height 16
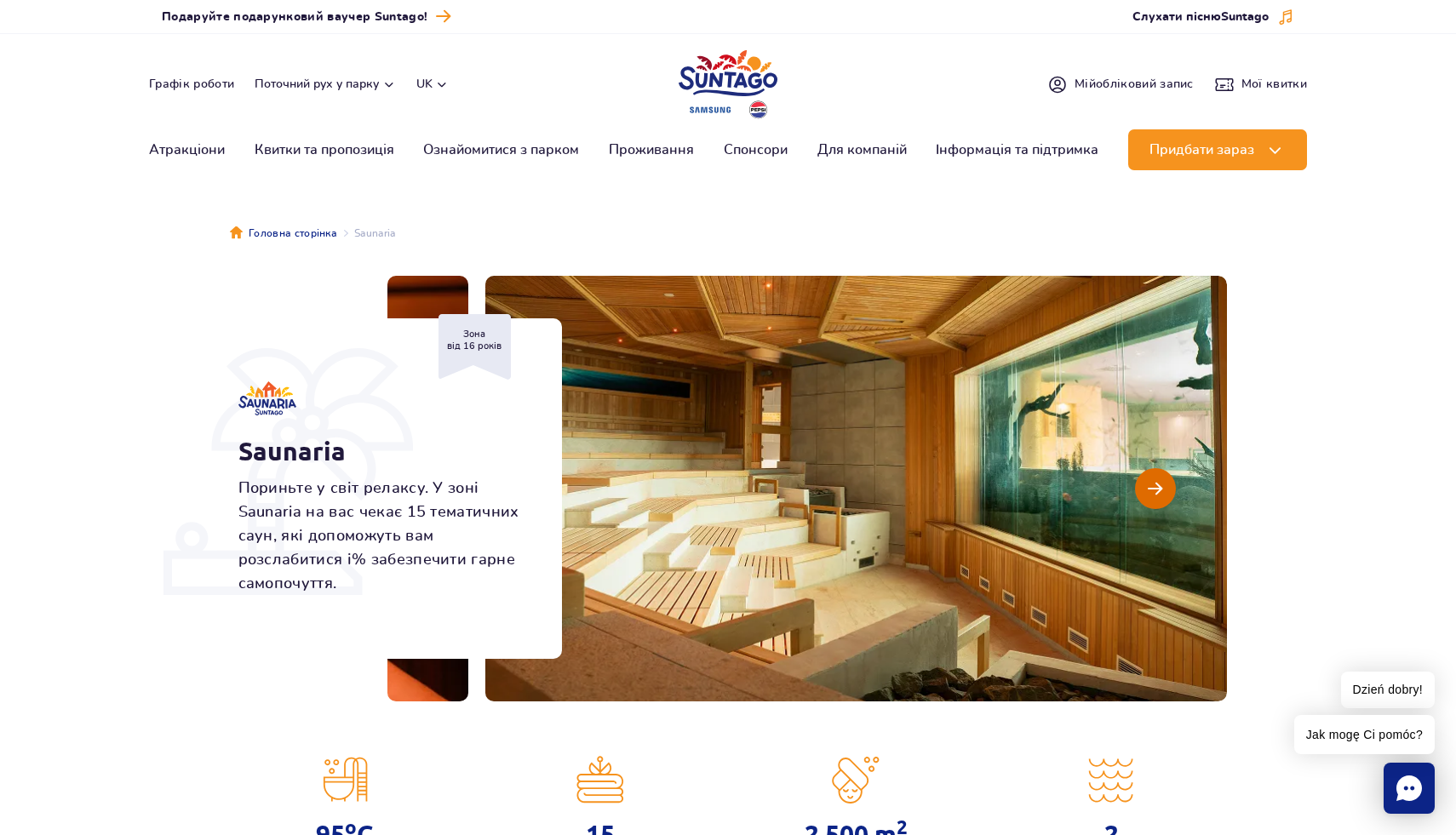
click at [1154, 490] on span "Наступний слайд" at bounding box center [1154, 489] width 15 height 16
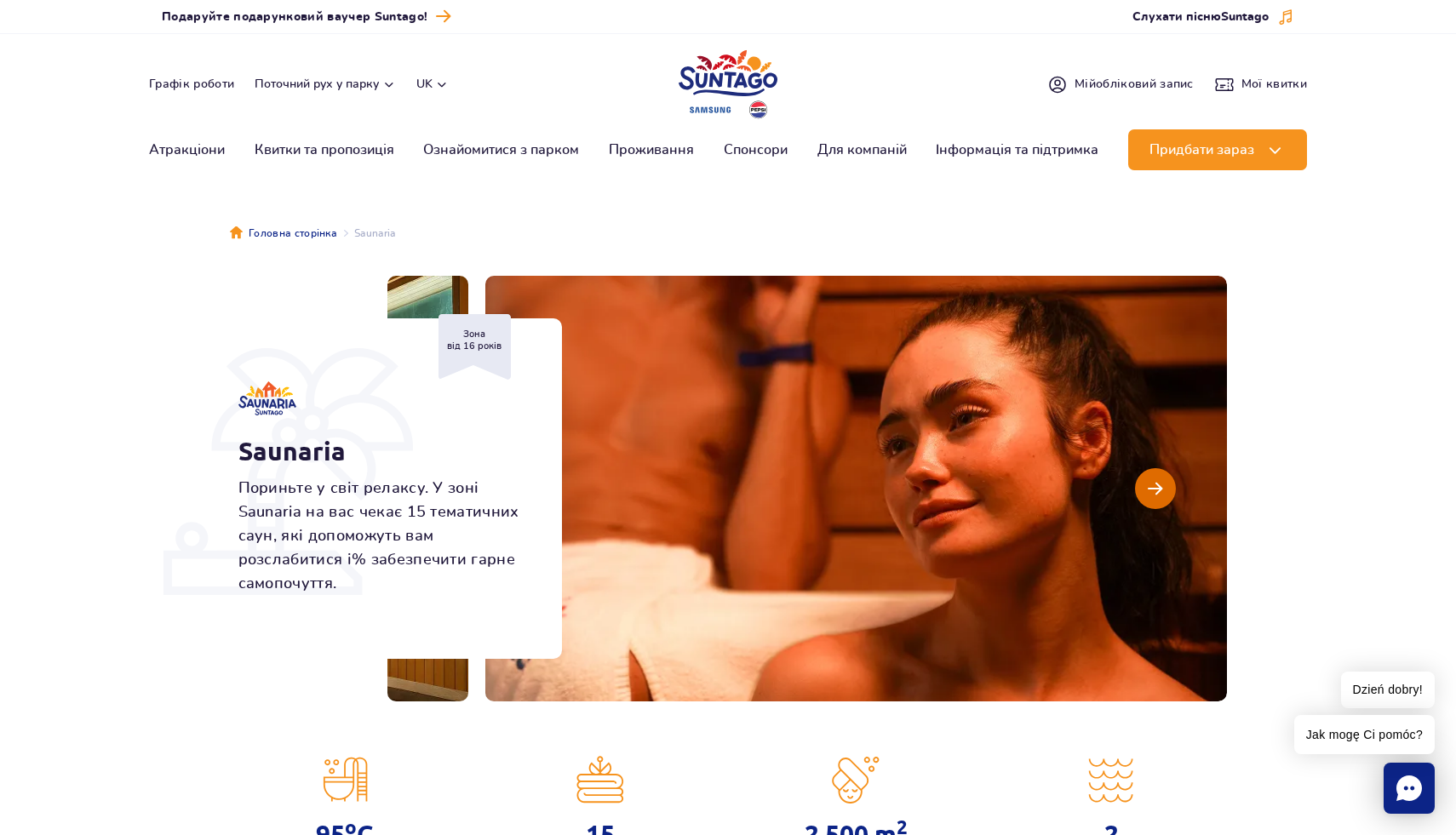
click at [1154, 490] on span "Наступний слайд" at bounding box center [1154, 489] width 15 height 16
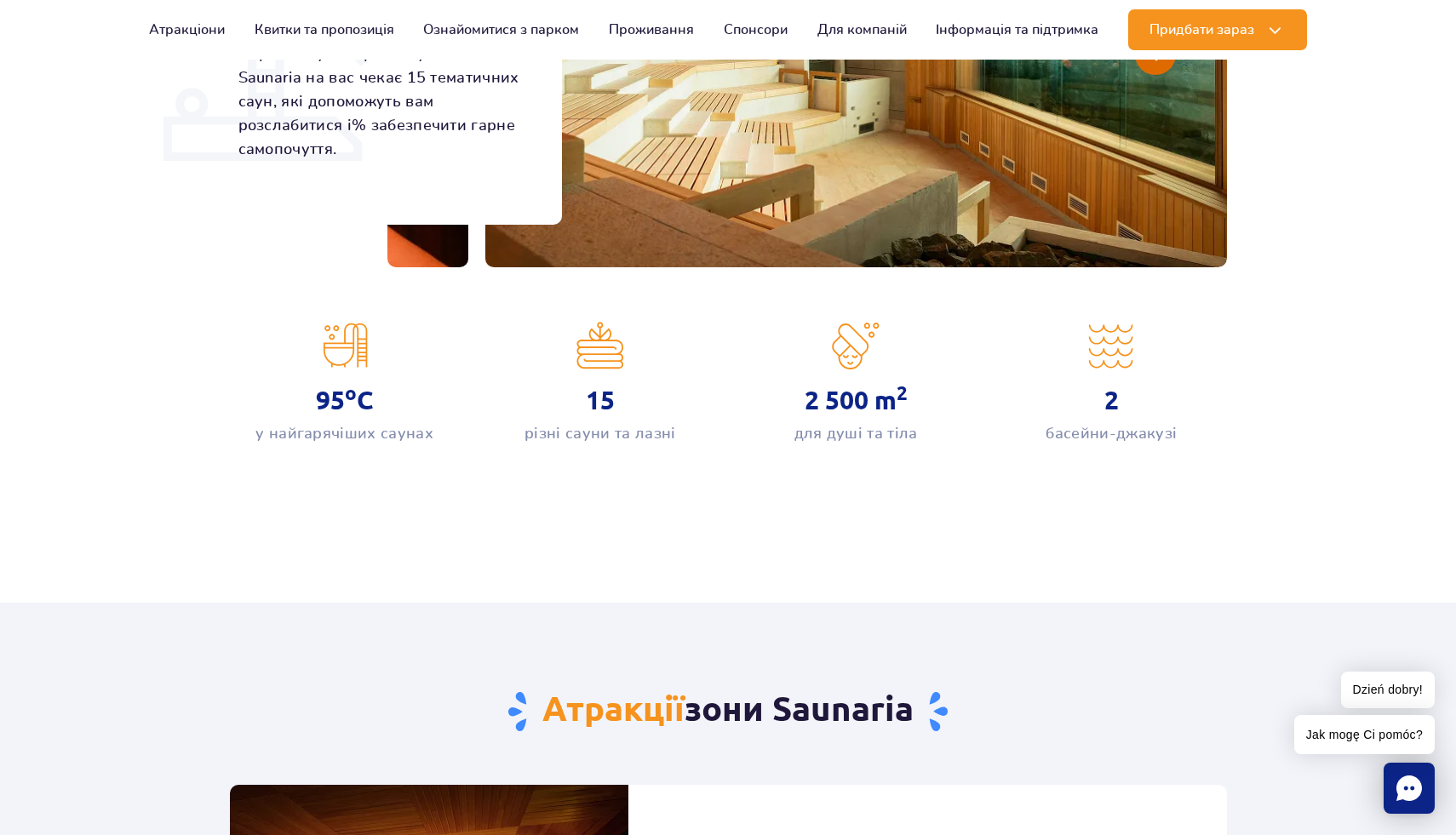
scroll to position [565, 0]
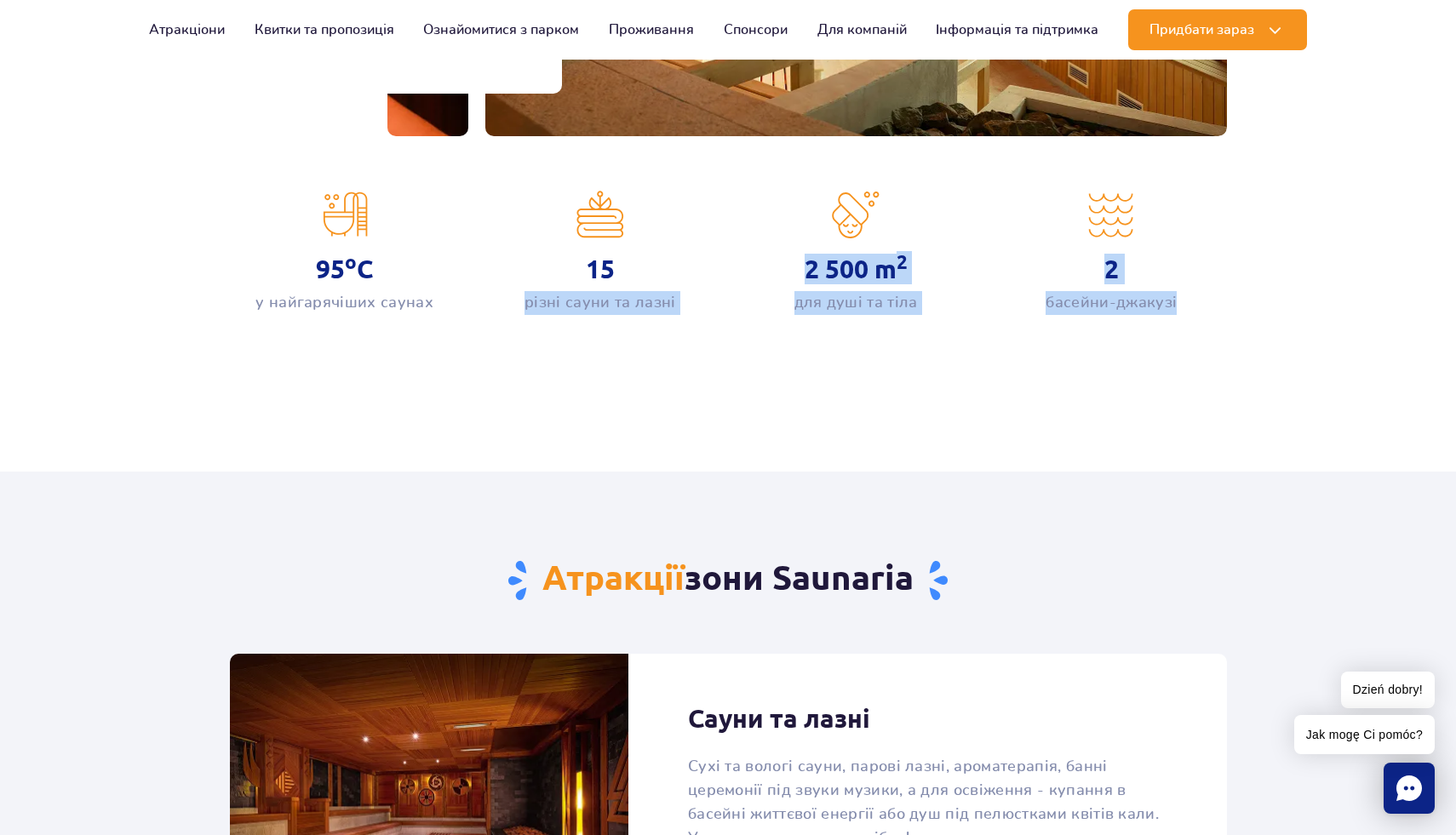
drag, startPoint x: 558, startPoint y: 264, endPoint x: 1175, endPoint y: 355, distance: 623.7
click at [1177, 355] on div "Головна сторінка Saunaria Saunaria Пориньте у світ релаксу. У зоні Saunaria на …" at bounding box center [728, 22] width 1456 height 792
click at [939, 425] on div "Головна сторінка Saunaria Saunaria Пориньте у світ релаксу. У зоні Saunaria на …" at bounding box center [728, 49] width 1456 height 847
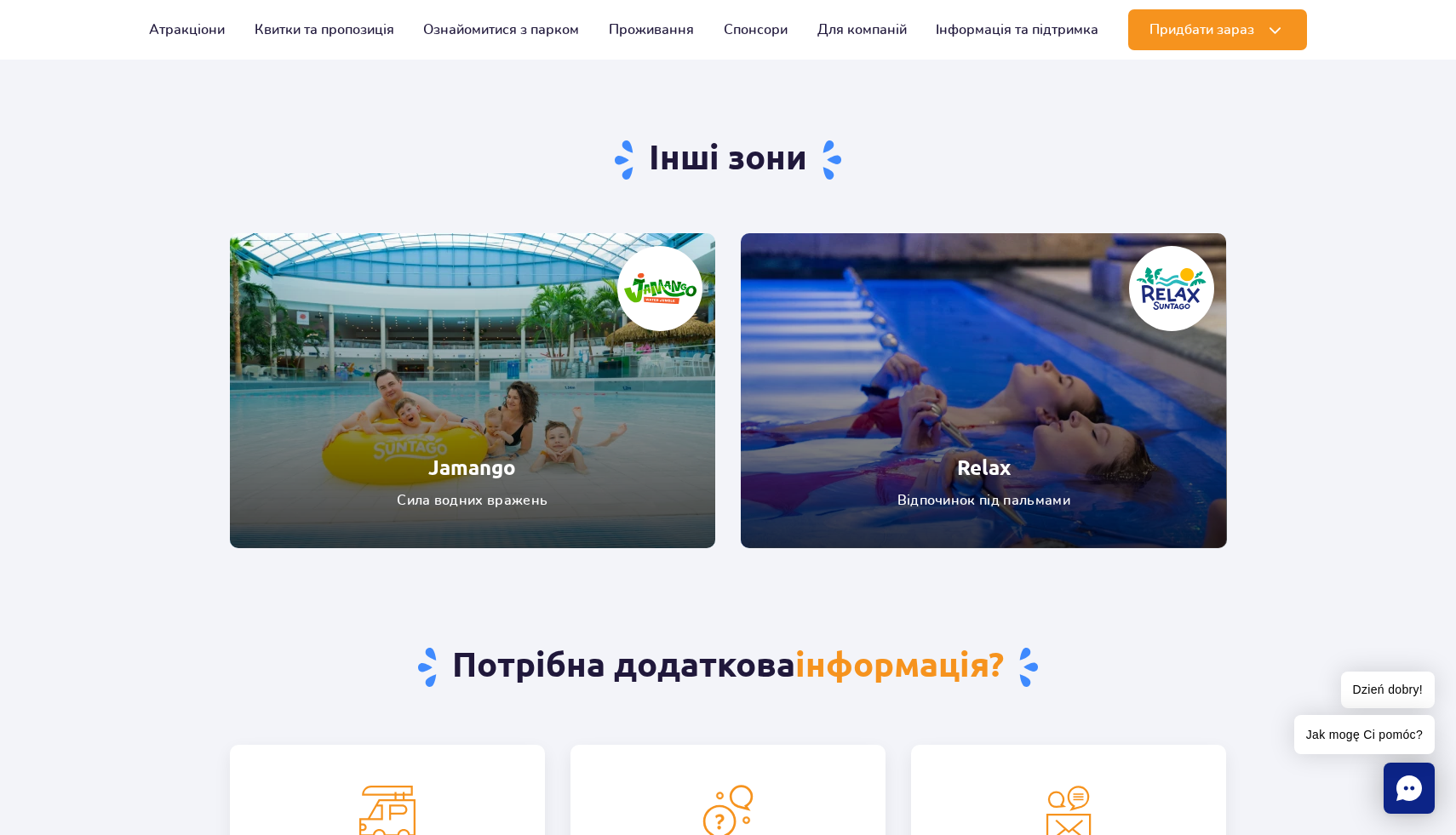
scroll to position [2903, 0]
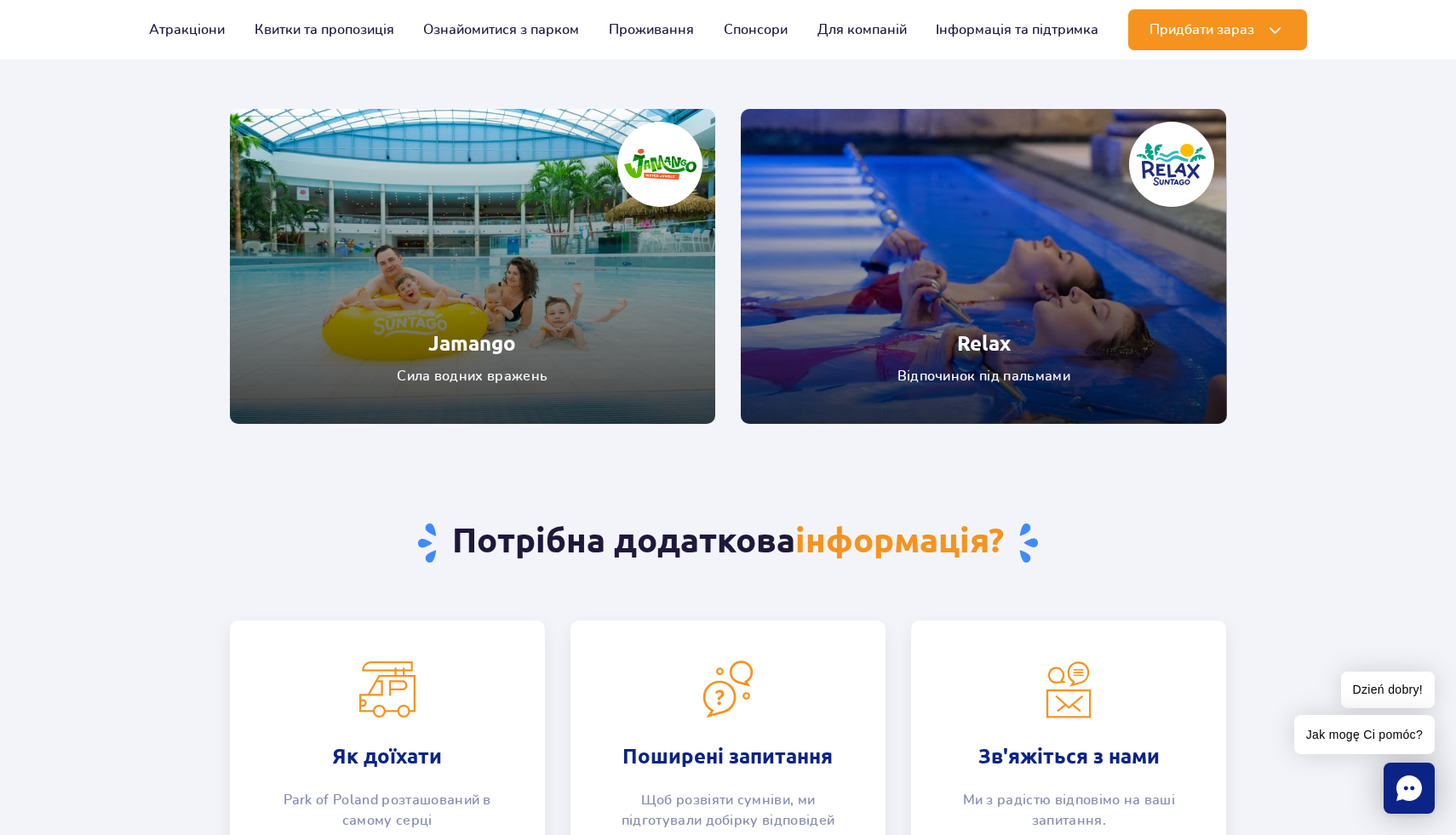
click at [947, 346] on link "Relax" at bounding box center [984, 266] width 486 height 315
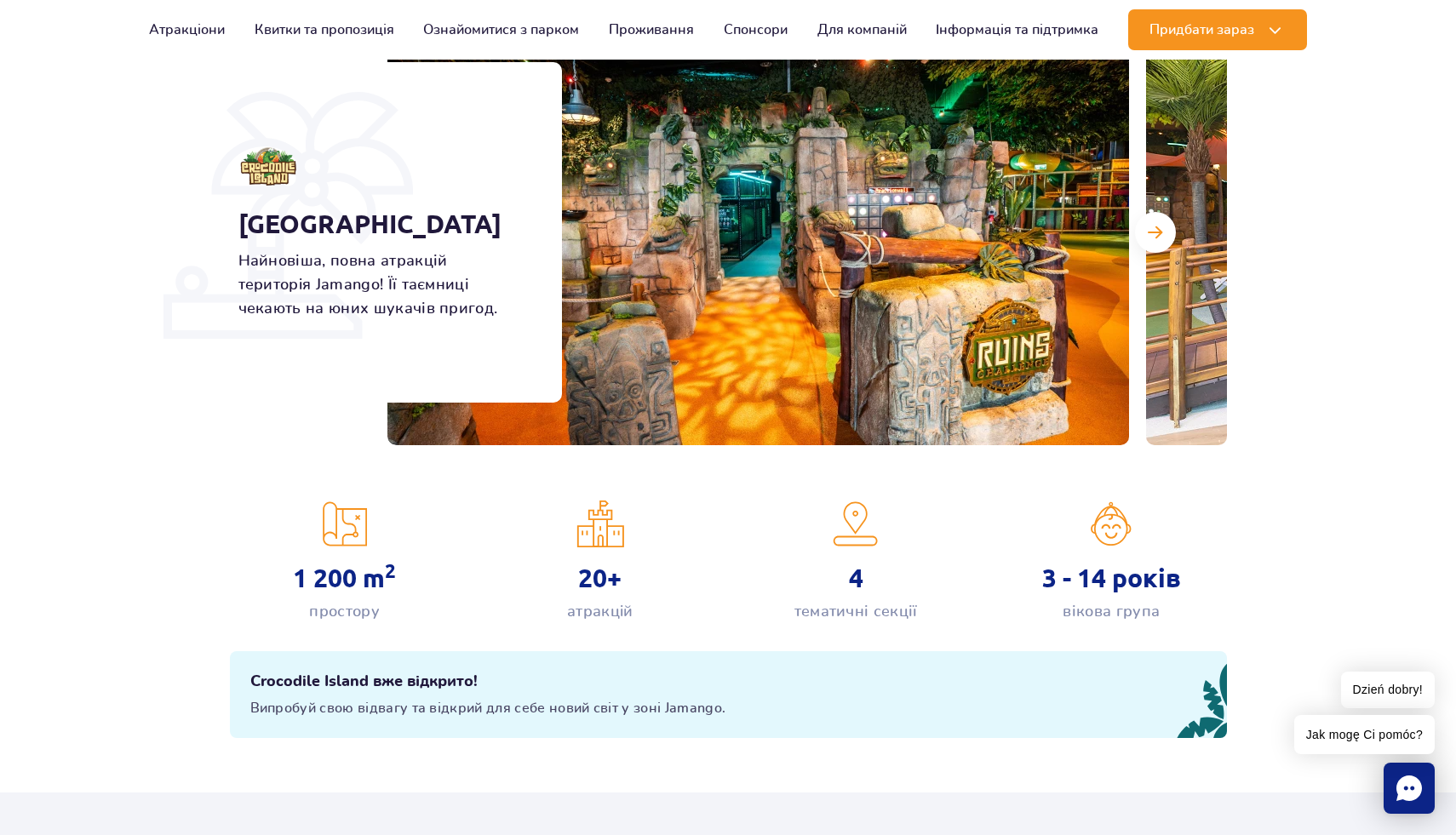
scroll to position [279, 0]
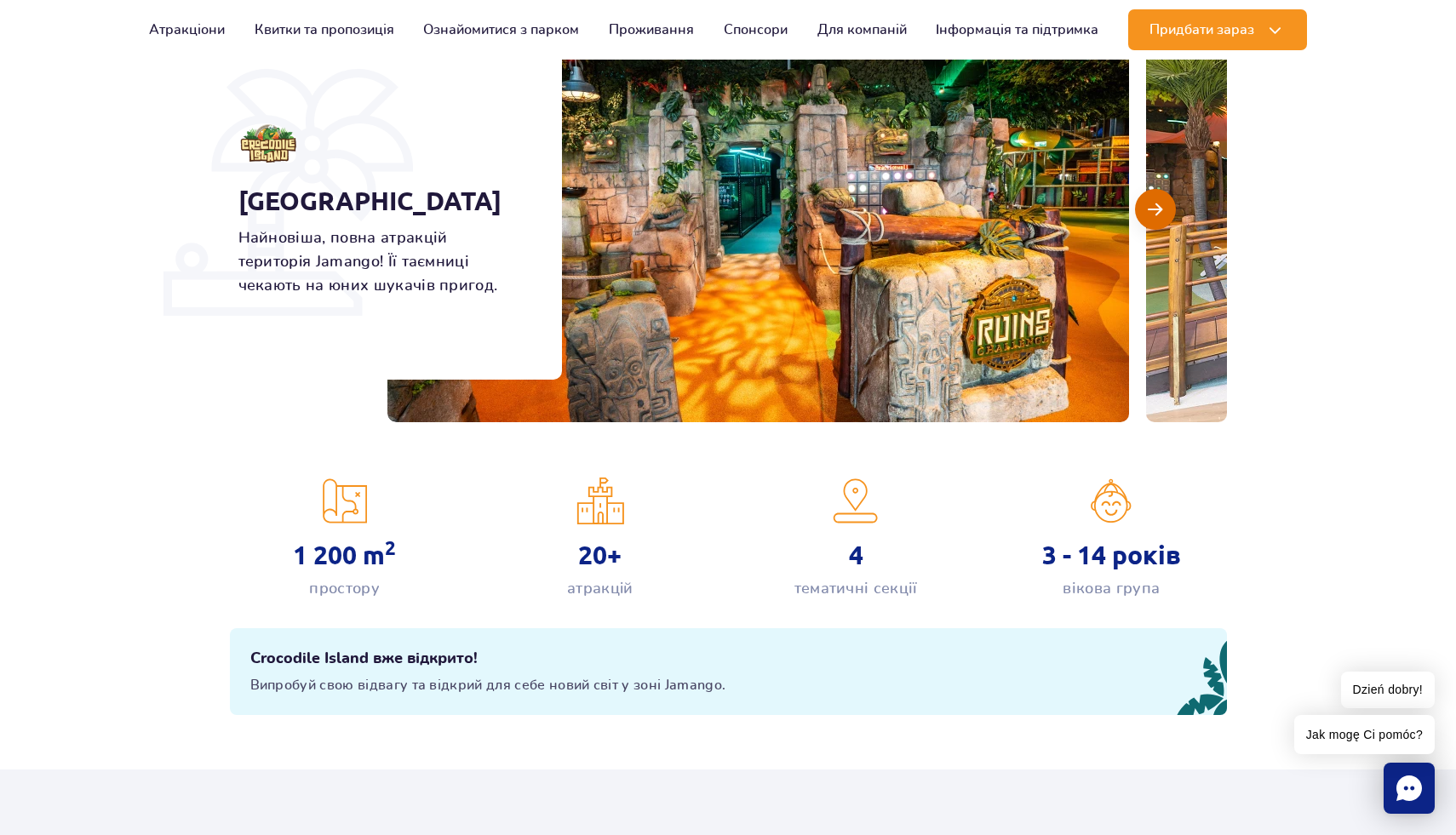
click at [1155, 219] on button "Наступний слайд" at bounding box center [1155, 210] width 41 height 41
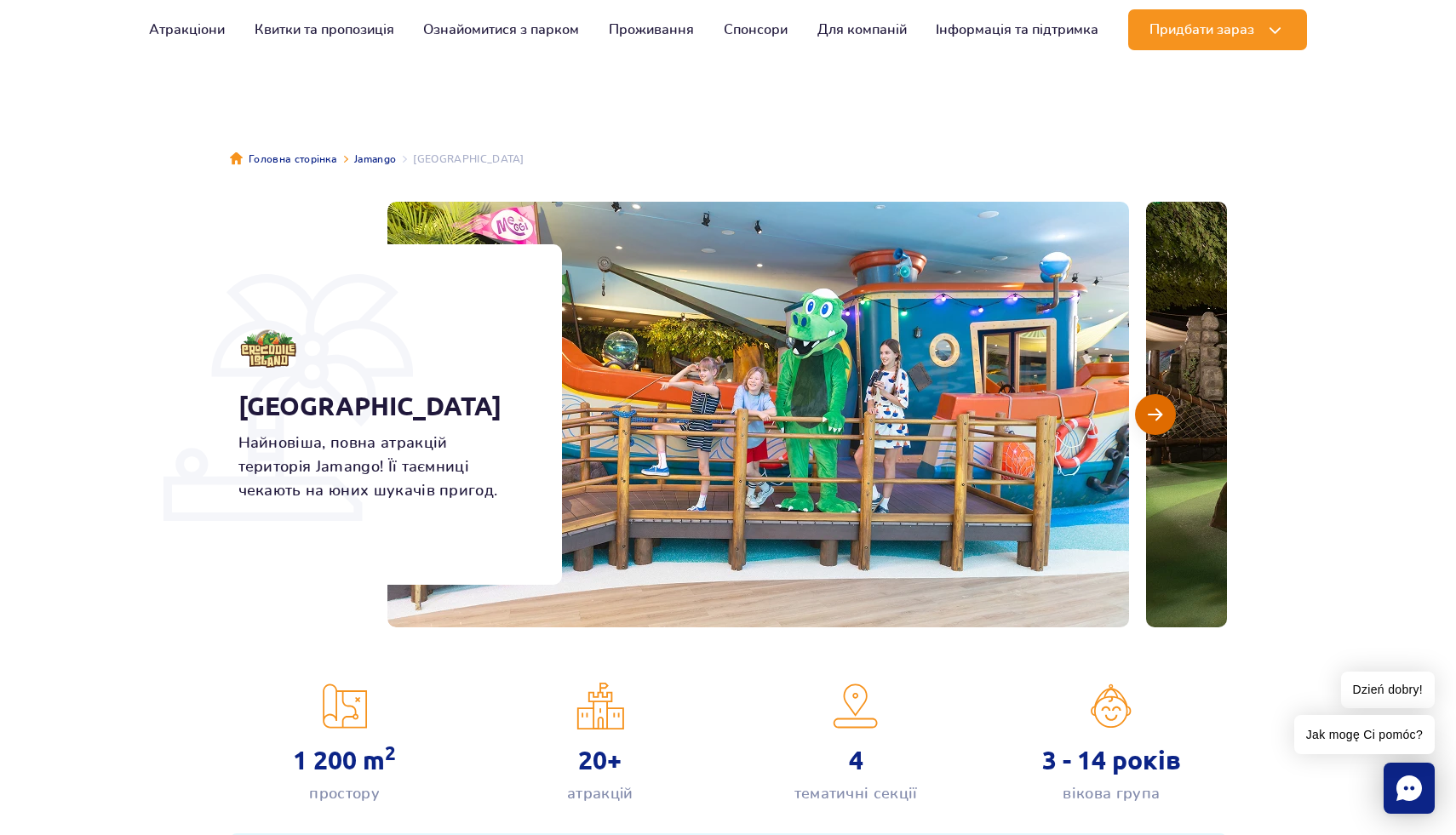
scroll to position [74, 0]
click at [1149, 428] on button "Наступний слайд" at bounding box center [1155, 414] width 41 height 41
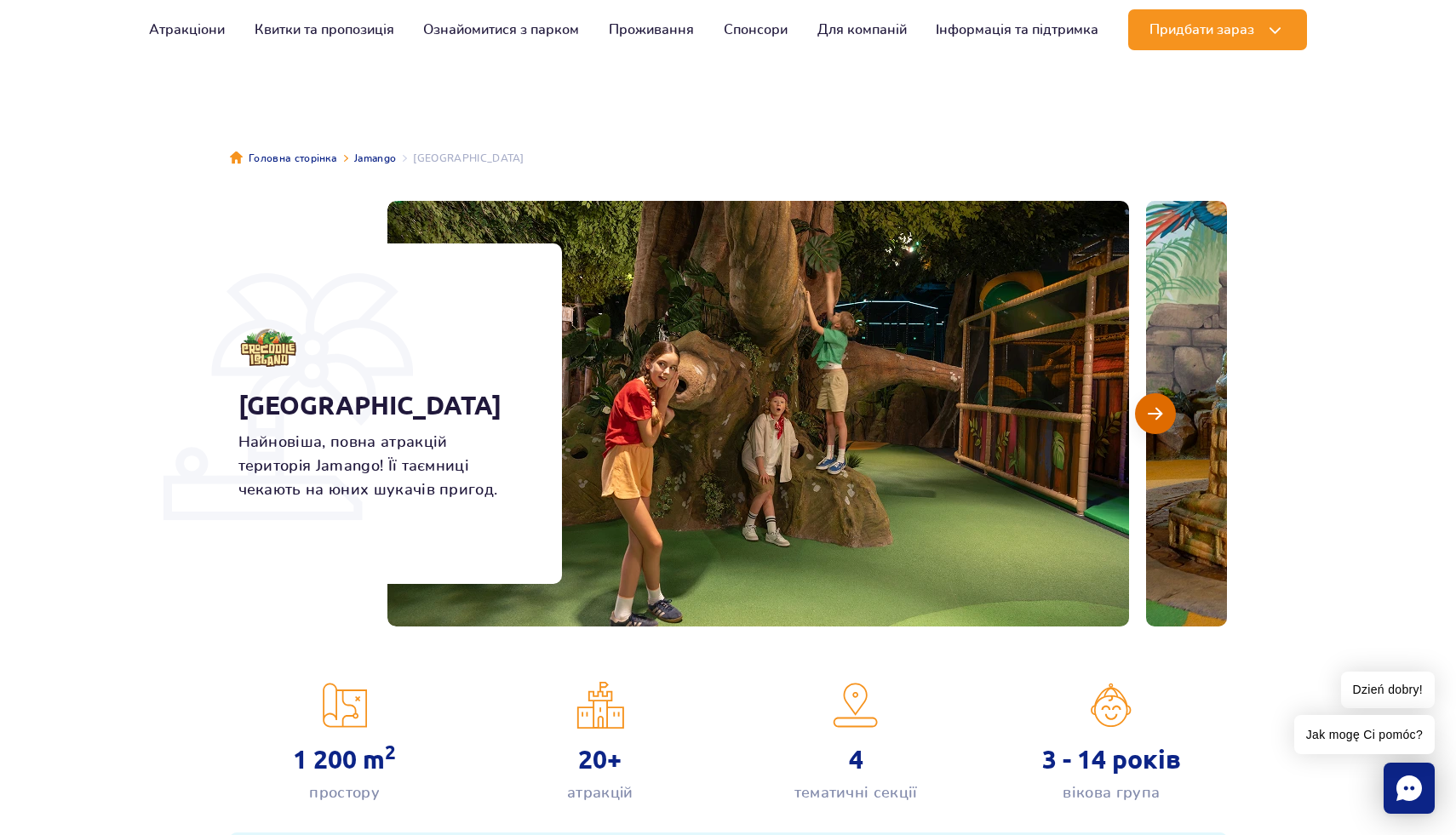
click at [1149, 428] on button "Наступний слайд" at bounding box center [1155, 414] width 41 height 41
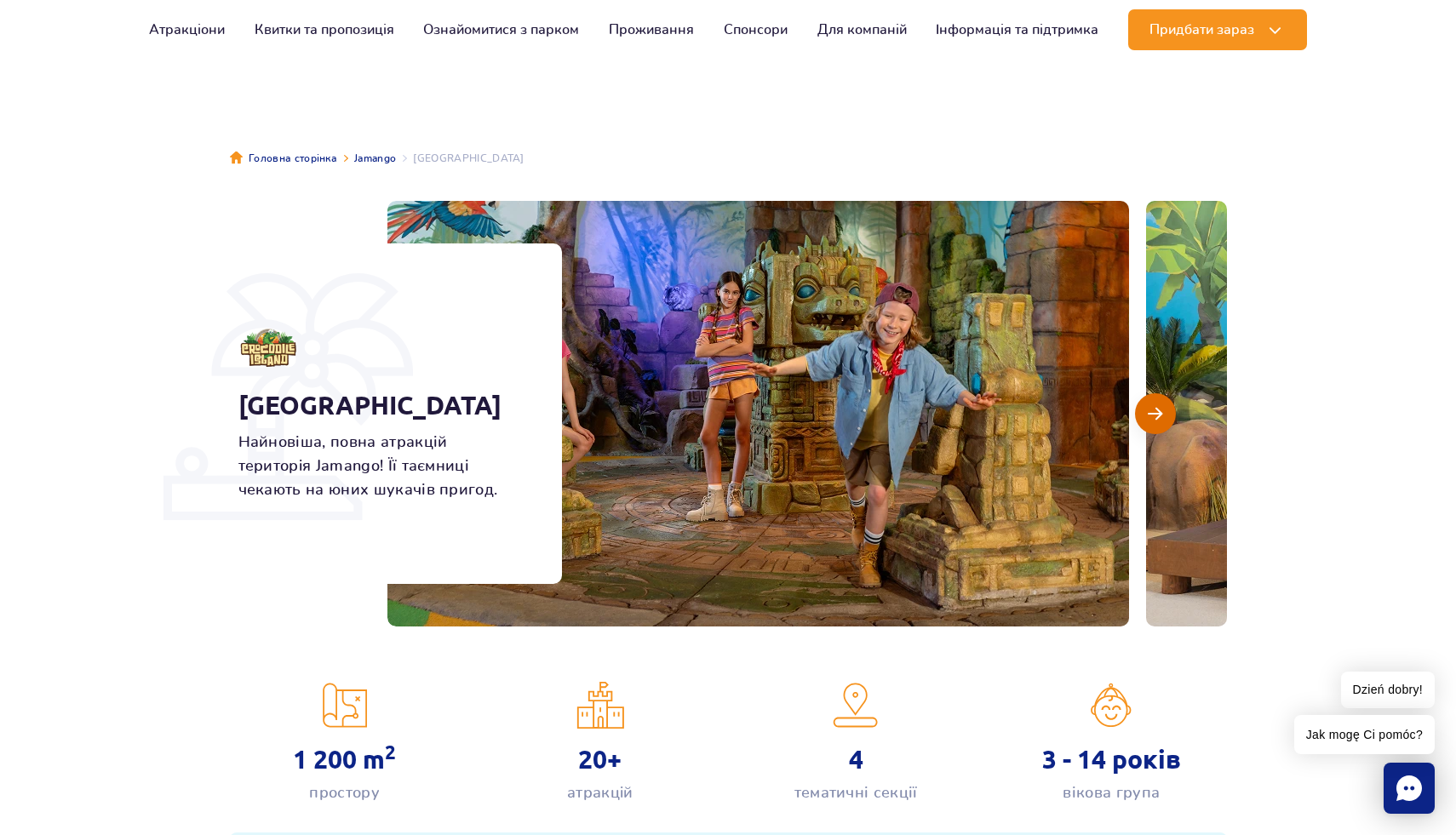
click at [1149, 428] on button "Наступний слайд" at bounding box center [1155, 414] width 41 height 41
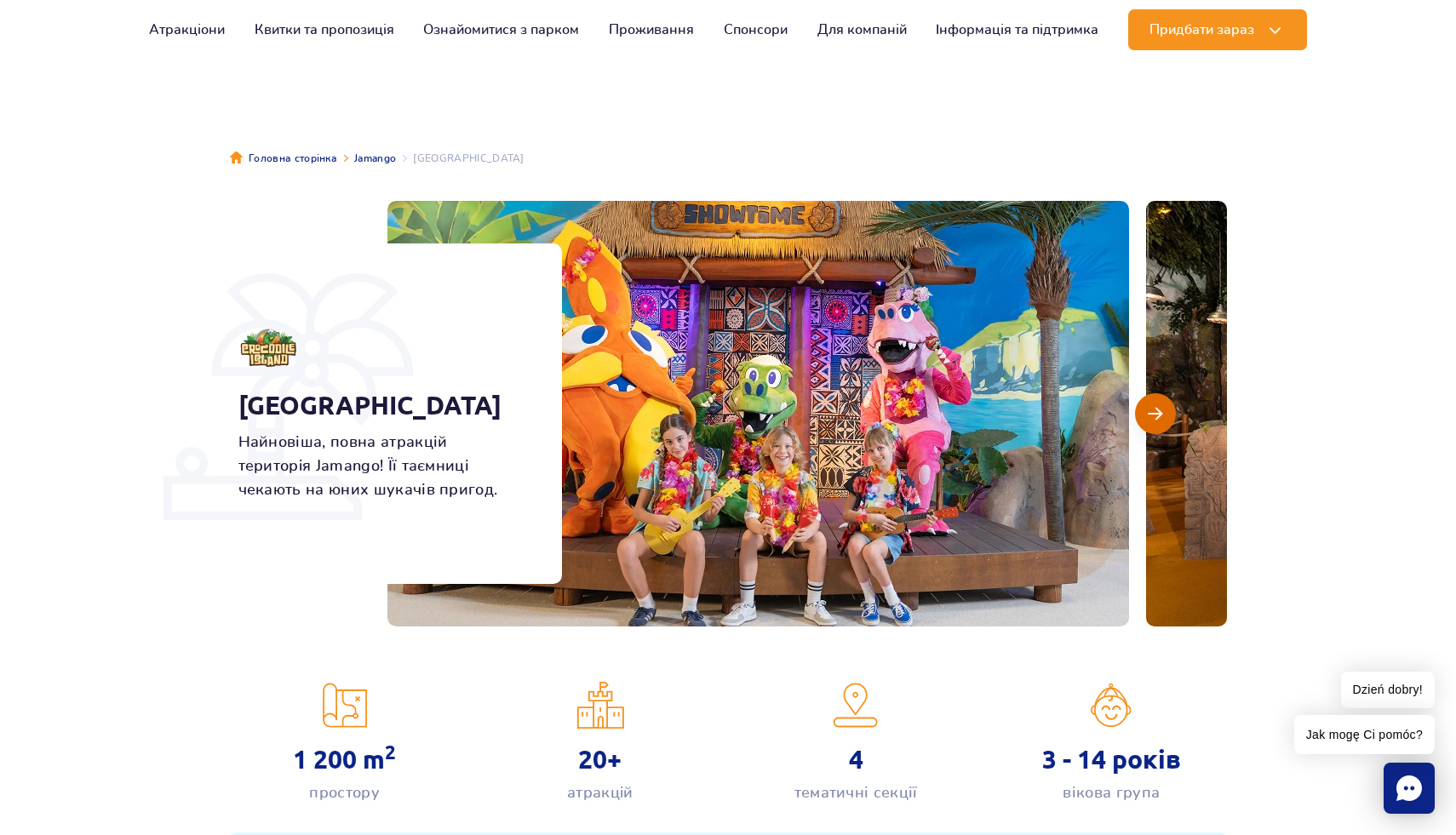
click at [1149, 428] on button "Наступний слайд" at bounding box center [1155, 414] width 41 height 41
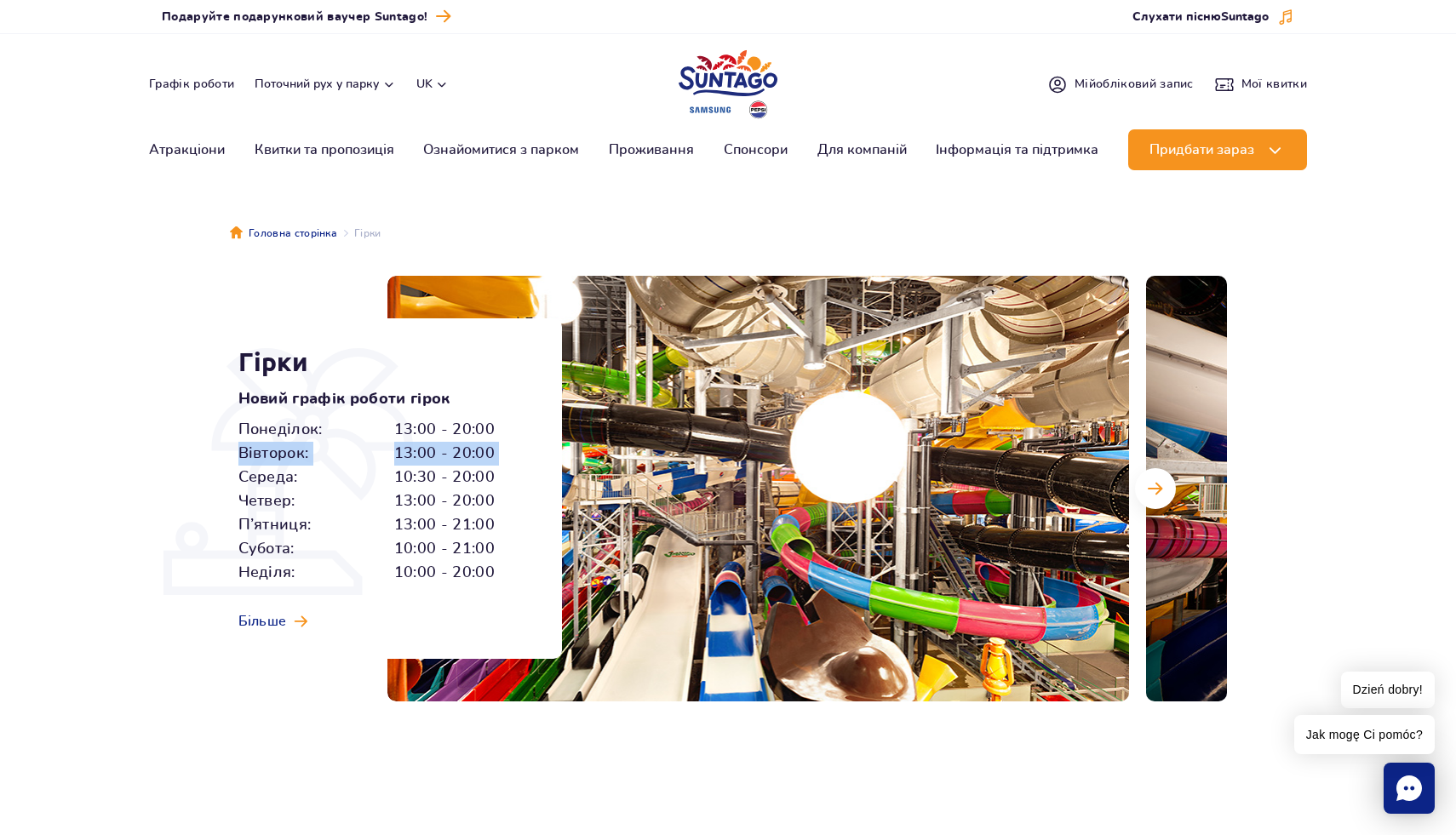
drag, startPoint x: 500, startPoint y: 463, endPoint x: 242, endPoint y: 452, distance: 258.2
click at [242, 452] on div "Понеділок: 13:00 - 20:00 Вівторок: 13:00 - 20:00 Середа: 10:30 - 20:00 Четвер: …" at bounding box center [380, 502] width 285 height 167
click at [242, 452] on span "Вівторок:" at bounding box center [273, 454] width 71 height 24
drag, startPoint x: 241, startPoint y: 453, endPoint x: 502, endPoint y: 464, distance: 261.2
click at [502, 464] on div "Понеділок: 13:00 - 20:00 Вівторок: 13:00 - 20:00 Середа: 10:30 - 20:00 Четвер: …" at bounding box center [380, 502] width 285 height 167
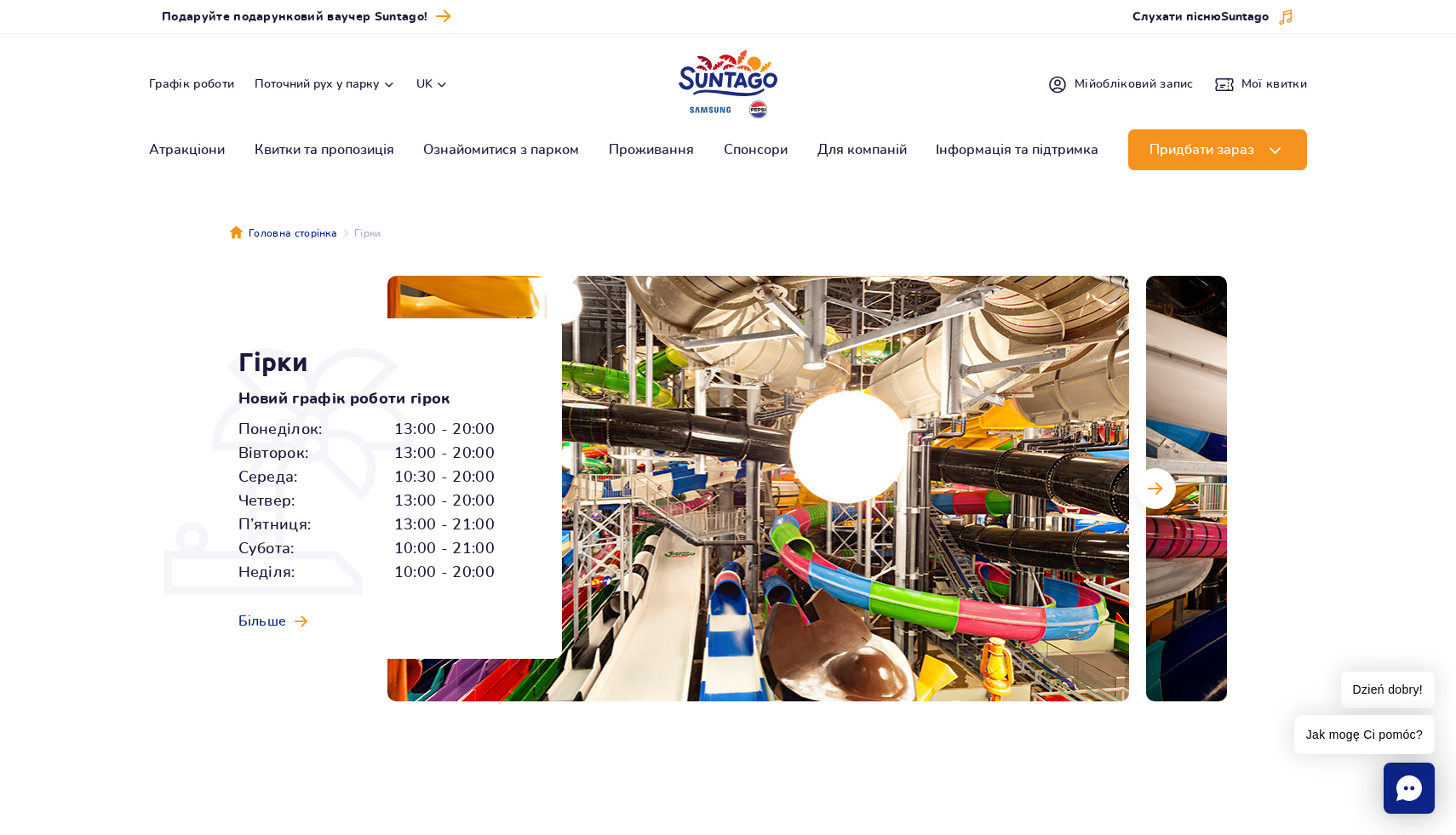
click at [505, 450] on div "Понеділок: 13:00 - 20:00 Вівторок: 13:00 - 20:00 Середа: 10:30 - 20:00 Четвер: …" at bounding box center [380, 502] width 285 height 167
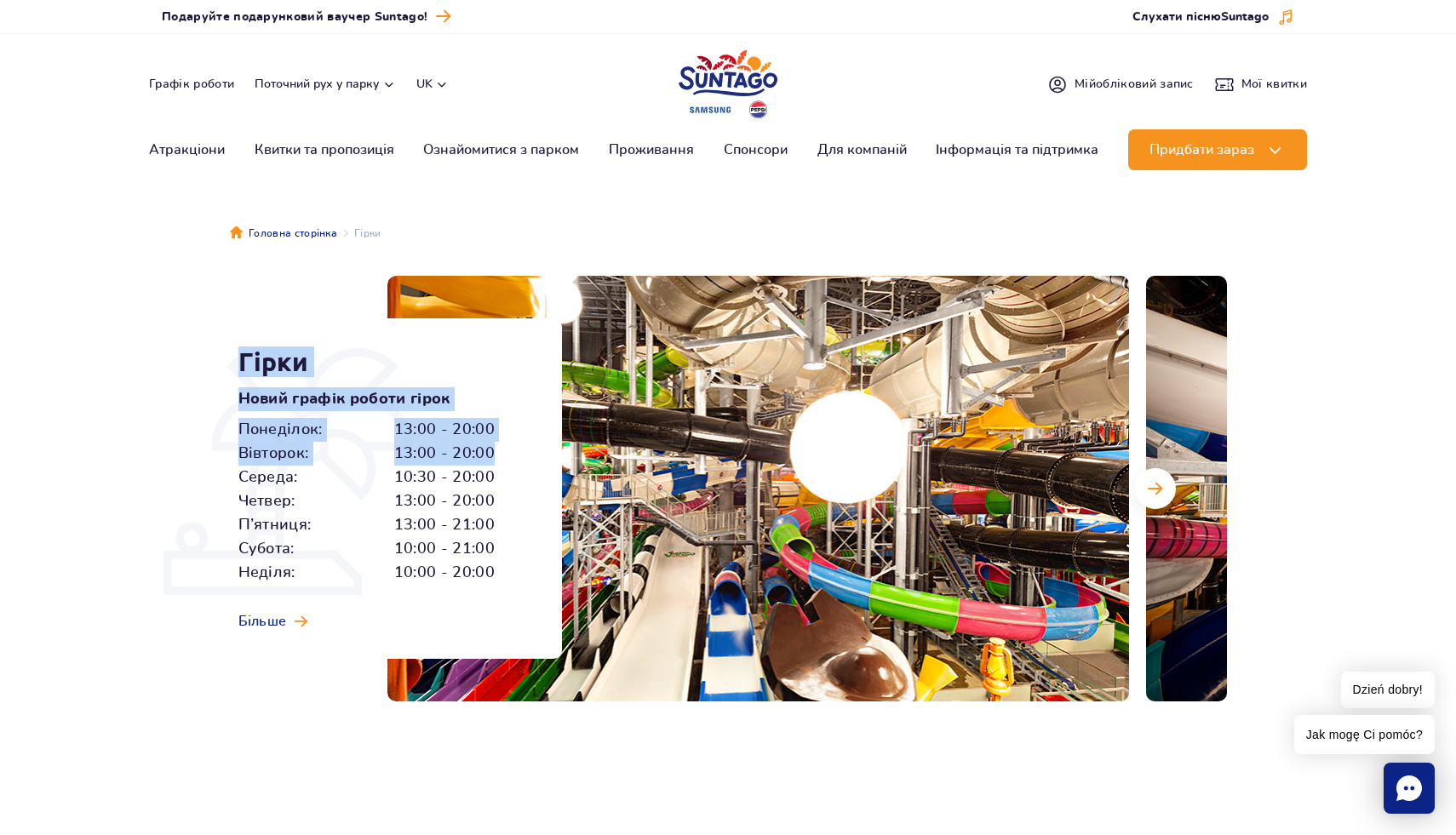
drag, startPoint x: 494, startPoint y: 455, endPoint x: 230, endPoint y: 455, distance: 264.0
click at [230, 455] on div "Гірки Новий графік роботи гірок Понеділок: 13:00 - 20:00 Вівторок: 13:00 - 20:0…" at bounding box center [390, 489] width 345 height 341
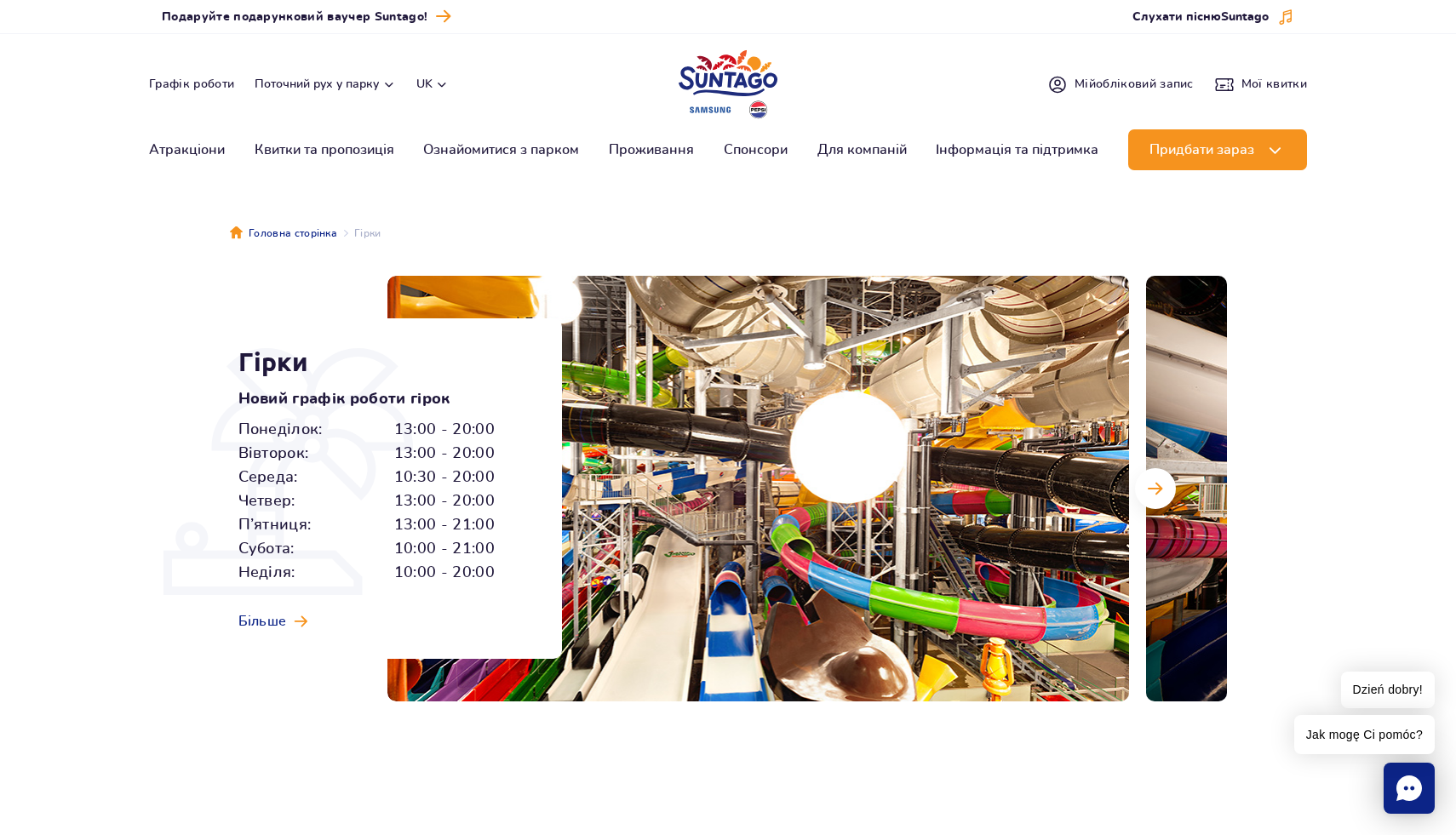
click at [238, 455] on span "Вівторок:" at bounding box center [273, 454] width 71 height 24
drag, startPoint x: 238, startPoint y: 455, endPoint x: 490, endPoint y: 459, distance: 252.0
click at [490, 459] on p "Вівторок: 13:00 - 20:00" at bounding box center [366, 454] width 257 height 24
click at [514, 436] on div "Понеділок: 13:00 - 20:00 Вівторок: 13:00 - 20:00 Середа: 10:30 - 20:00 Четвер: …" at bounding box center [380, 502] width 285 height 167
click at [1054, 226] on ul "Головна сторінка Гірки" at bounding box center [728, 233] width 996 height 85
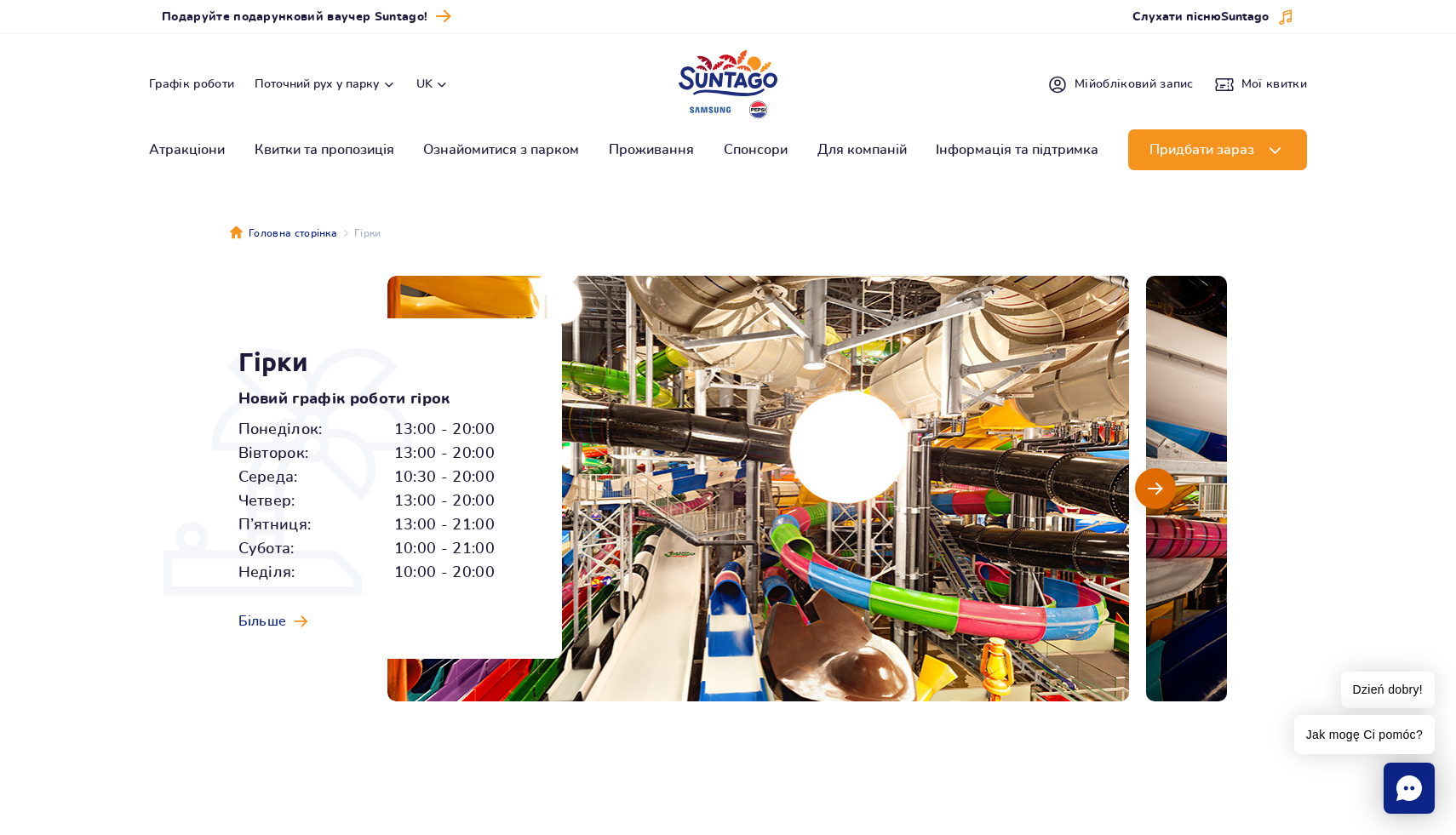
click at [1162, 496] on button "Наступний слайд" at bounding box center [1155, 489] width 41 height 41
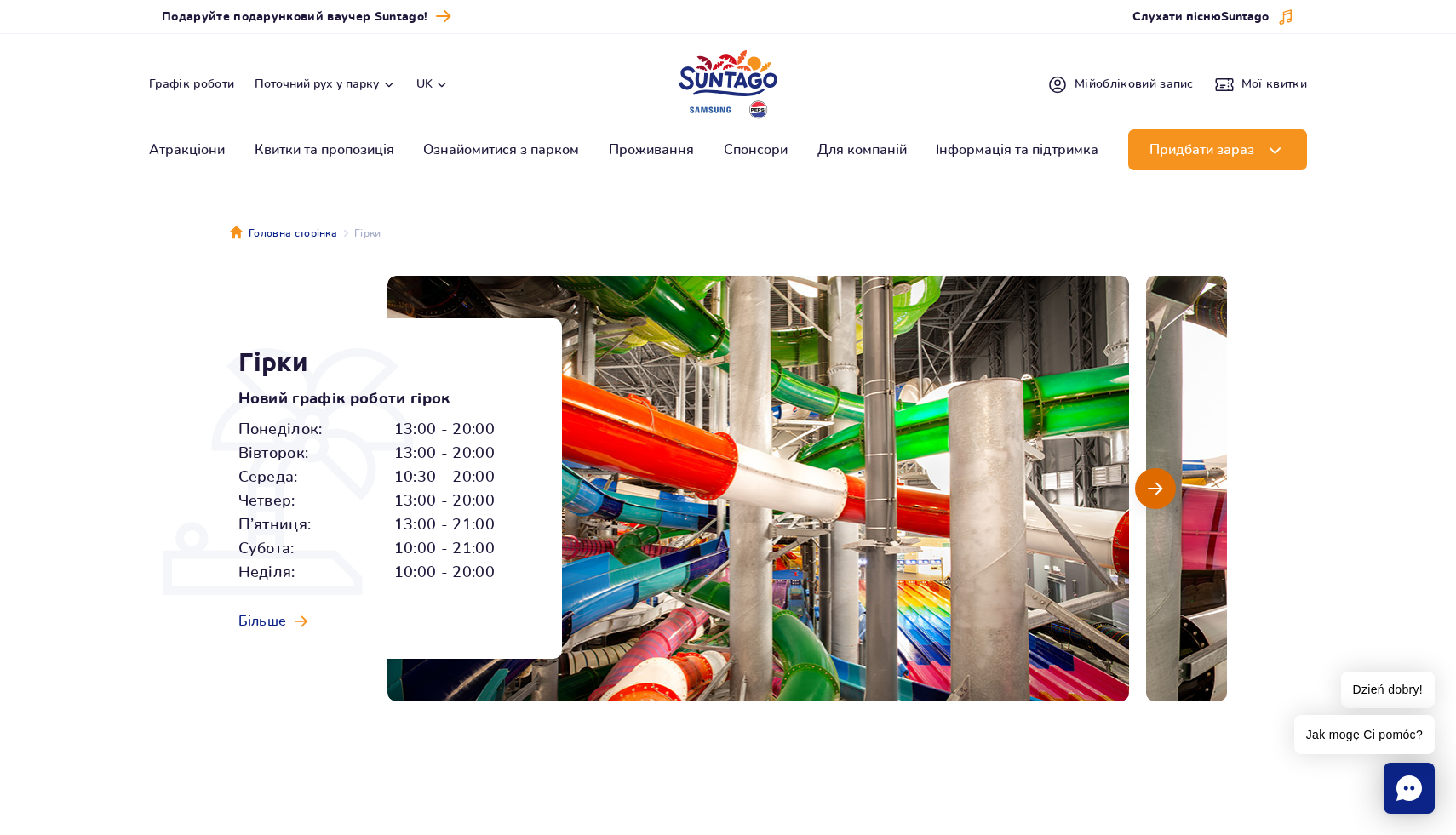
click at [1162, 496] on button "Наступний слайд" at bounding box center [1155, 489] width 41 height 41
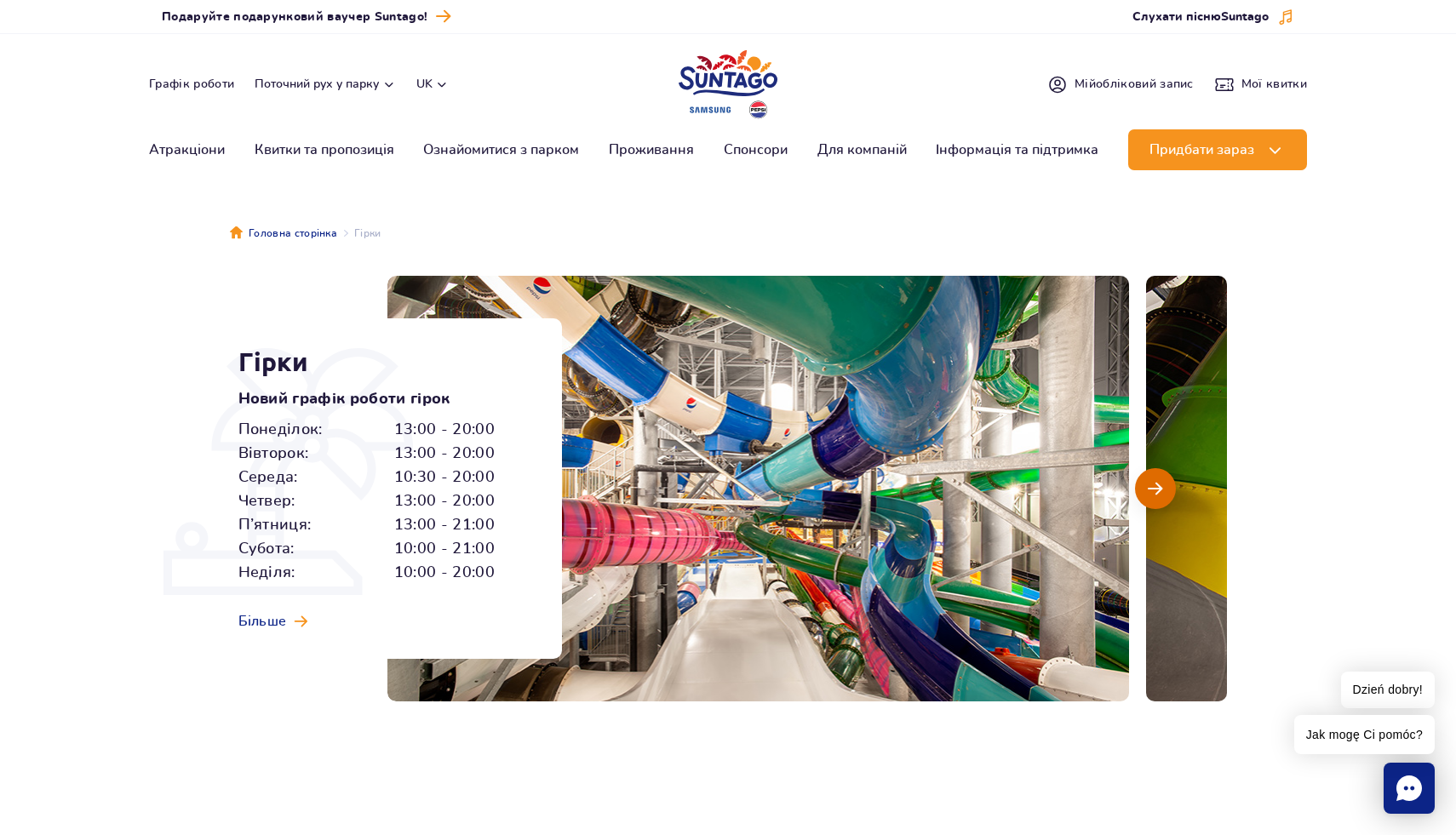
click at [1162, 495] on button "Наступний слайд" at bounding box center [1155, 489] width 41 height 41
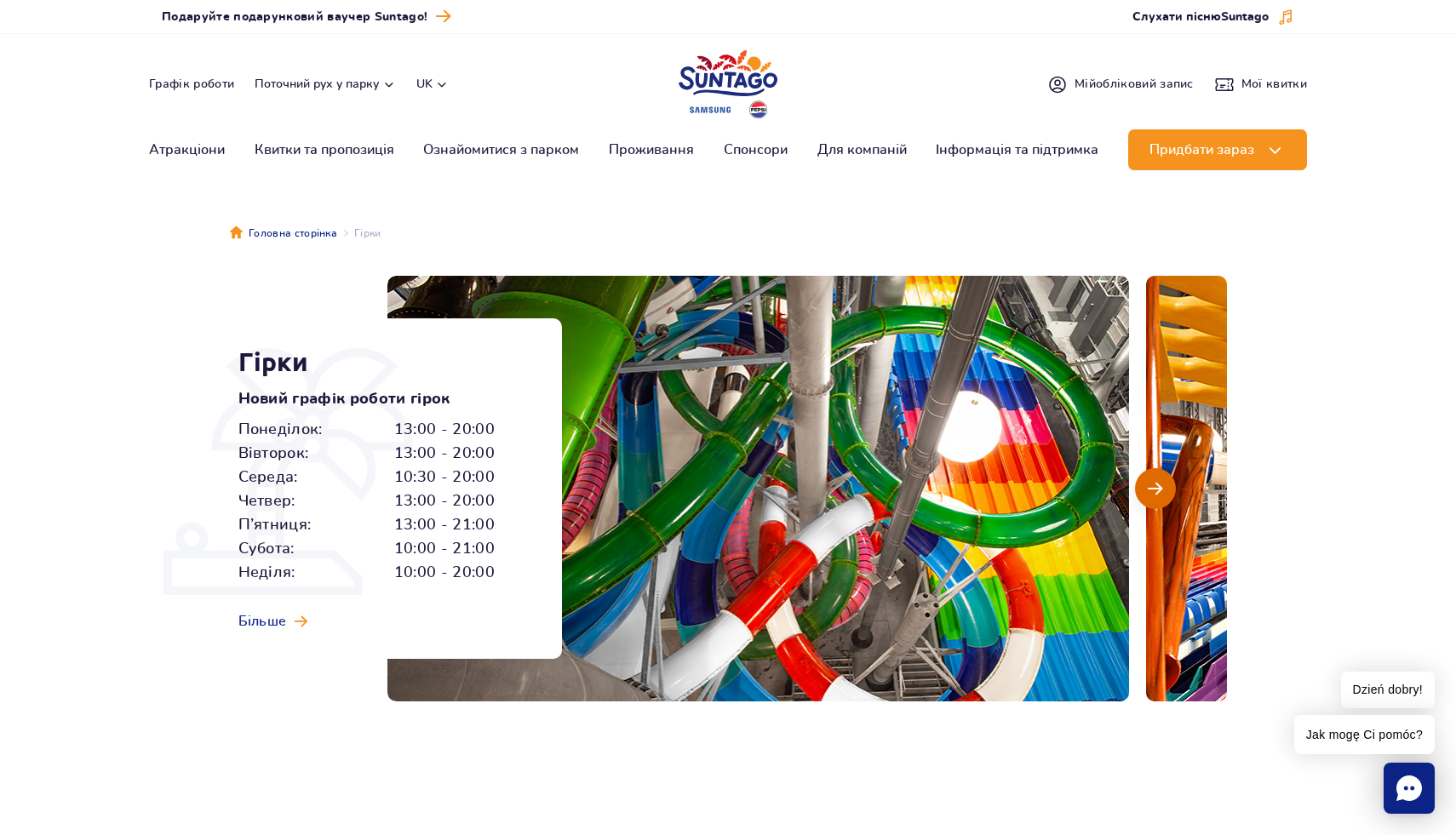
click at [1162, 495] on button "Наступний слайд" at bounding box center [1155, 489] width 41 height 41
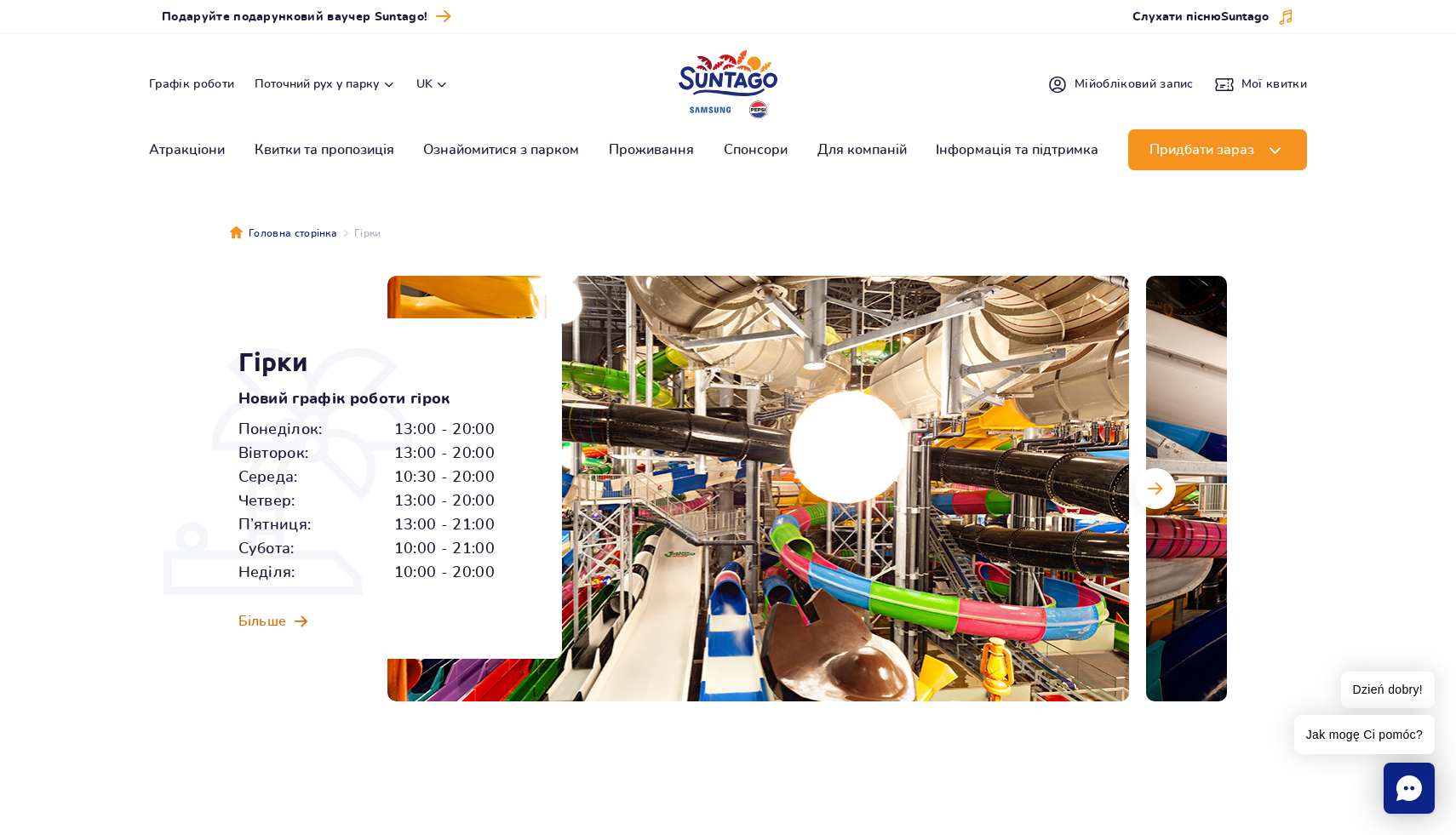
click at [289, 622] on link "Більше" at bounding box center [272, 621] width 70 height 19
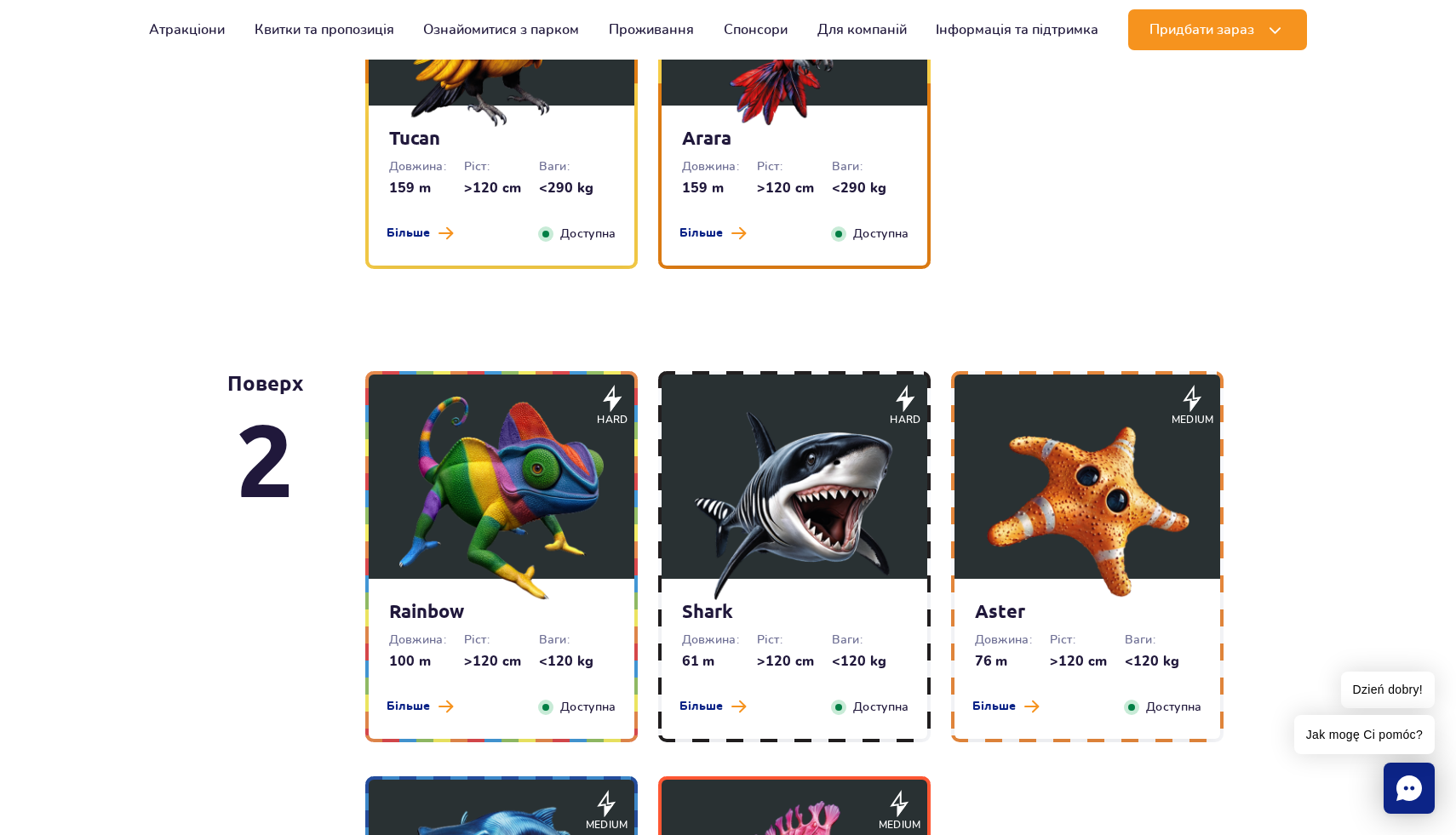
scroll to position [2766, 0]
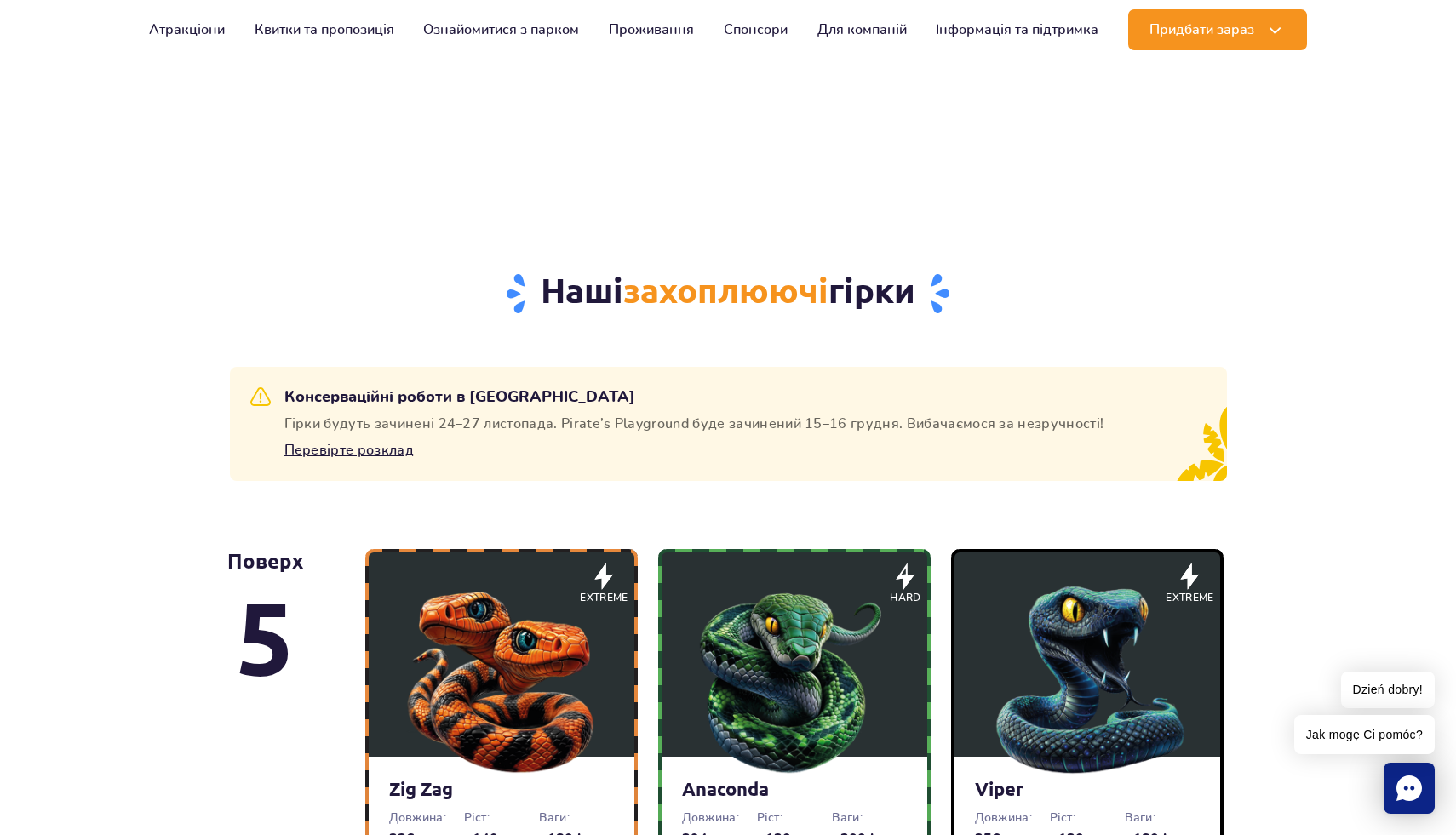
click at [546, 614] on img at bounding box center [502, 676] width 205 height 205
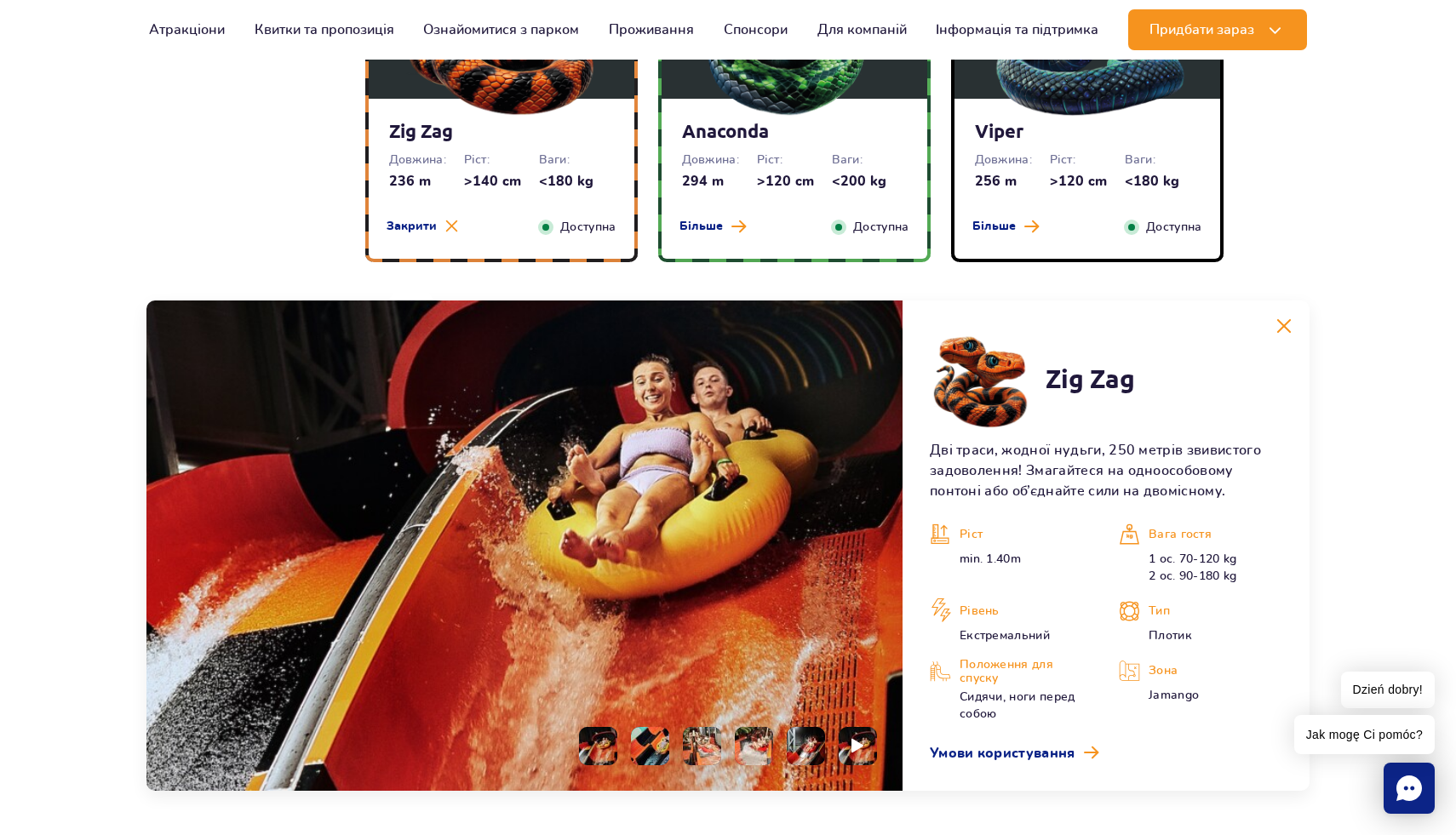
scroll to position [1548, 0]
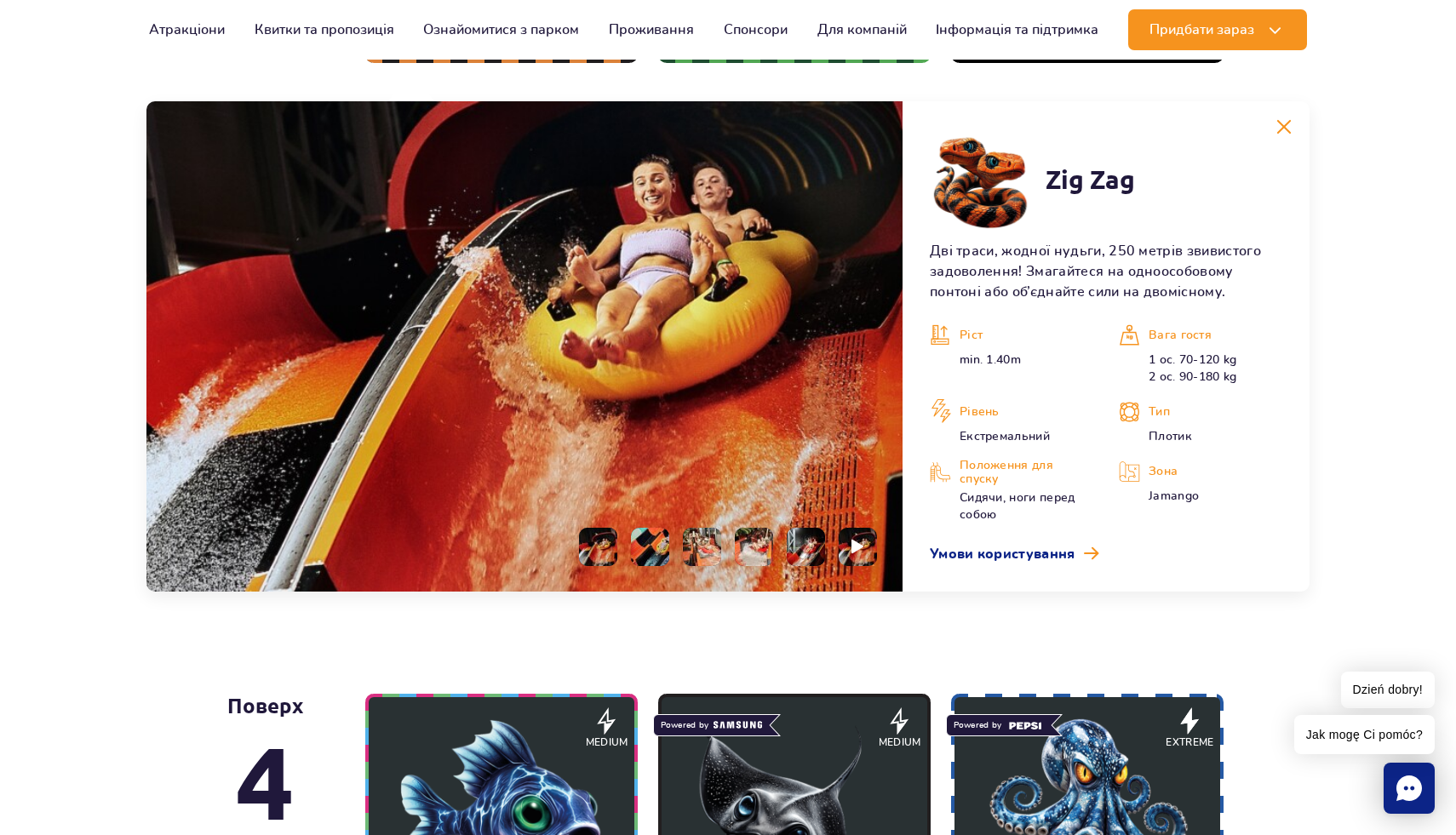
click at [653, 545] on li at bounding box center [650, 547] width 38 height 38
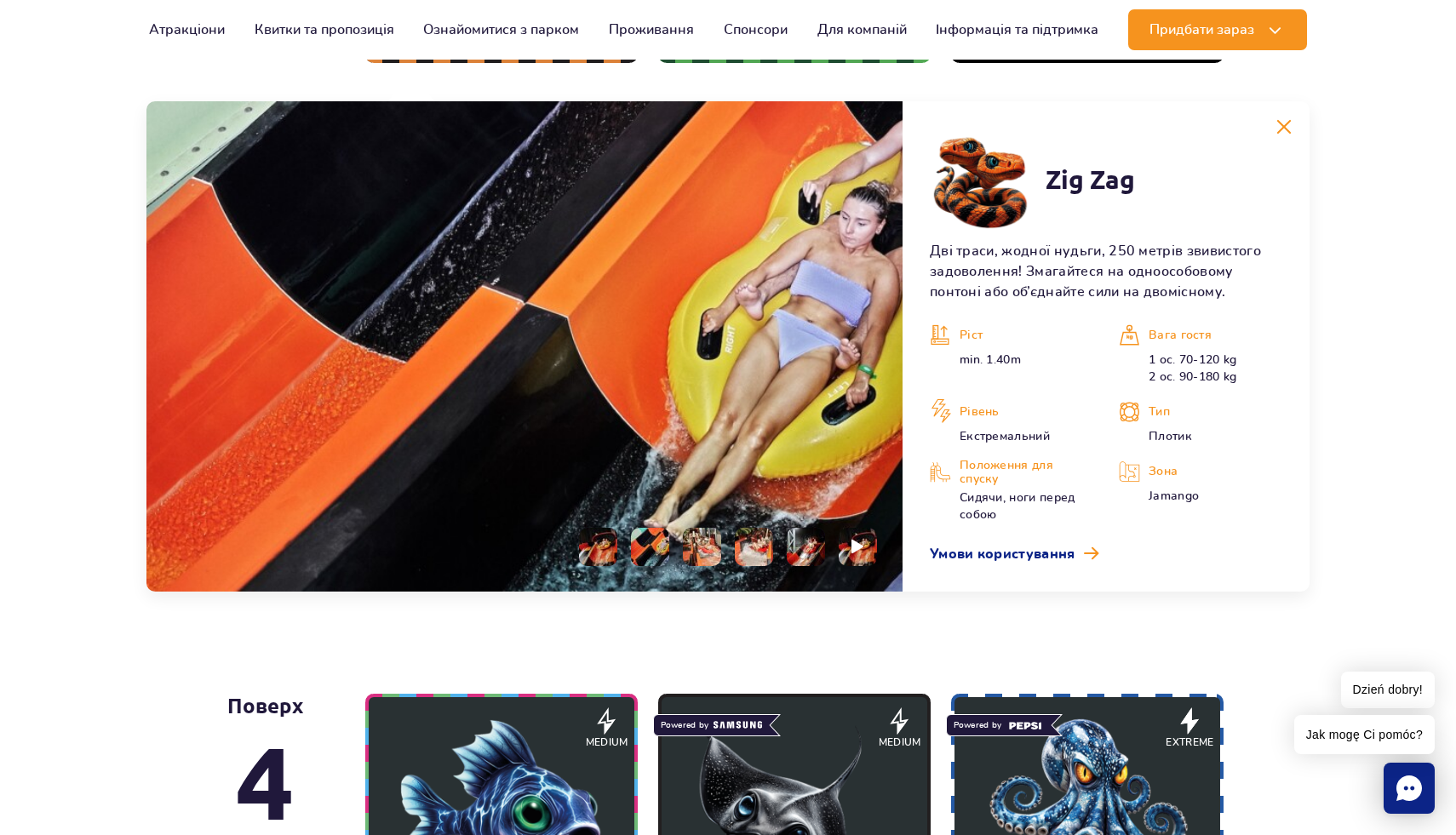
click at [704, 549] on li at bounding box center [702, 547] width 38 height 38
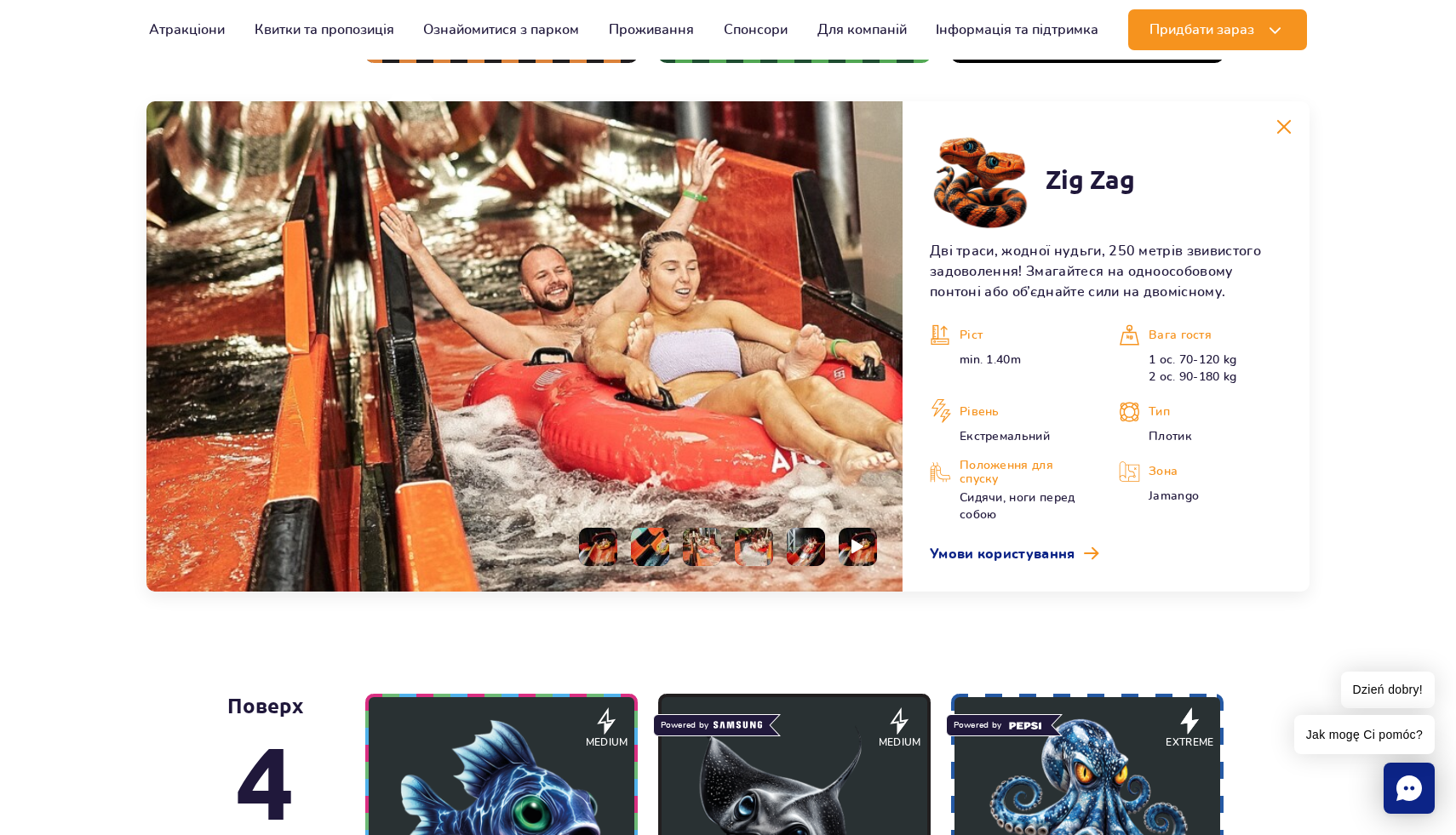
click at [768, 550] on li at bounding box center [753, 547] width 38 height 38
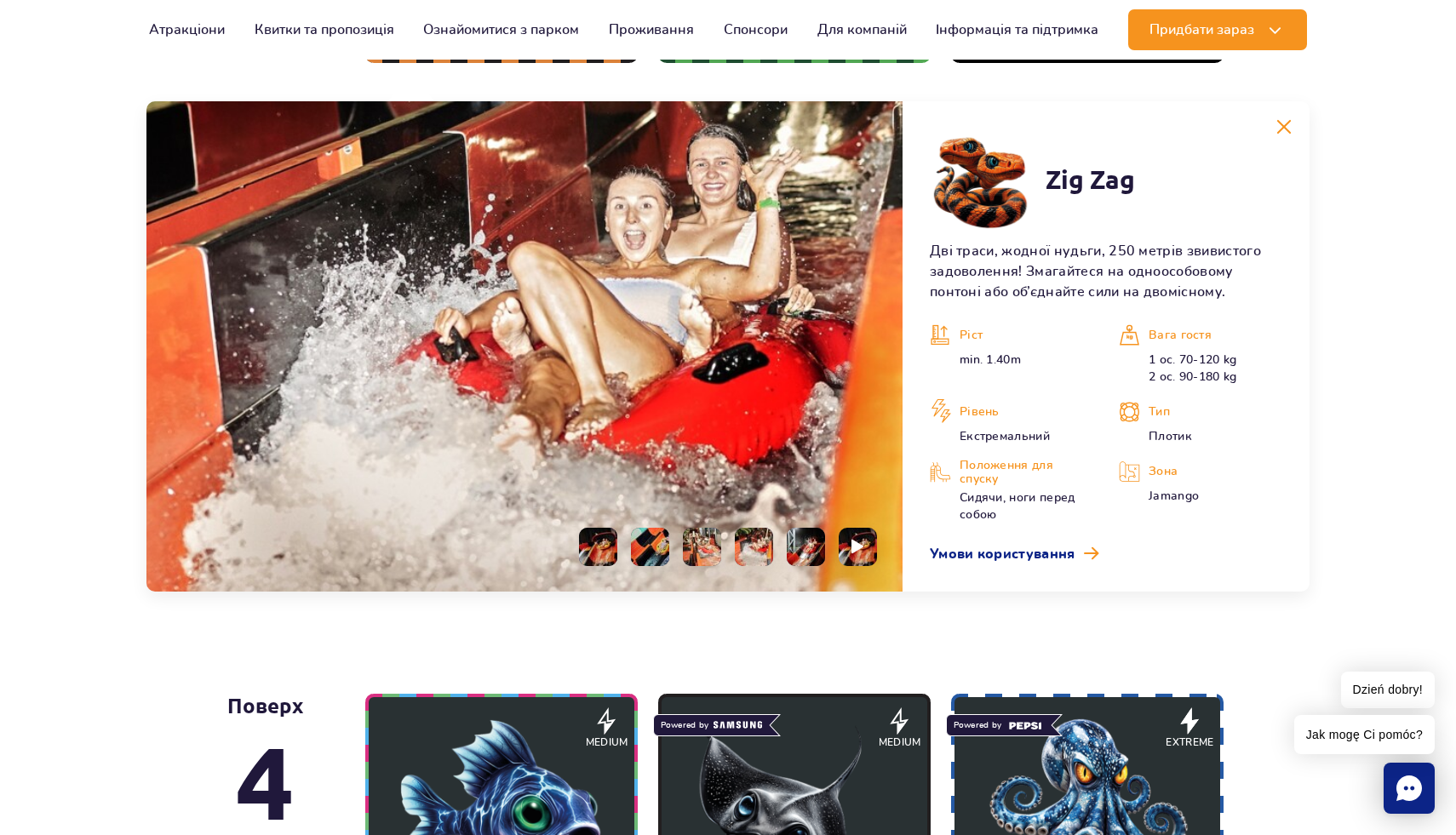
click at [798, 551] on li at bounding box center [805, 547] width 38 height 38
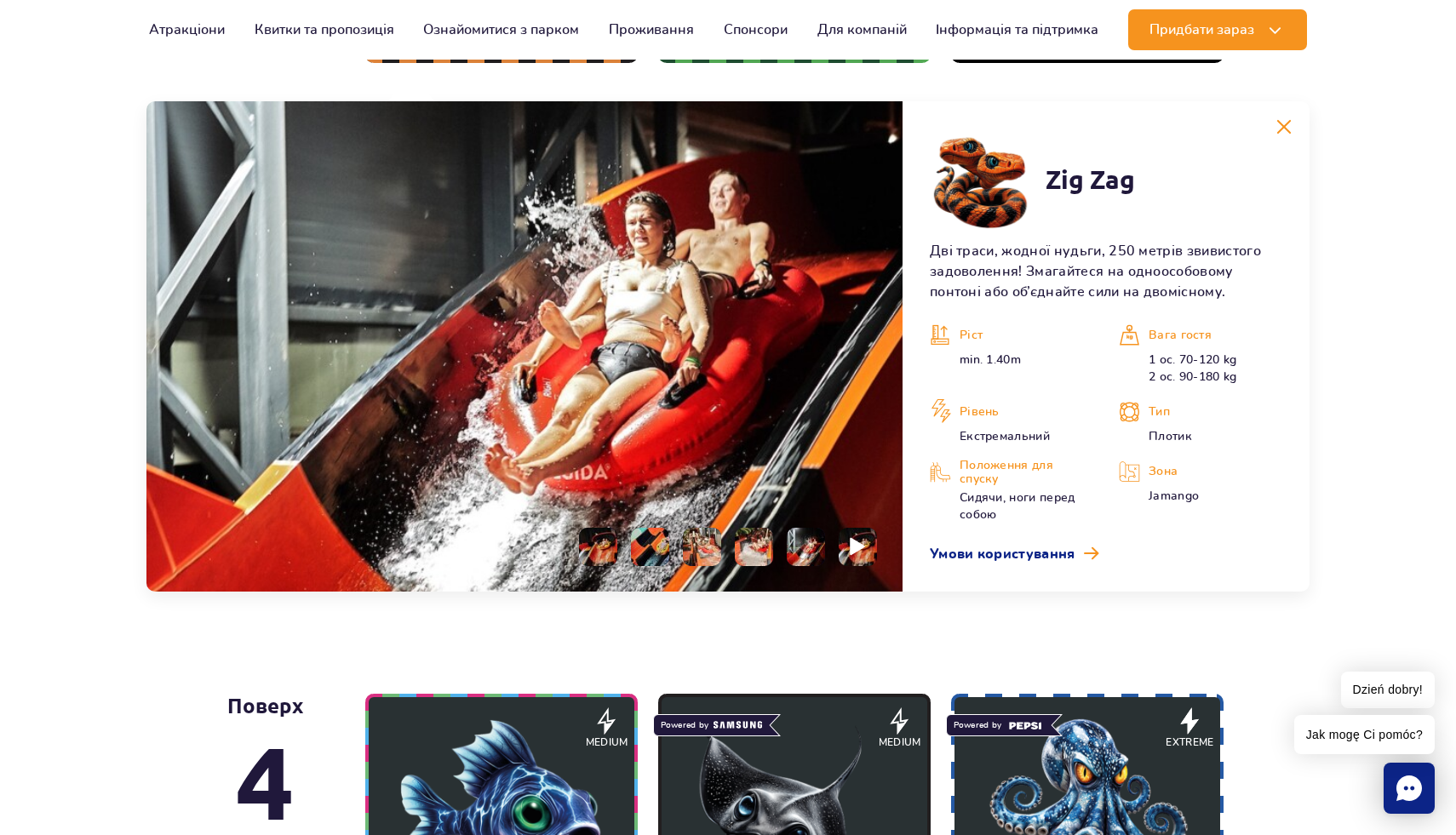
click at [867, 548] on li at bounding box center [857, 547] width 38 height 38
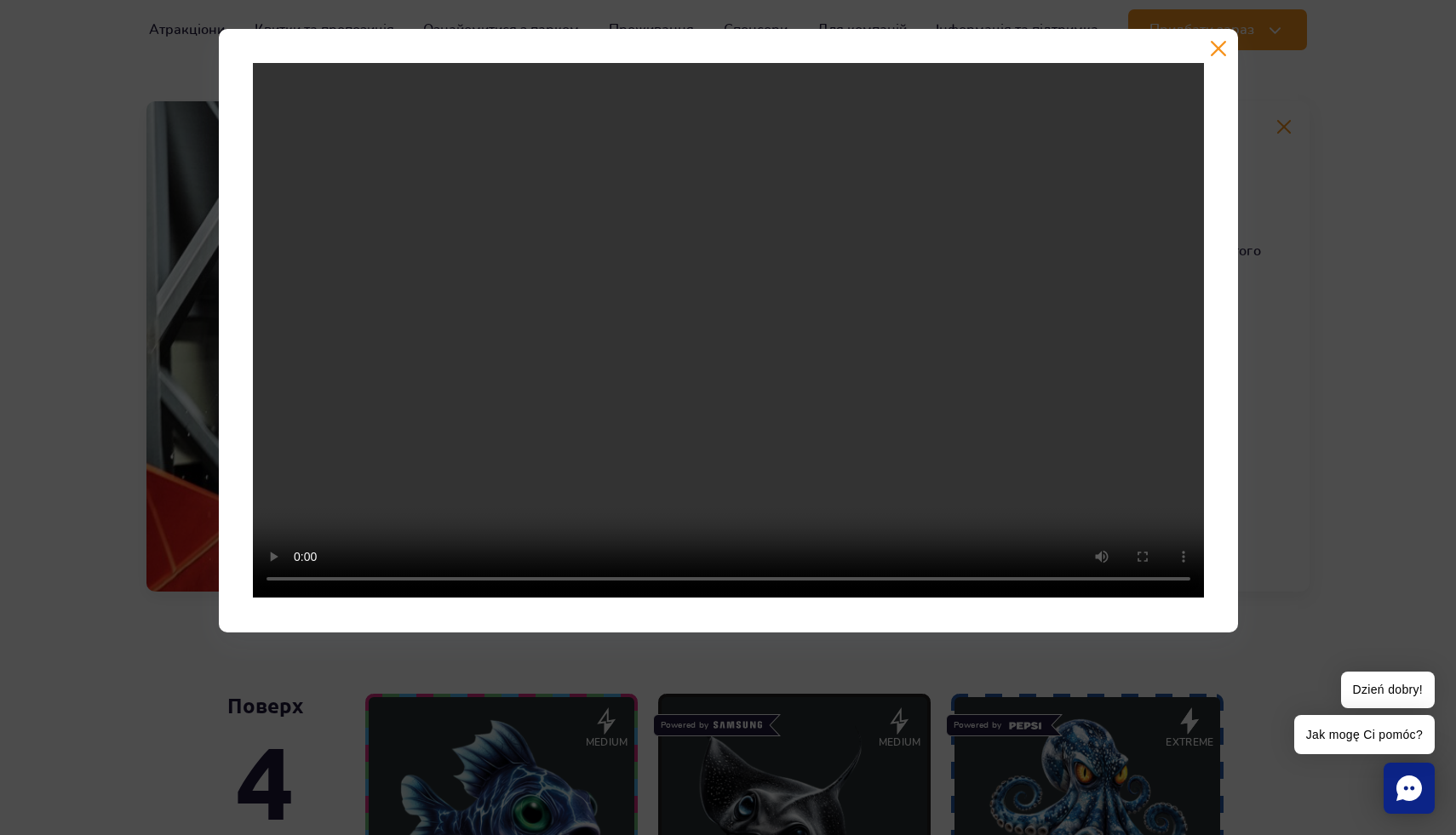
click at [1315, 444] on div at bounding box center [728, 330] width 1456 height 603
click at [1222, 54] on button "button" at bounding box center [1218, 48] width 17 height 17
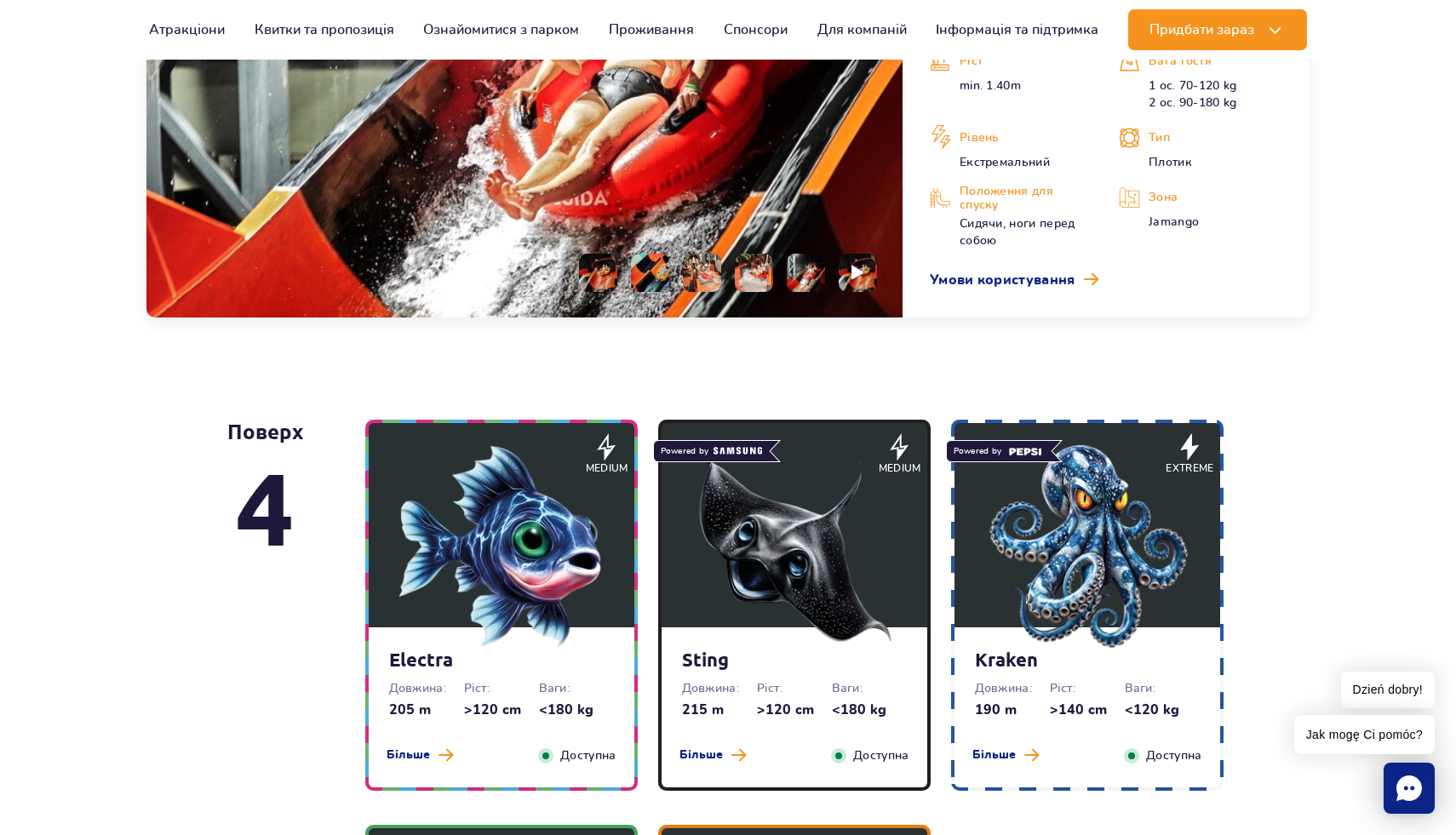
scroll to position [1744, 0]
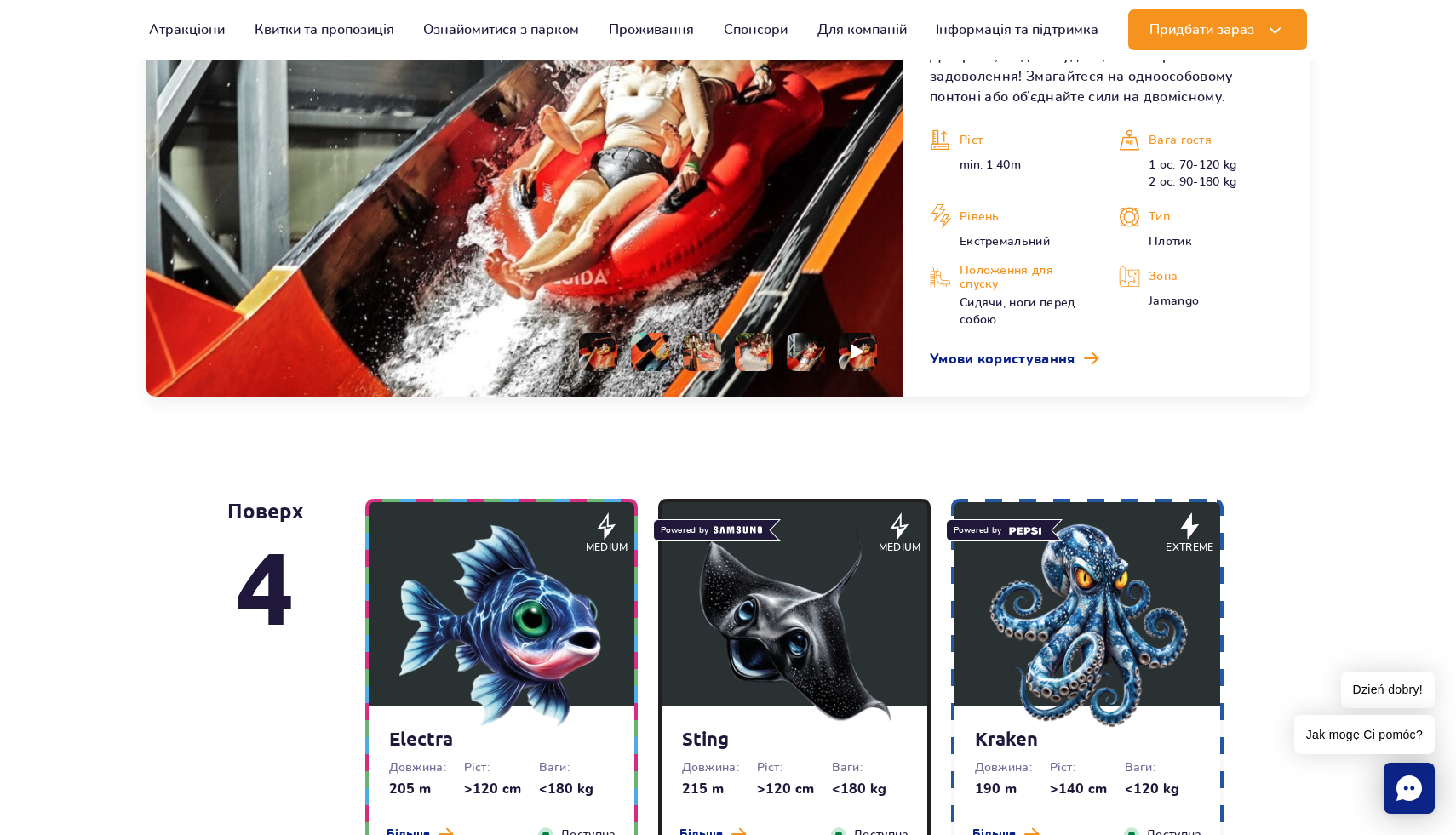
click at [1056, 348] on div "Дві траси, жодної нудьги, 250 метрів звивистого задоволення! Змагайтеся на одно…" at bounding box center [1106, 208] width 353 height 323
click at [1054, 365] on span "Умови користування" at bounding box center [1002, 359] width 146 height 21
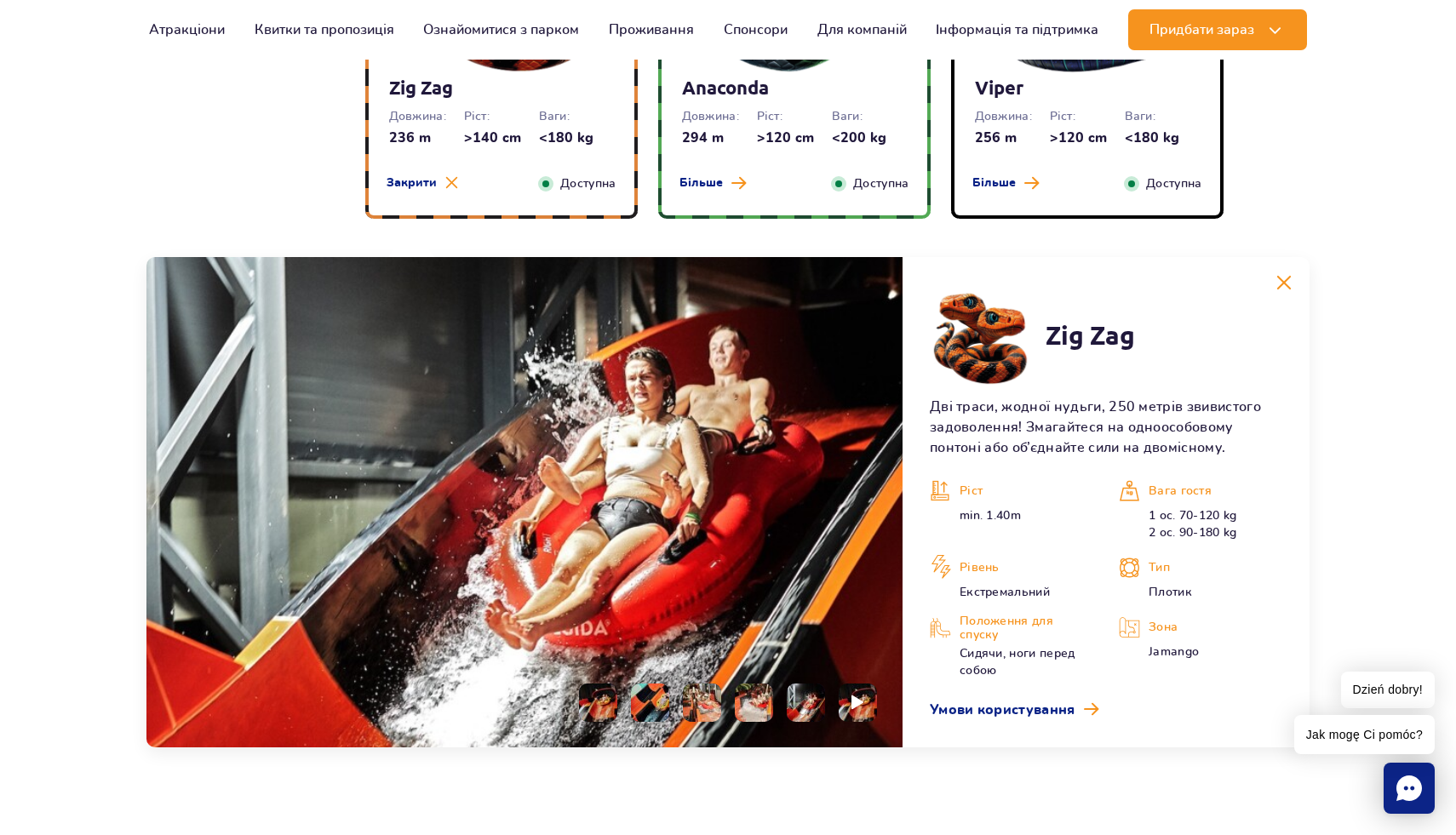
scroll to position [809, 0]
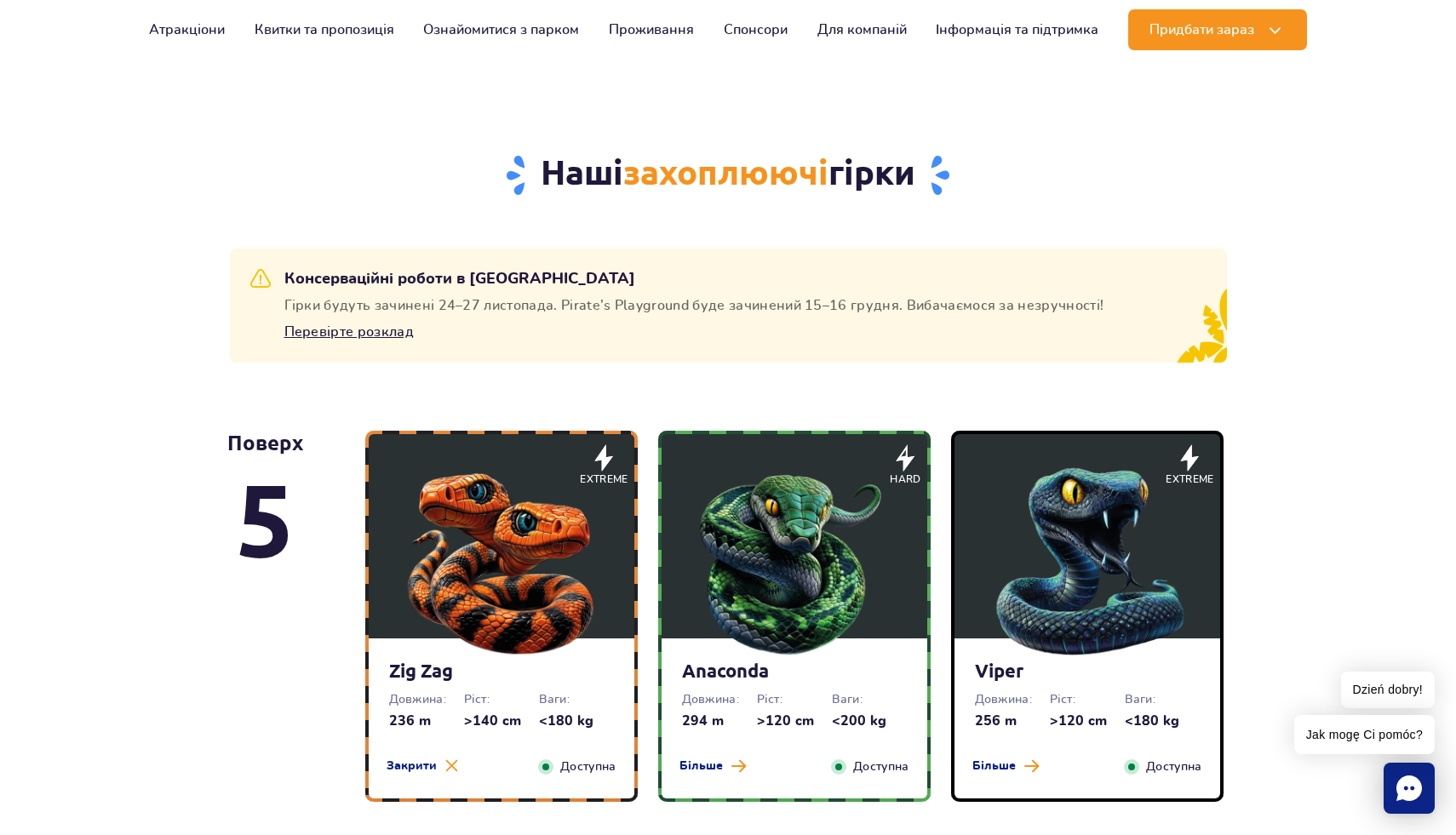
click at [790, 556] on img at bounding box center [794, 558] width 205 height 205
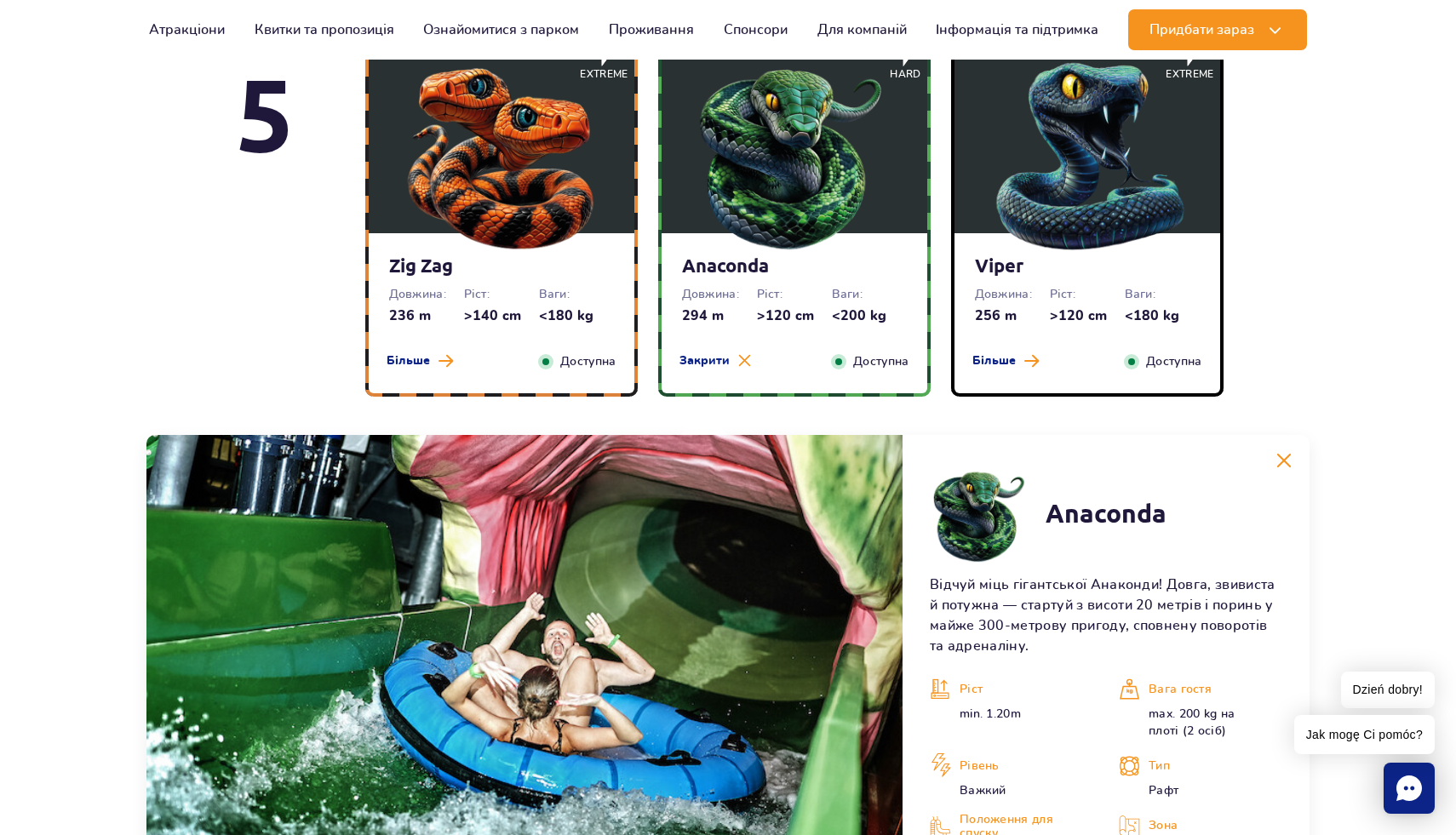
scroll to position [1461, 0]
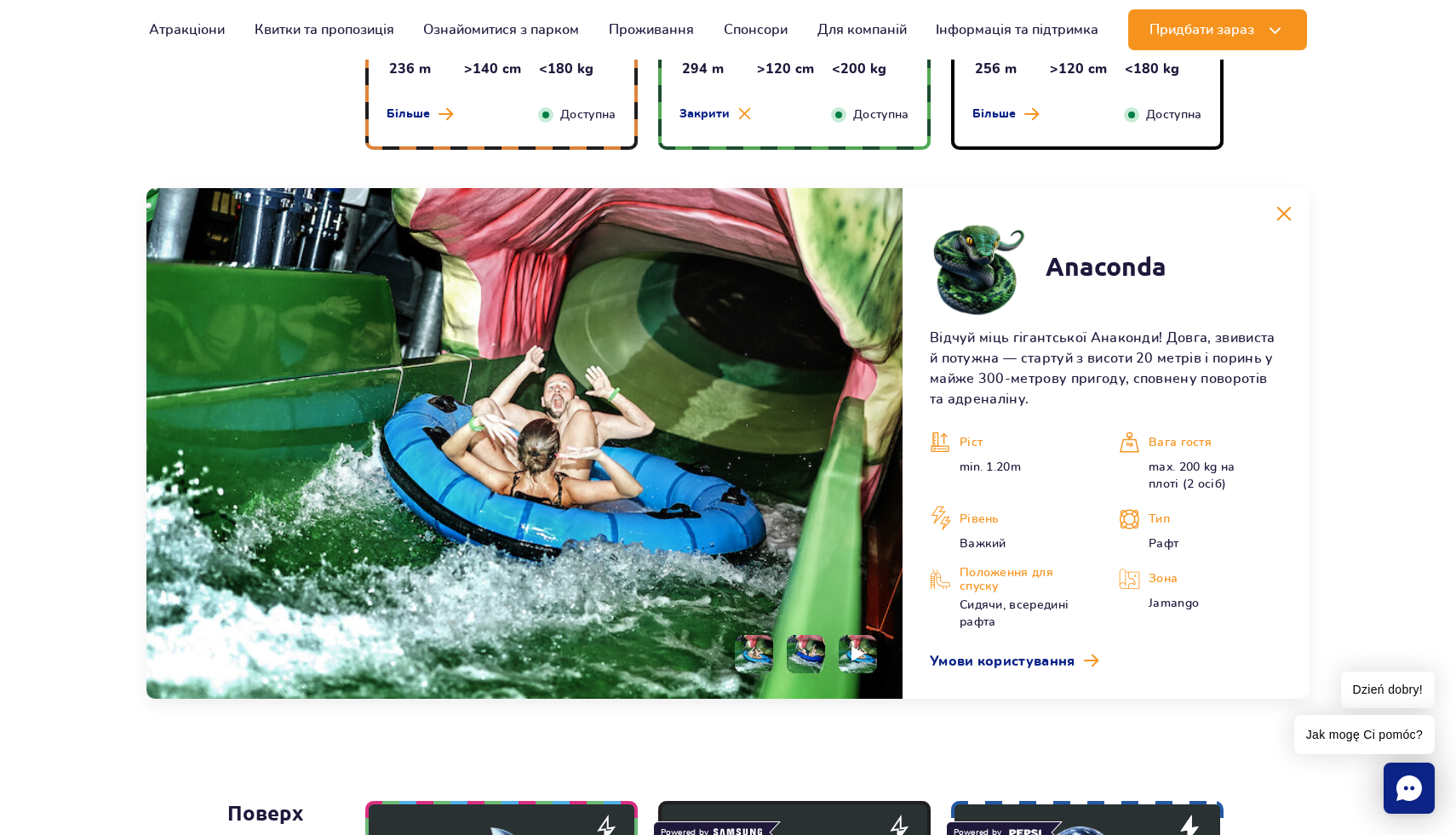
click at [805, 663] on li at bounding box center [805, 654] width 38 height 38
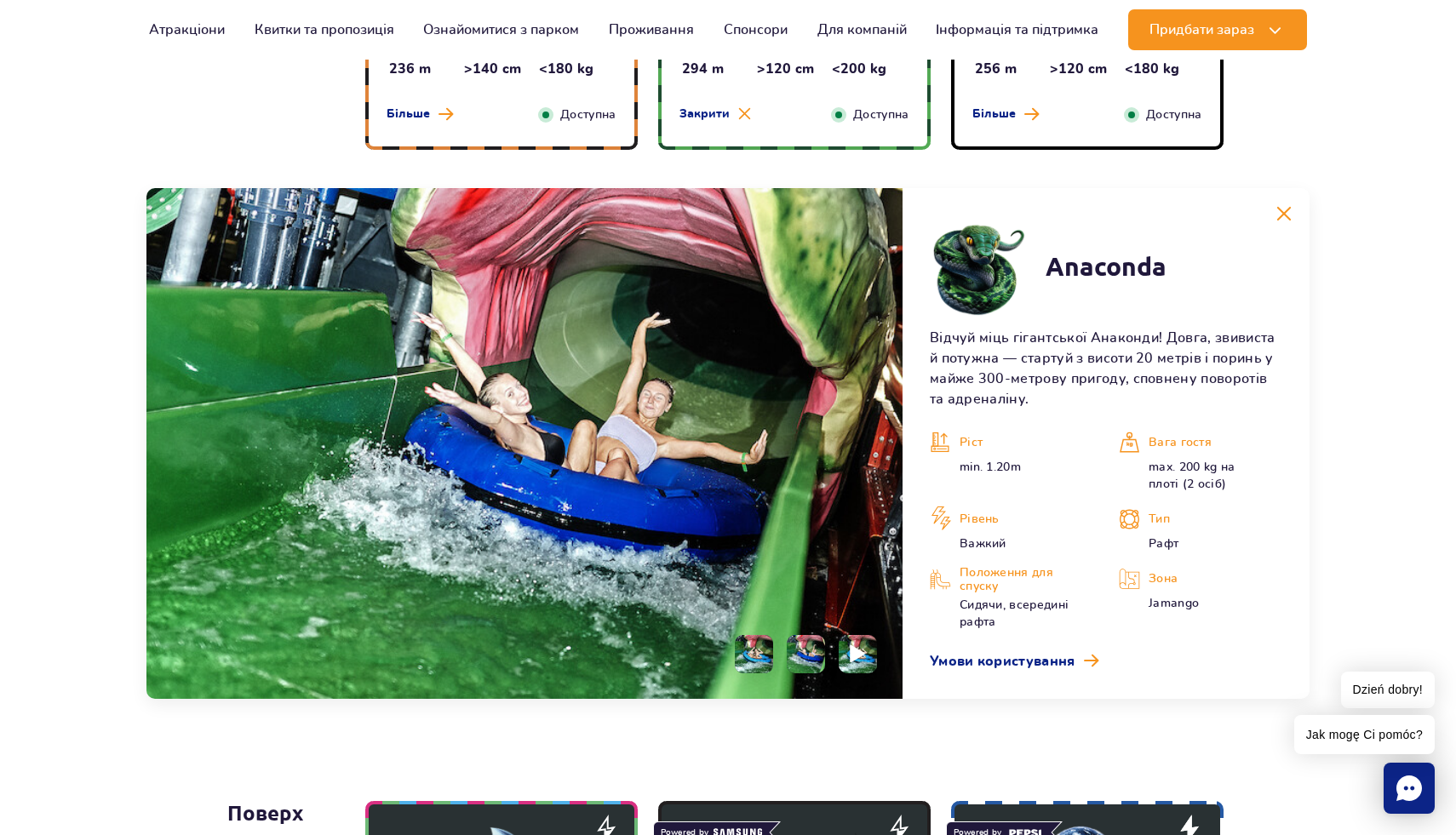
click at [867, 655] on li at bounding box center [857, 654] width 38 height 38
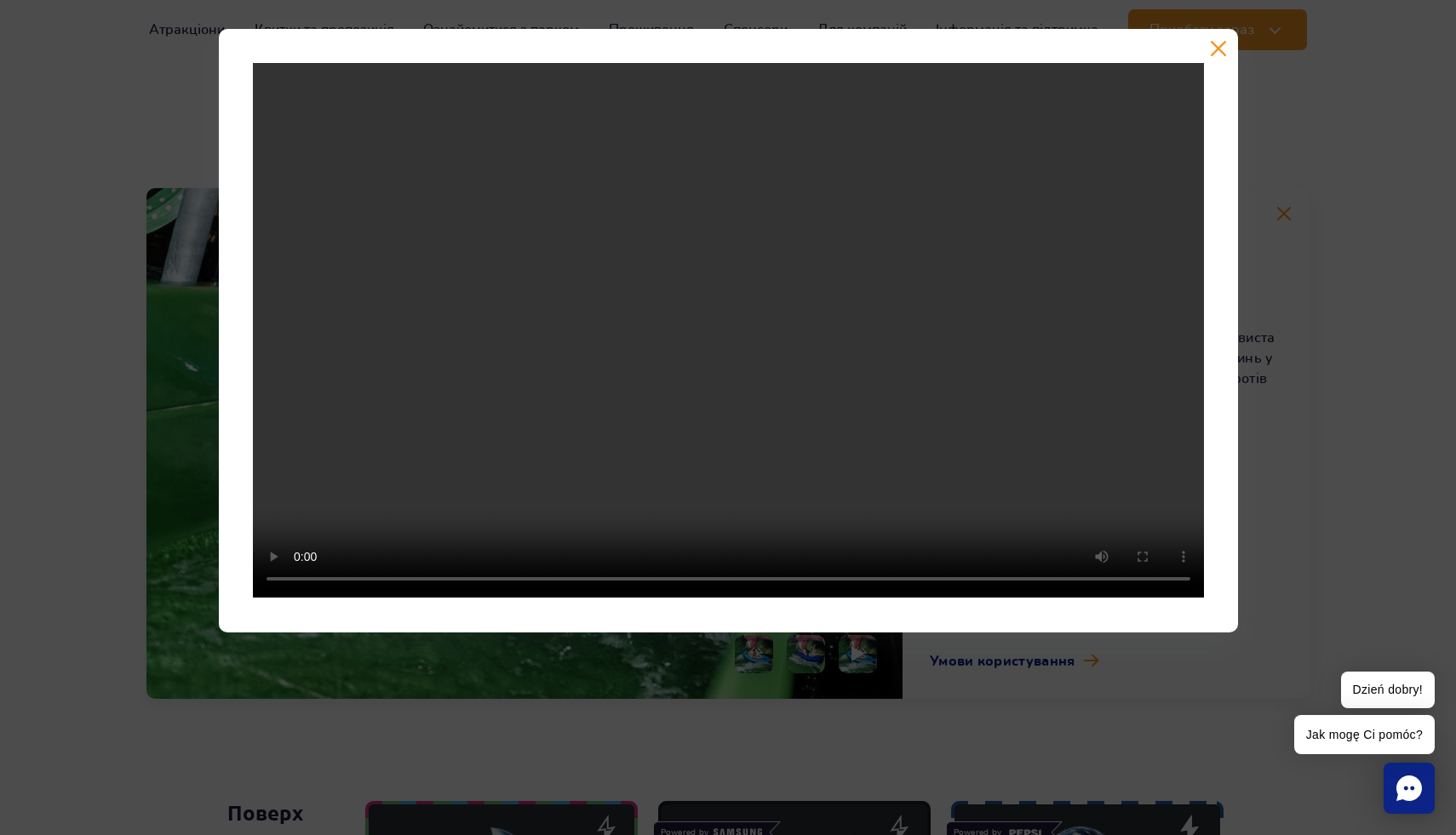
click at [1216, 43] on button "button" at bounding box center [1218, 48] width 17 height 17
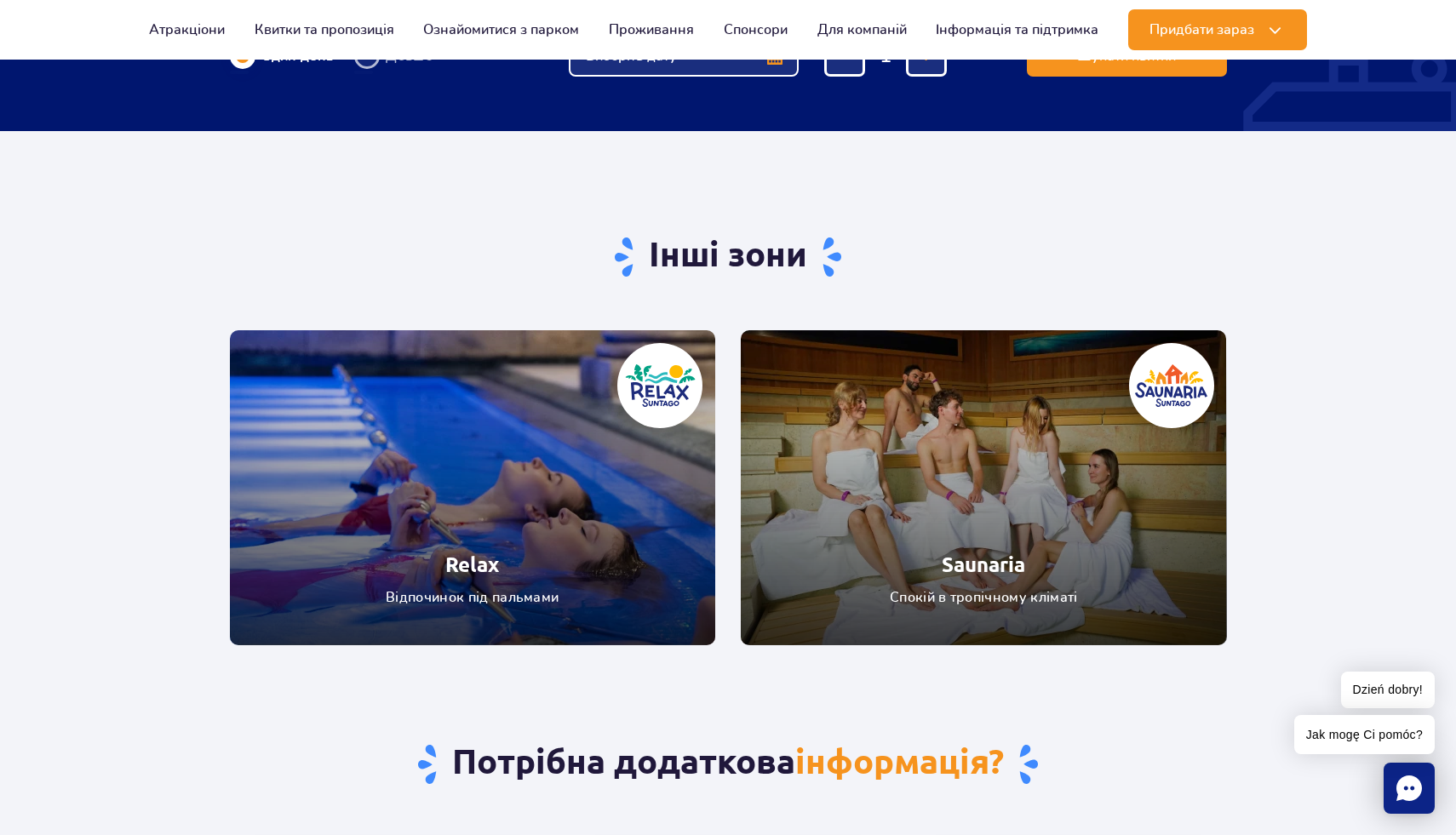
scroll to position [3170, 0]
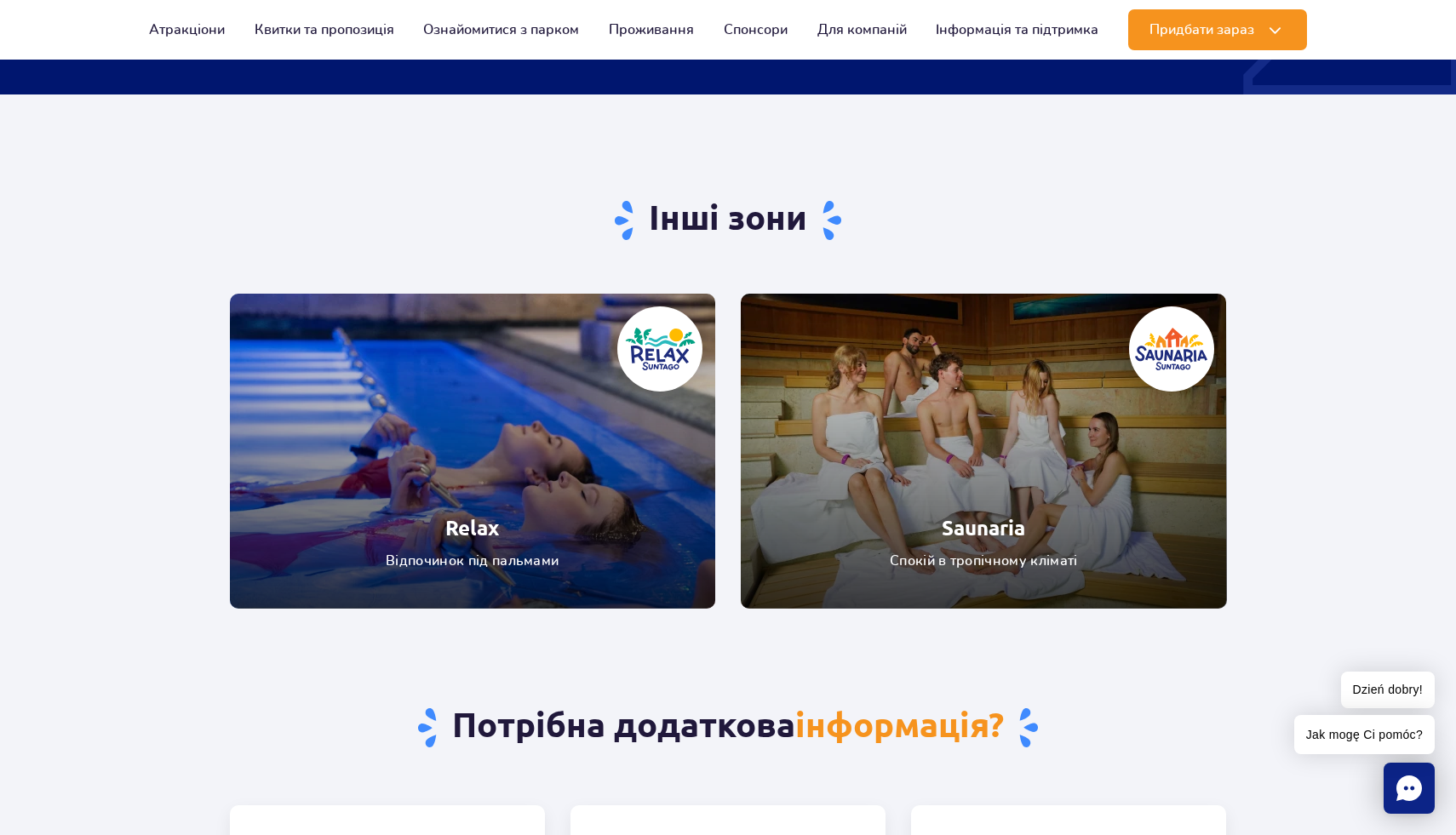
click at [863, 438] on link "Saunaria" at bounding box center [984, 451] width 486 height 315
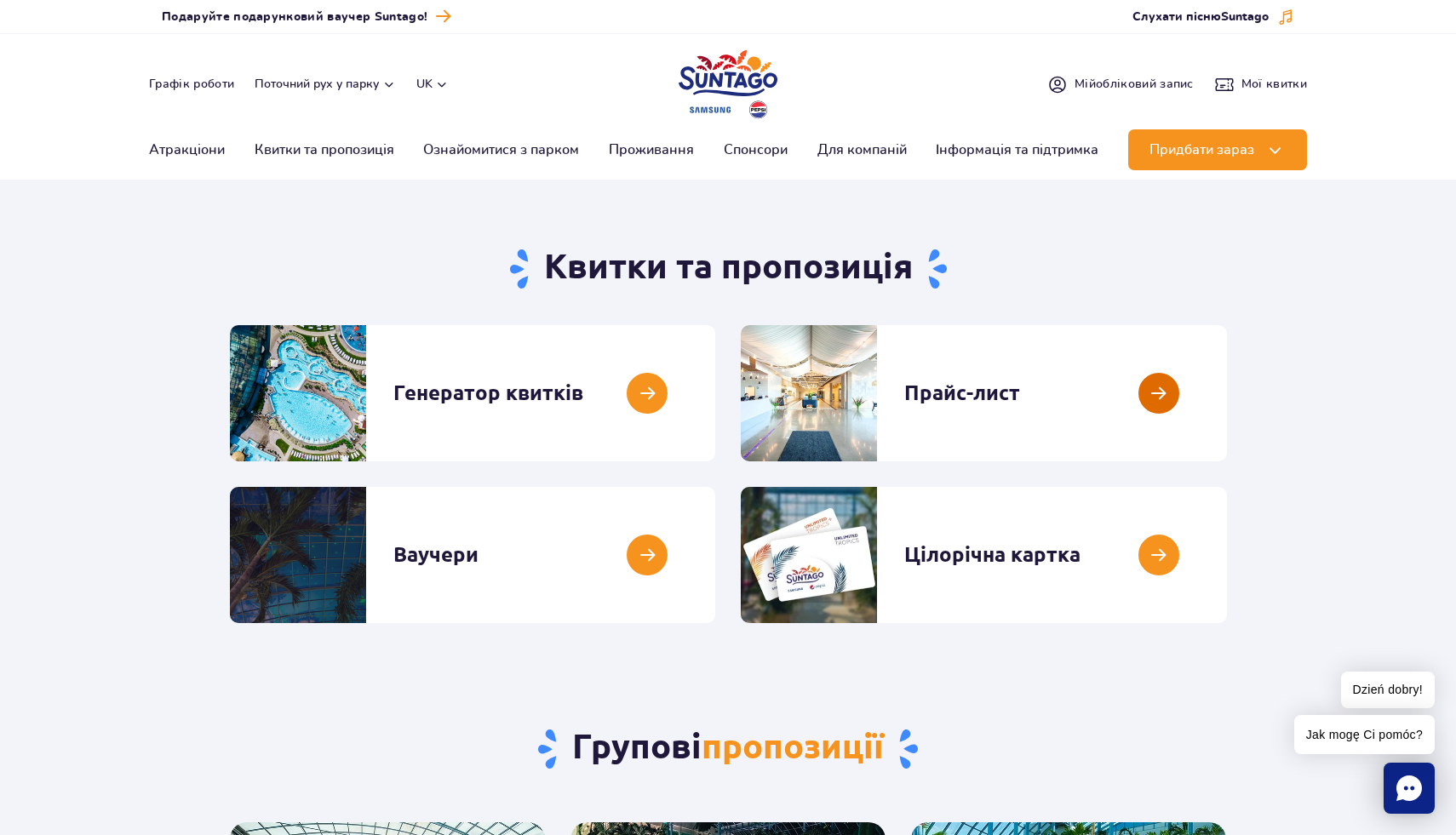
click at [1227, 403] on link at bounding box center [1227, 393] width 0 height 136
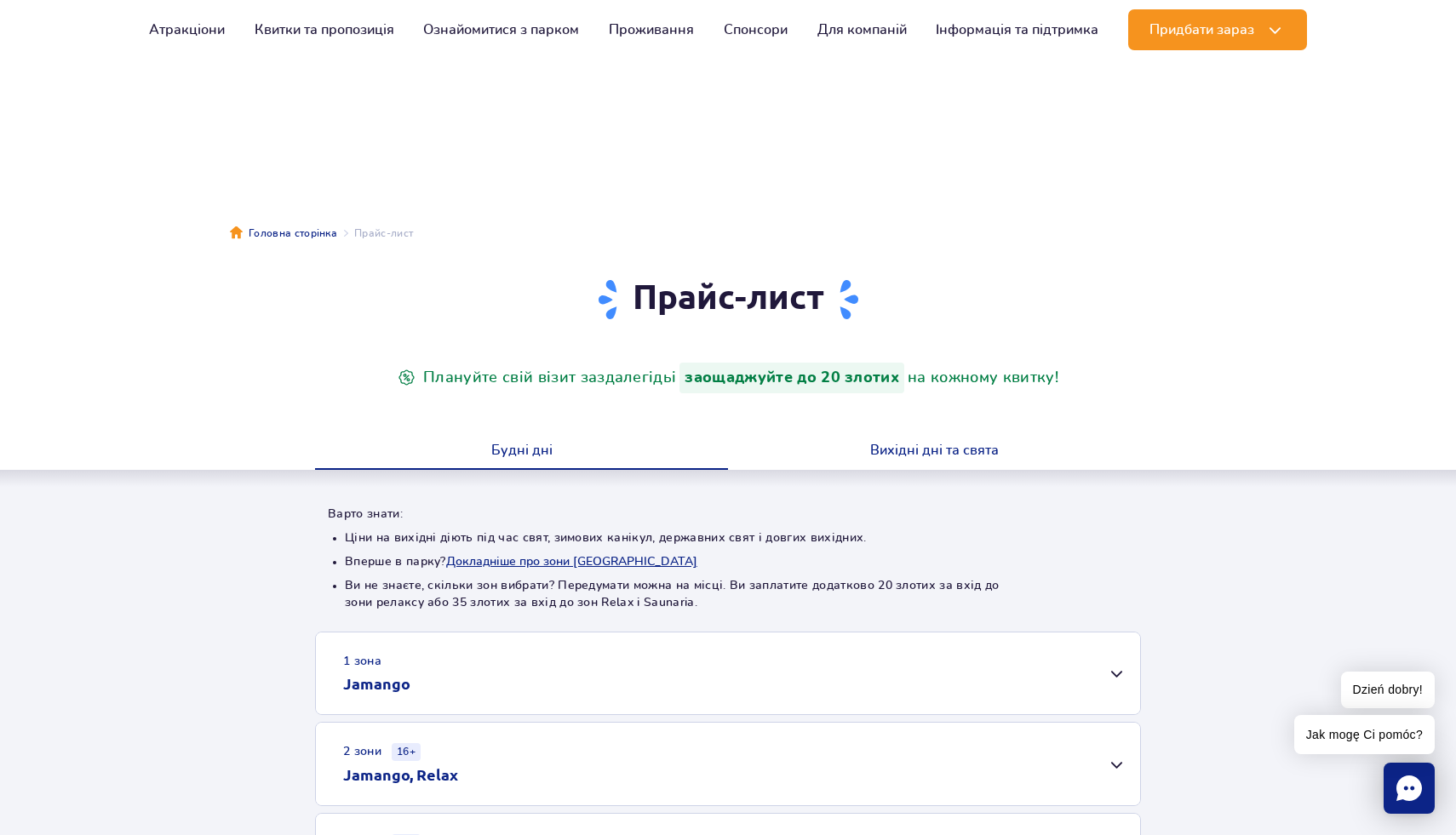
scroll to position [309, 0]
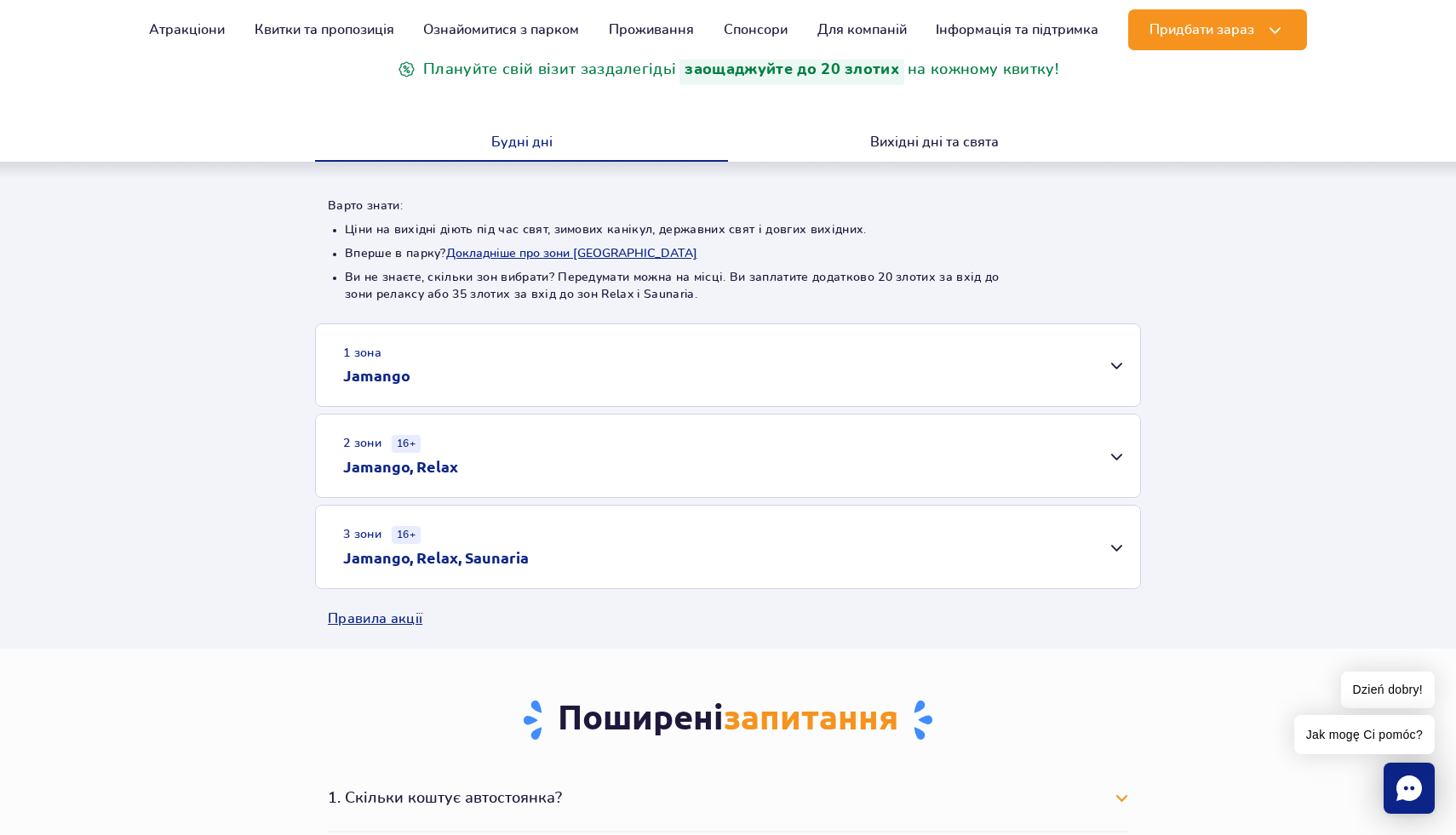
click at [522, 370] on div "1 зона Jamango" at bounding box center [727, 365] width 824 height 81
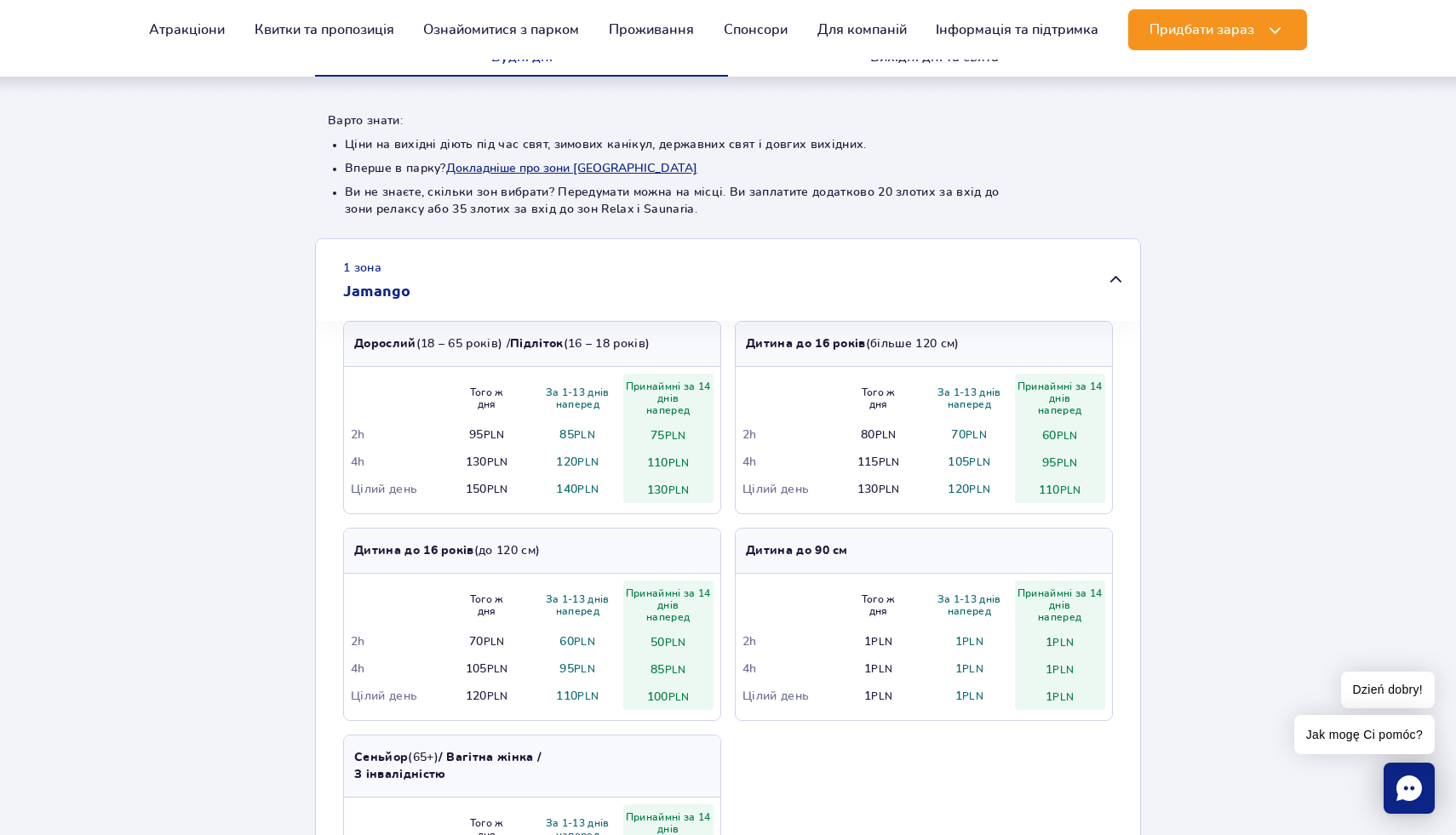
scroll to position [365, 0]
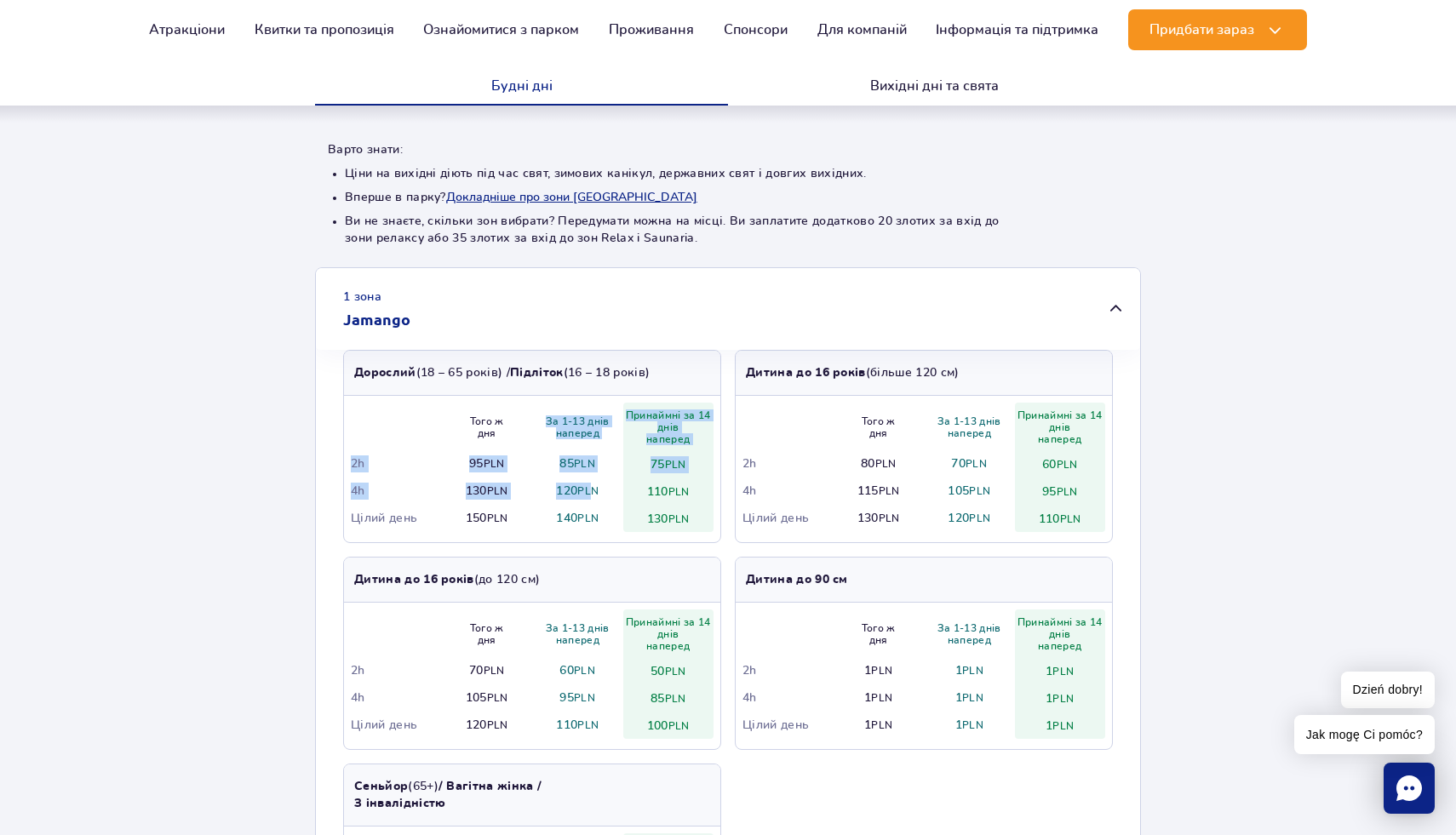
drag, startPoint x: 546, startPoint y: 424, endPoint x: 596, endPoint y: 493, distance: 85.2
click at [596, 492] on tbody "Того ж дня За 1-13 днів наперед Принаймні за 14 днів наперед 2h 95 PLN 85 PLN 7…" at bounding box center [532, 467] width 363 height 129
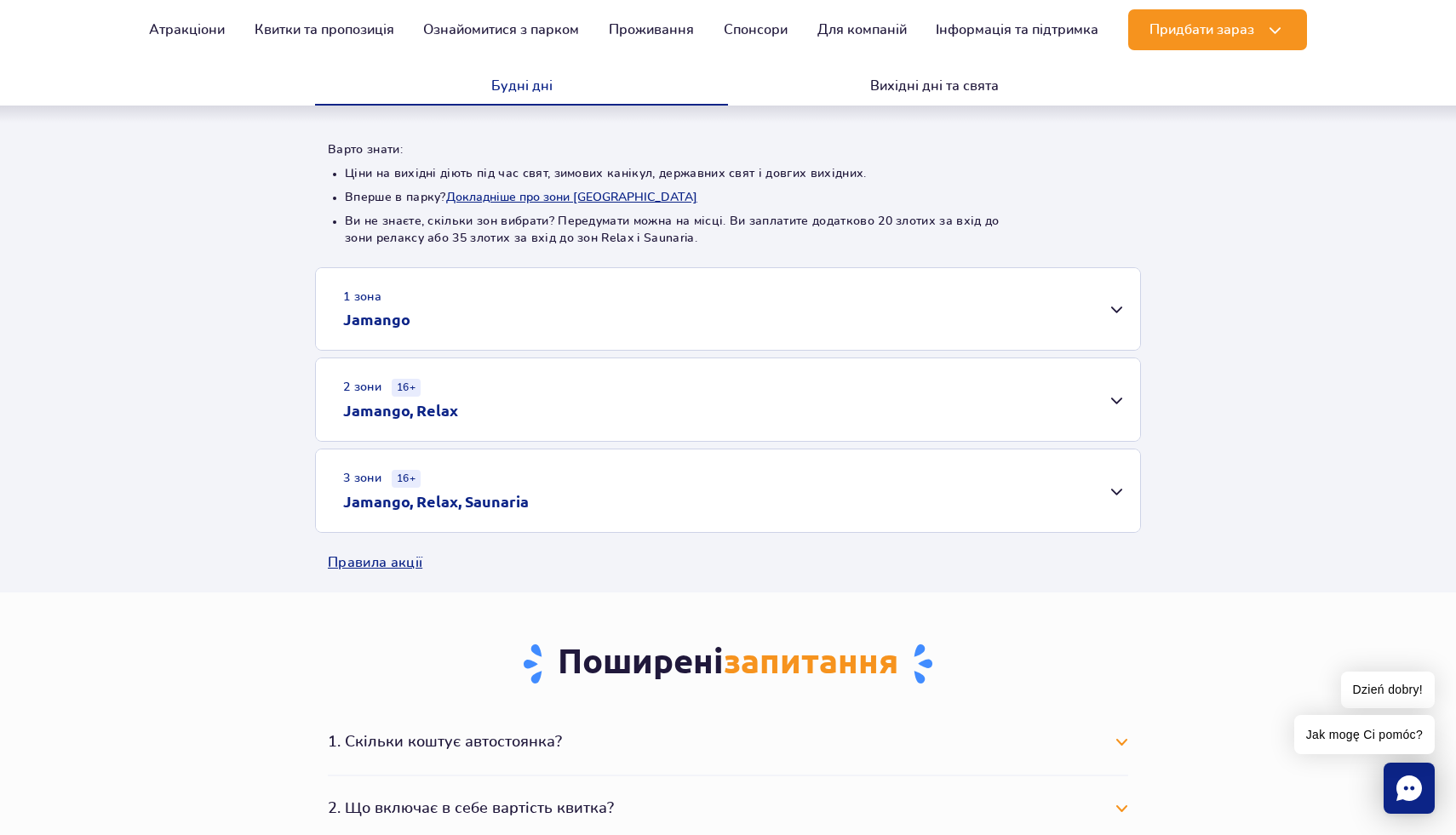
click at [565, 486] on div "1 зона Jamango Дорослий (18 – 65 років) / Підліток (16 – 18 років) Того ж дня З…" at bounding box center [728, 400] width 1456 height 266
click at [713, 324] on div "1 зона Jamango" at bounding box center [727, 309] width 824 height 81
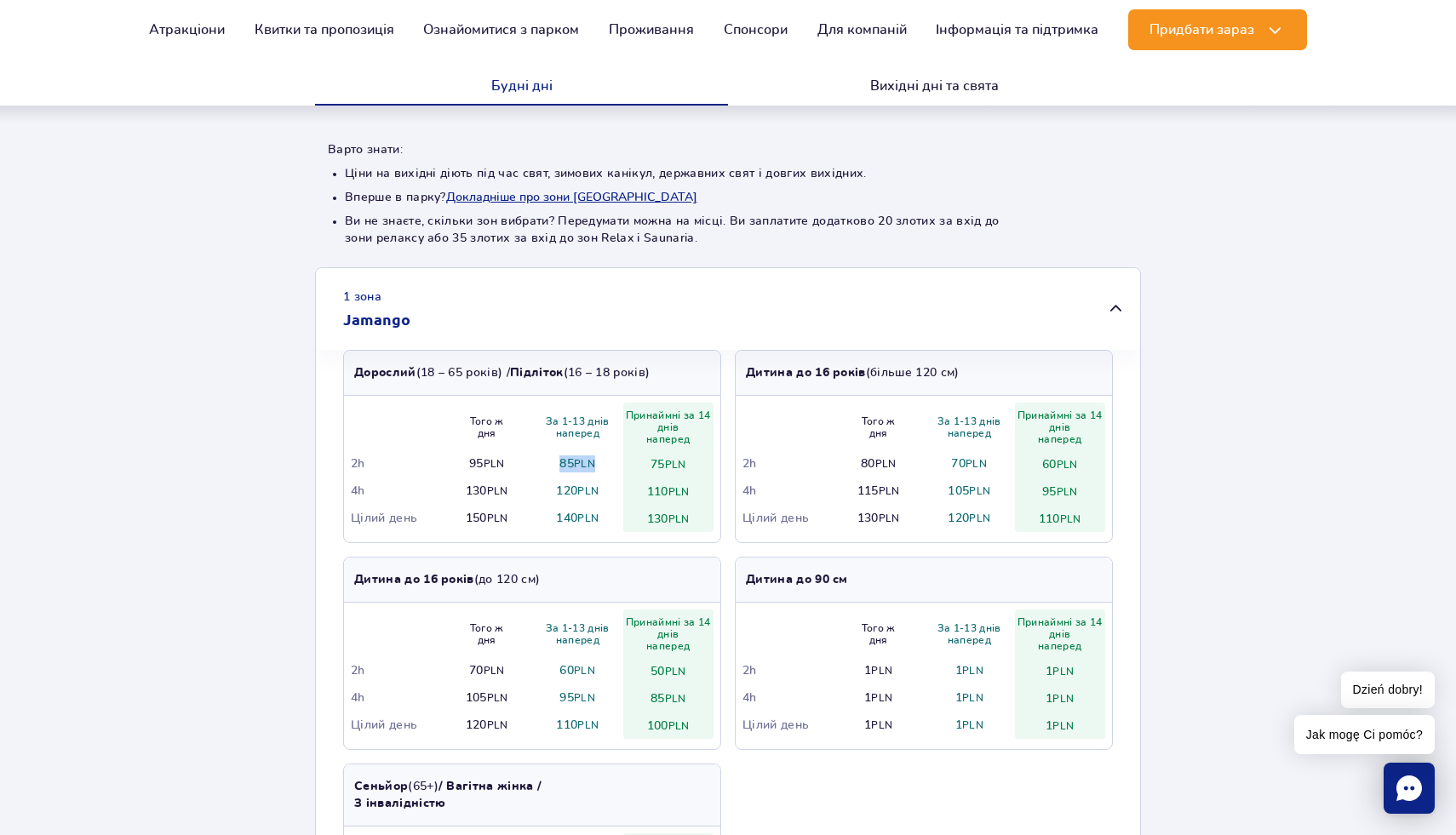
drag, startPoint x: 560, startPoint y: 467, endPoint x: 607, endPoint y: 467, distance: 47.0
click at [607, 467] on td "85 PLN" at bounding box center [577, 465] width 91 height 27
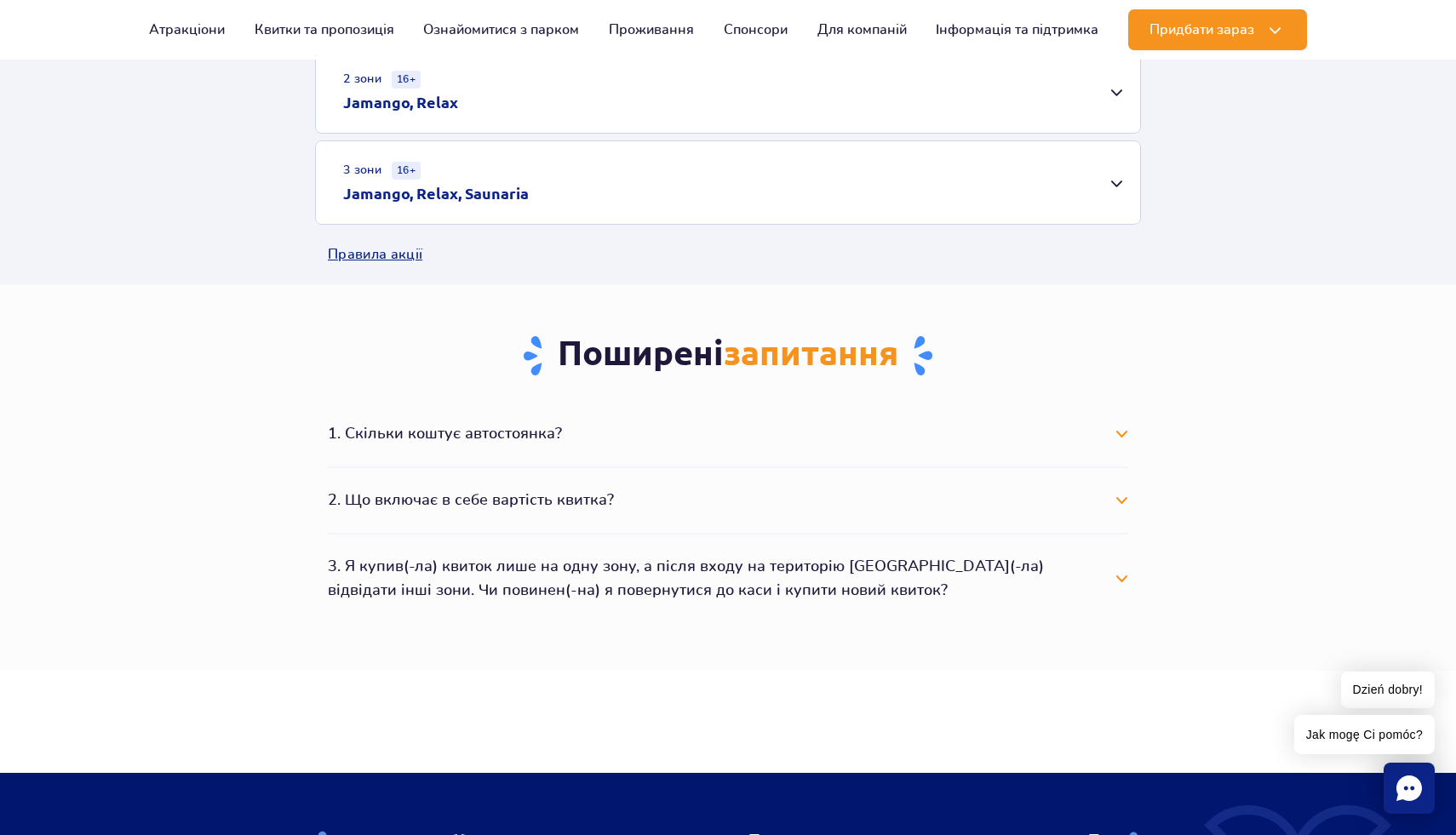
scroll to position [451, 0]
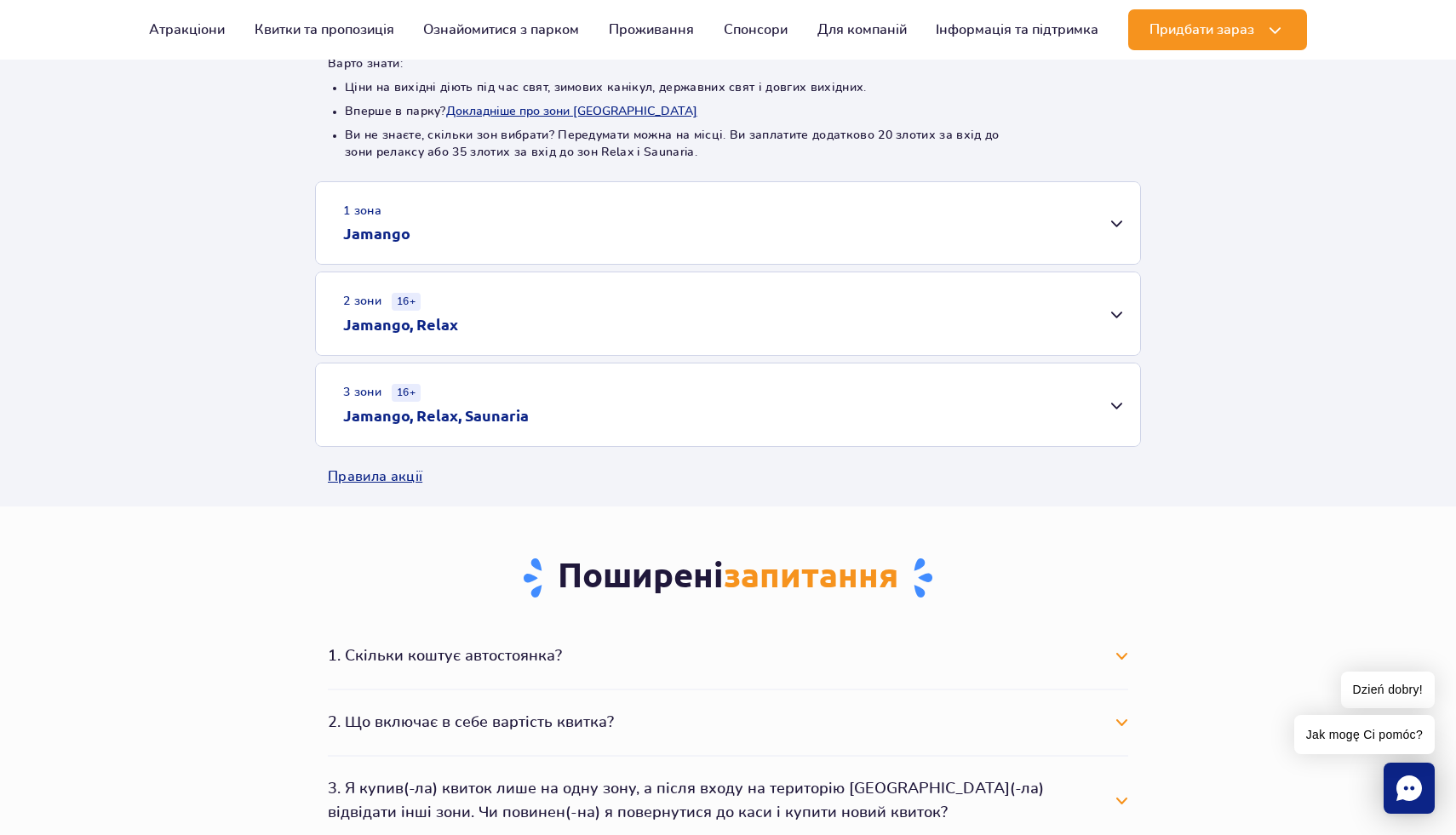
click at [716, 238] on div "1 зона Jamango" at bounding box center [727, 222] width 824 height 81
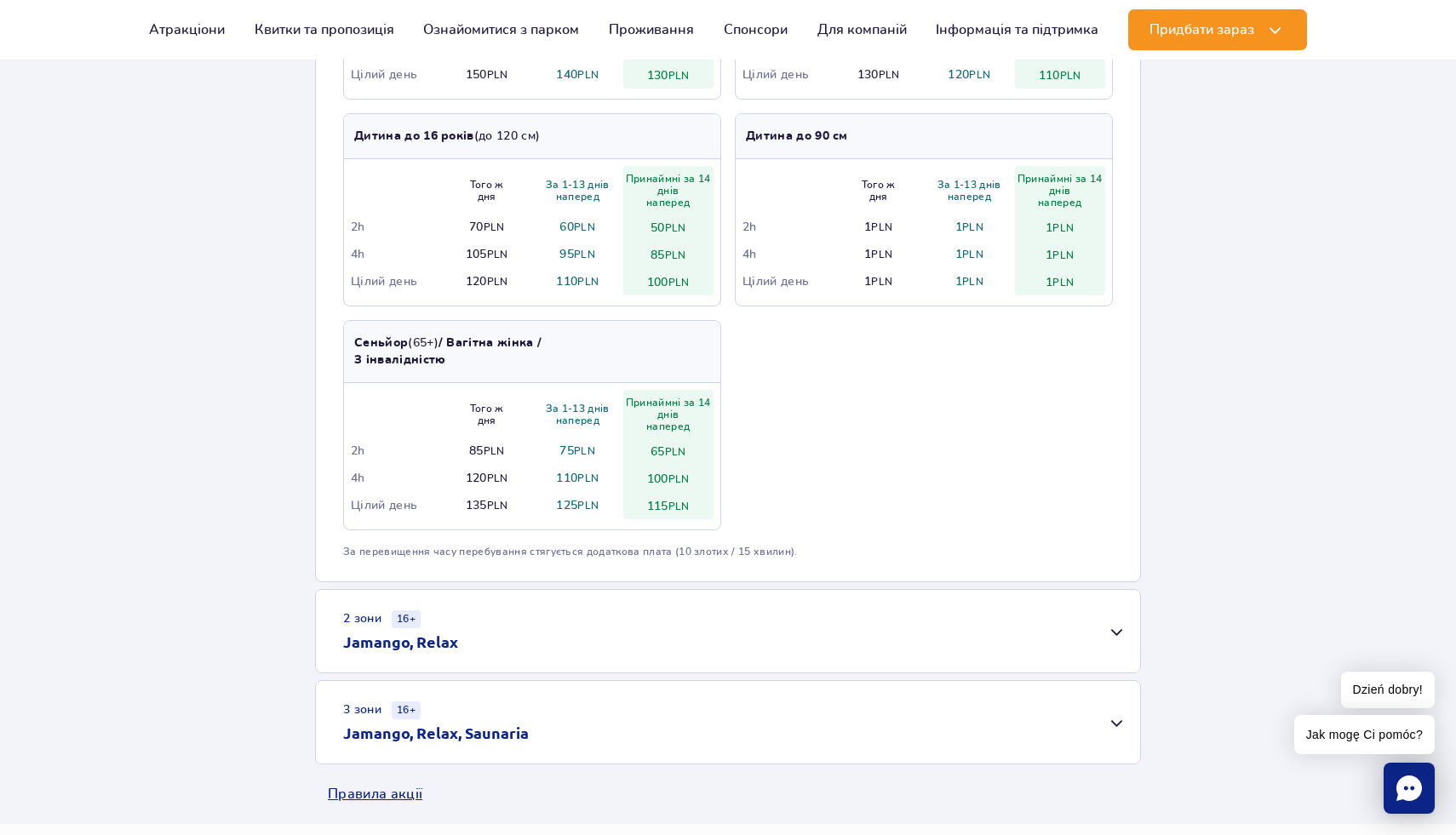
scroll to position [877, 0]
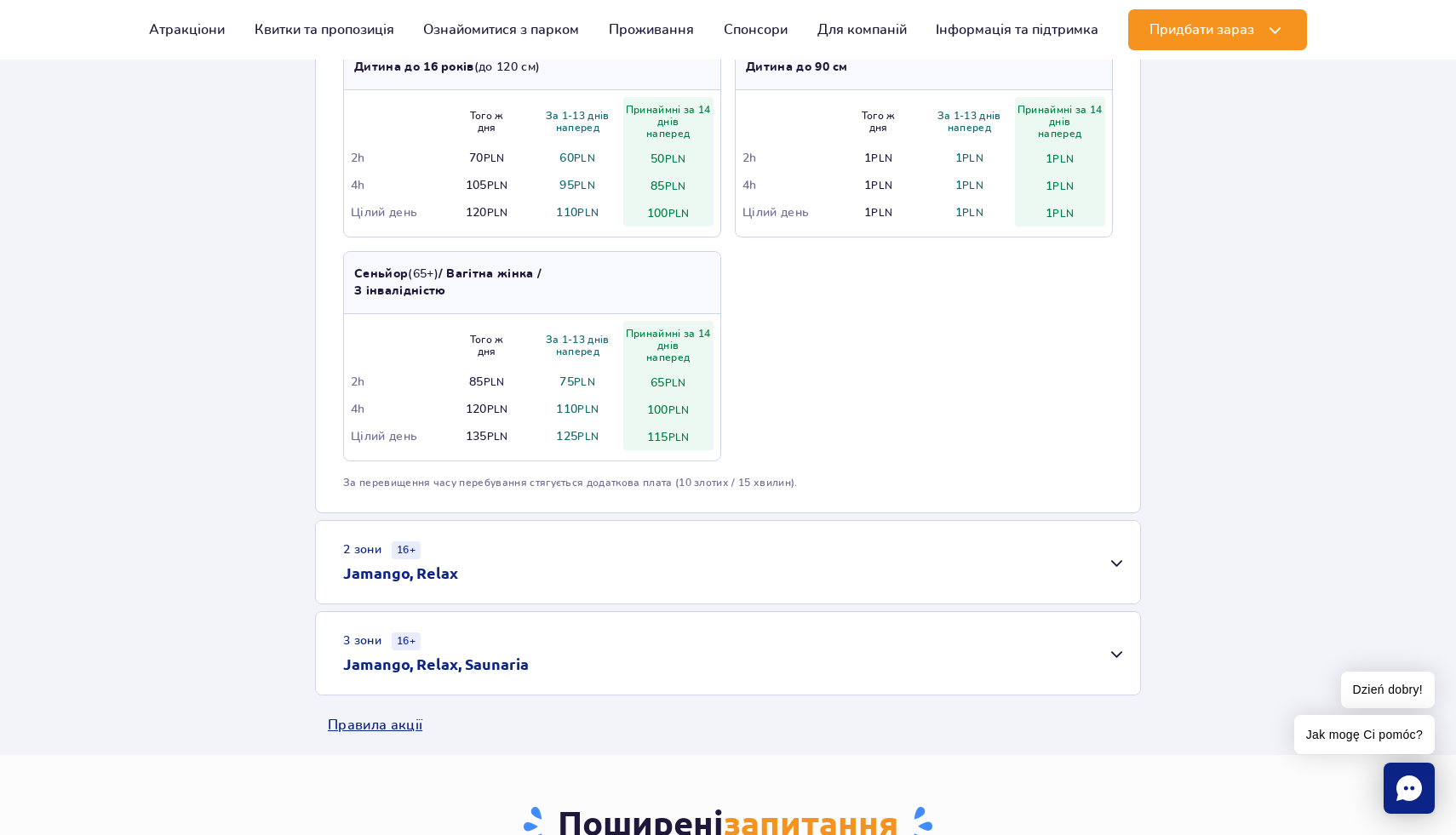
click at [551, 582] on div "2 зони 16+ Jamango, Relax" at bounding box center [727, 563] width 824 height 82
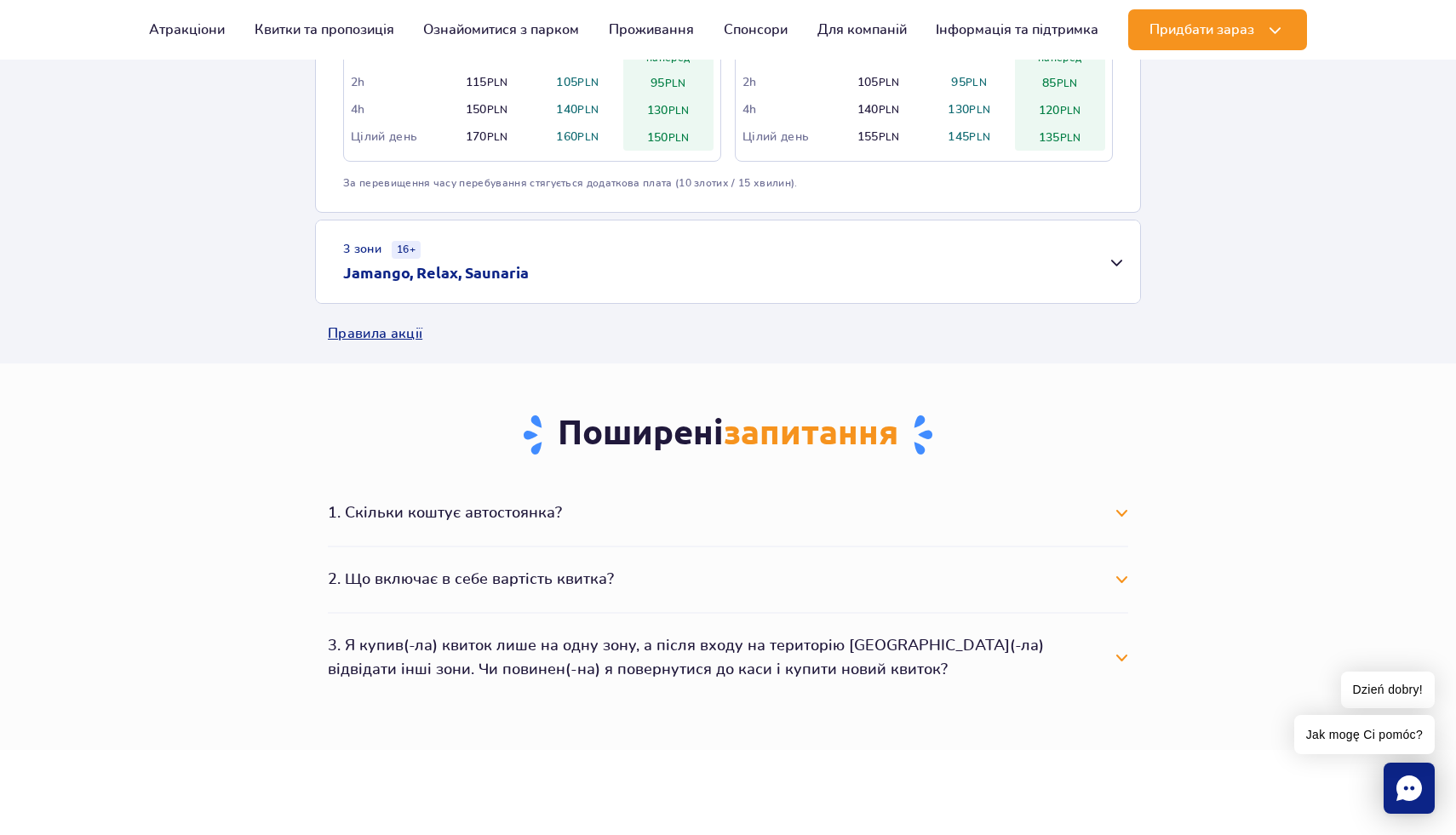
scroll to position [1555, 0]
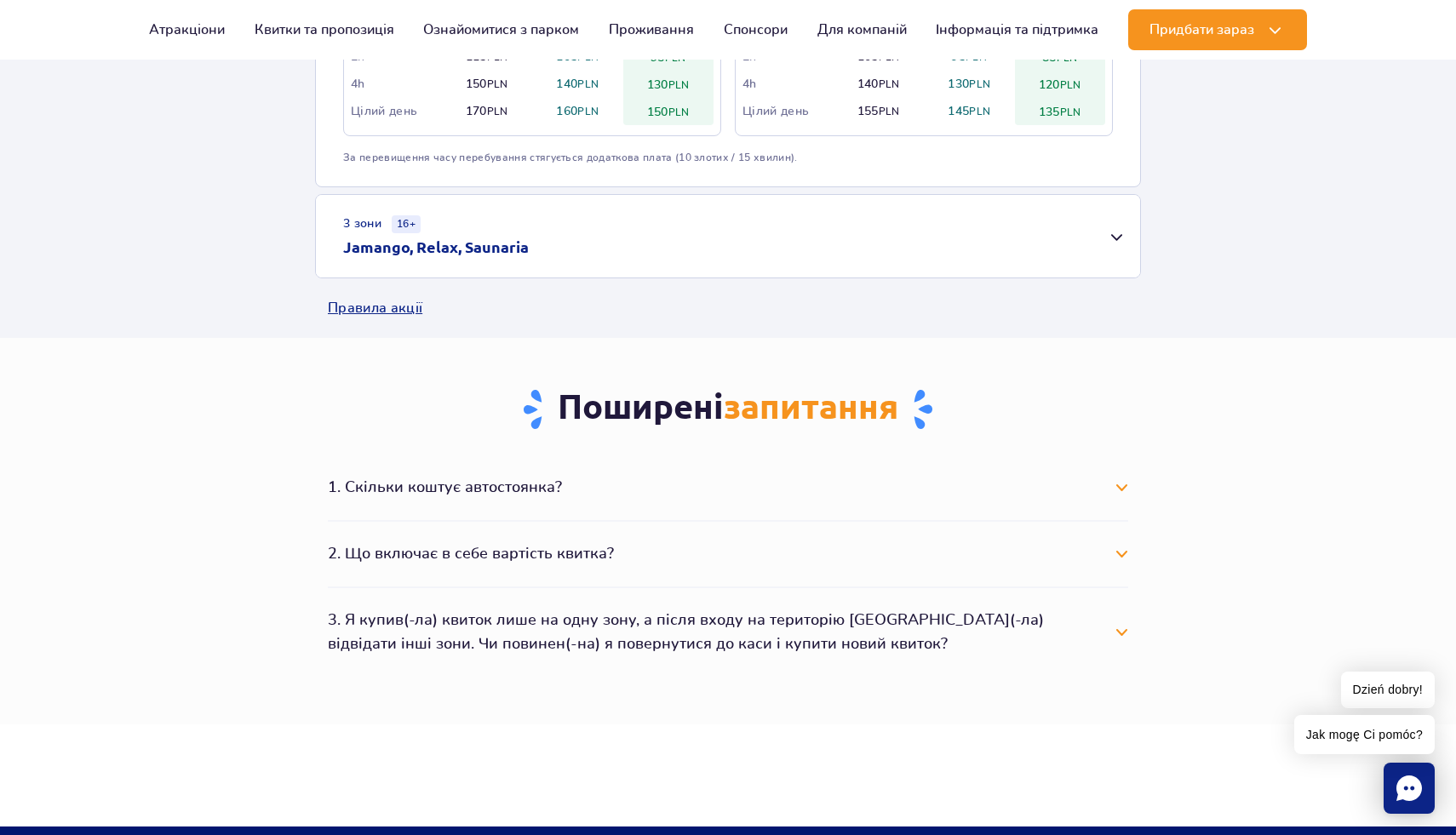
click at [529, 228] on div "3 зони 16+ Jamango, Relax, Saunaria" at bounding box center [727, 236] width 824 height 82
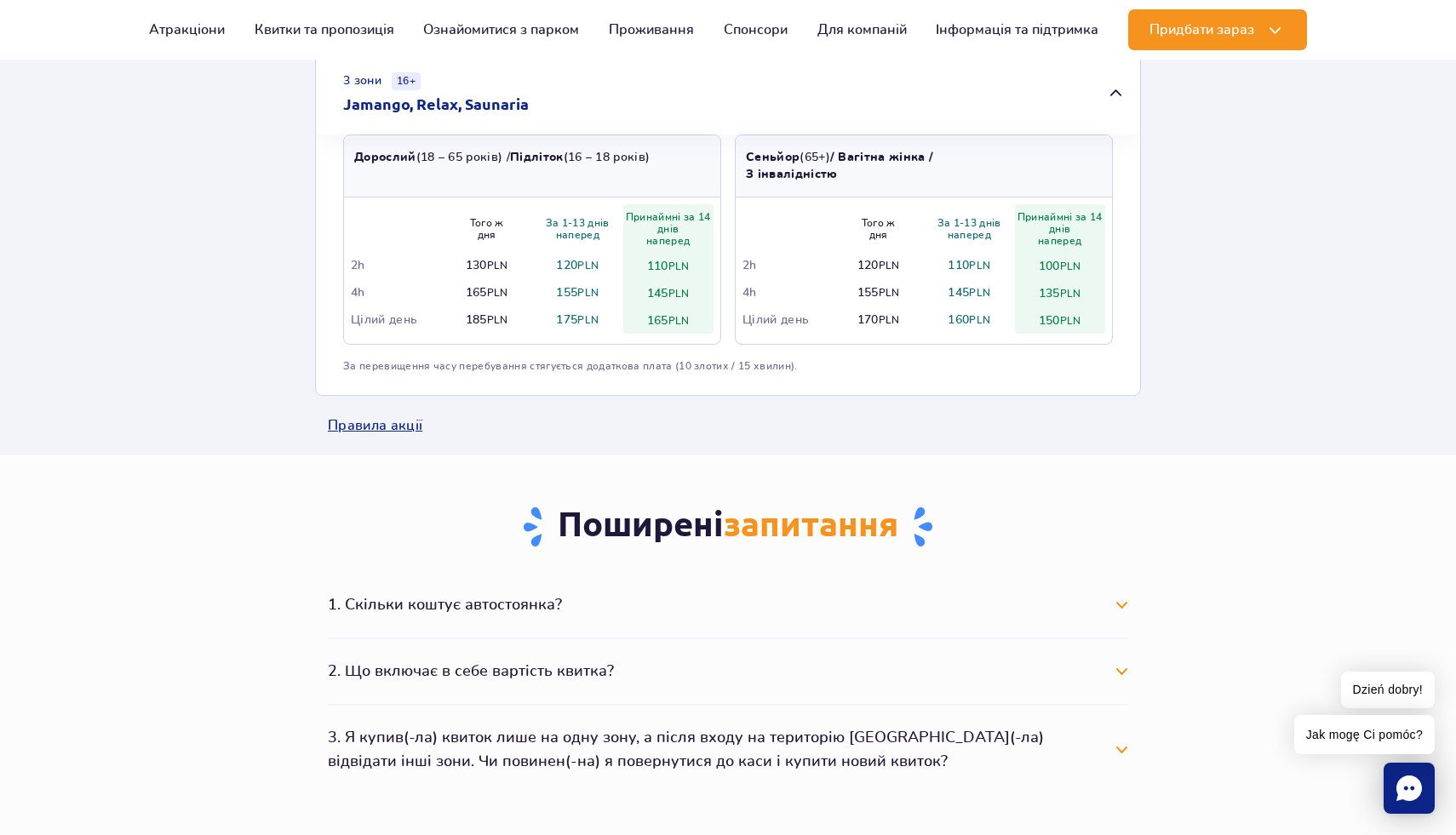
scroll to position [1968, 0]
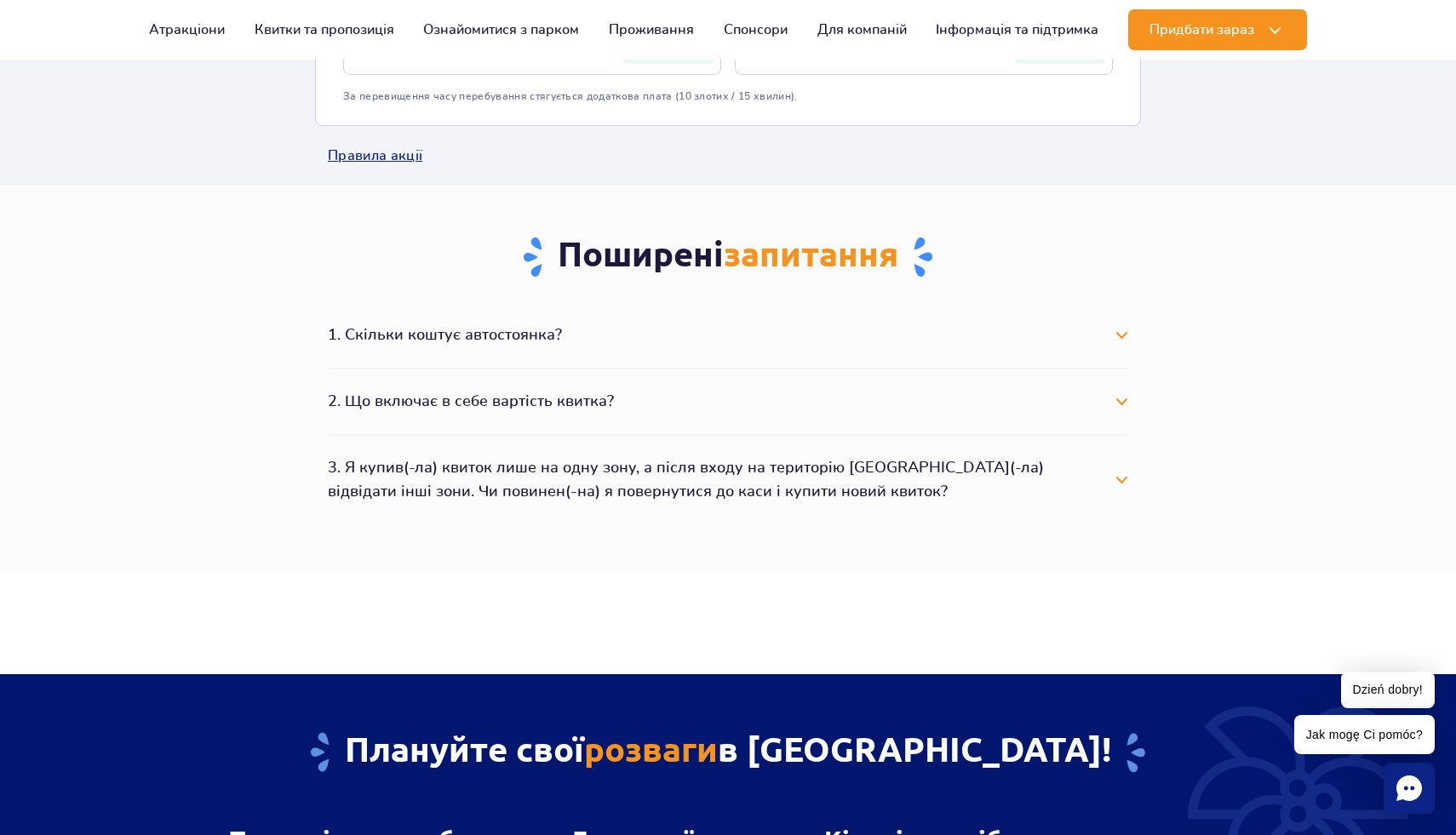
click at [536, 340] on button "1. Скільки коштує автостоянка?" at bounding box center [728, 335] width 801 height 37
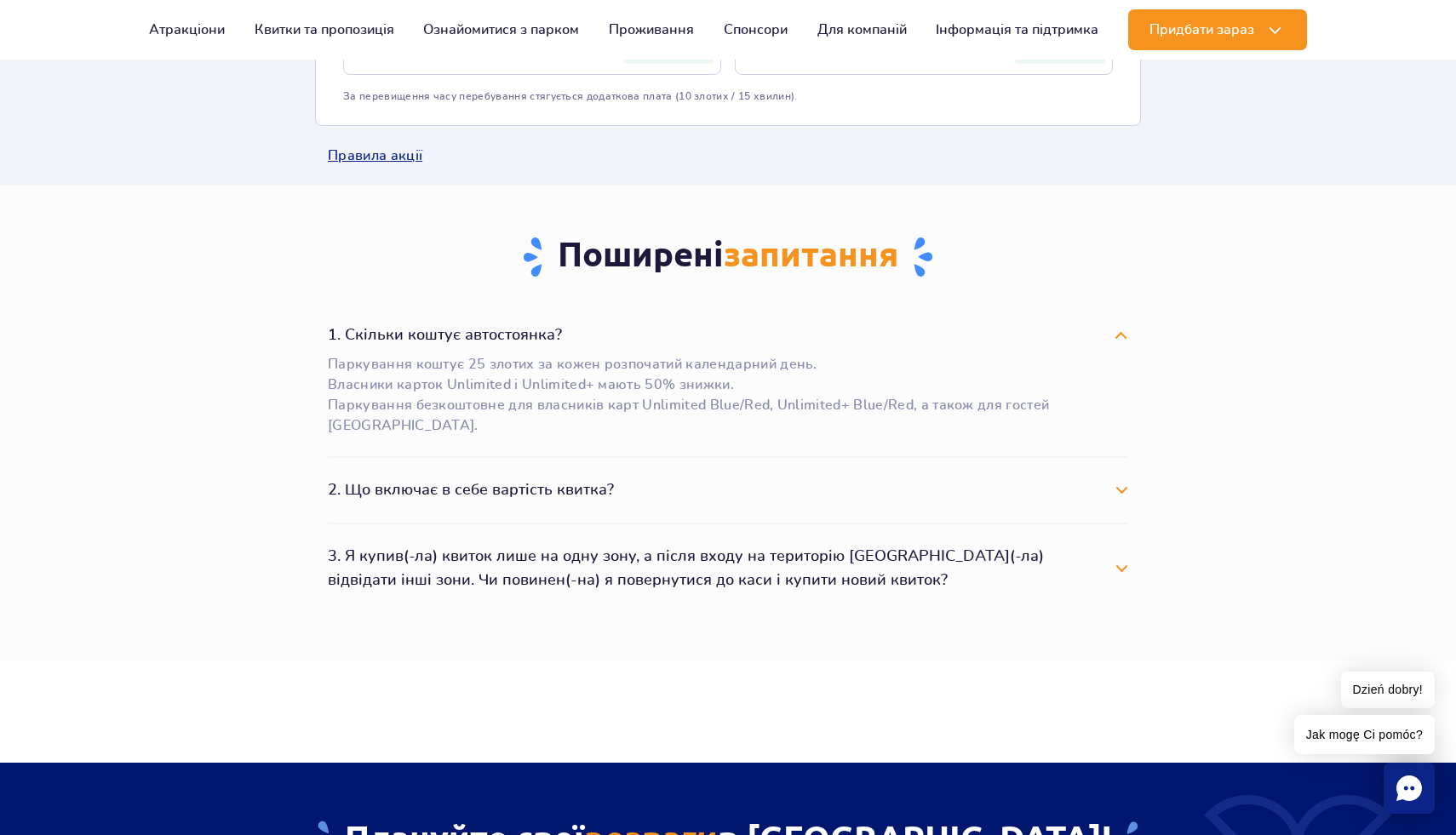
click at [536, 340] on button "1. Скільки коштує автостоянка?" at bounding box center [728, 335] width 801 height 37
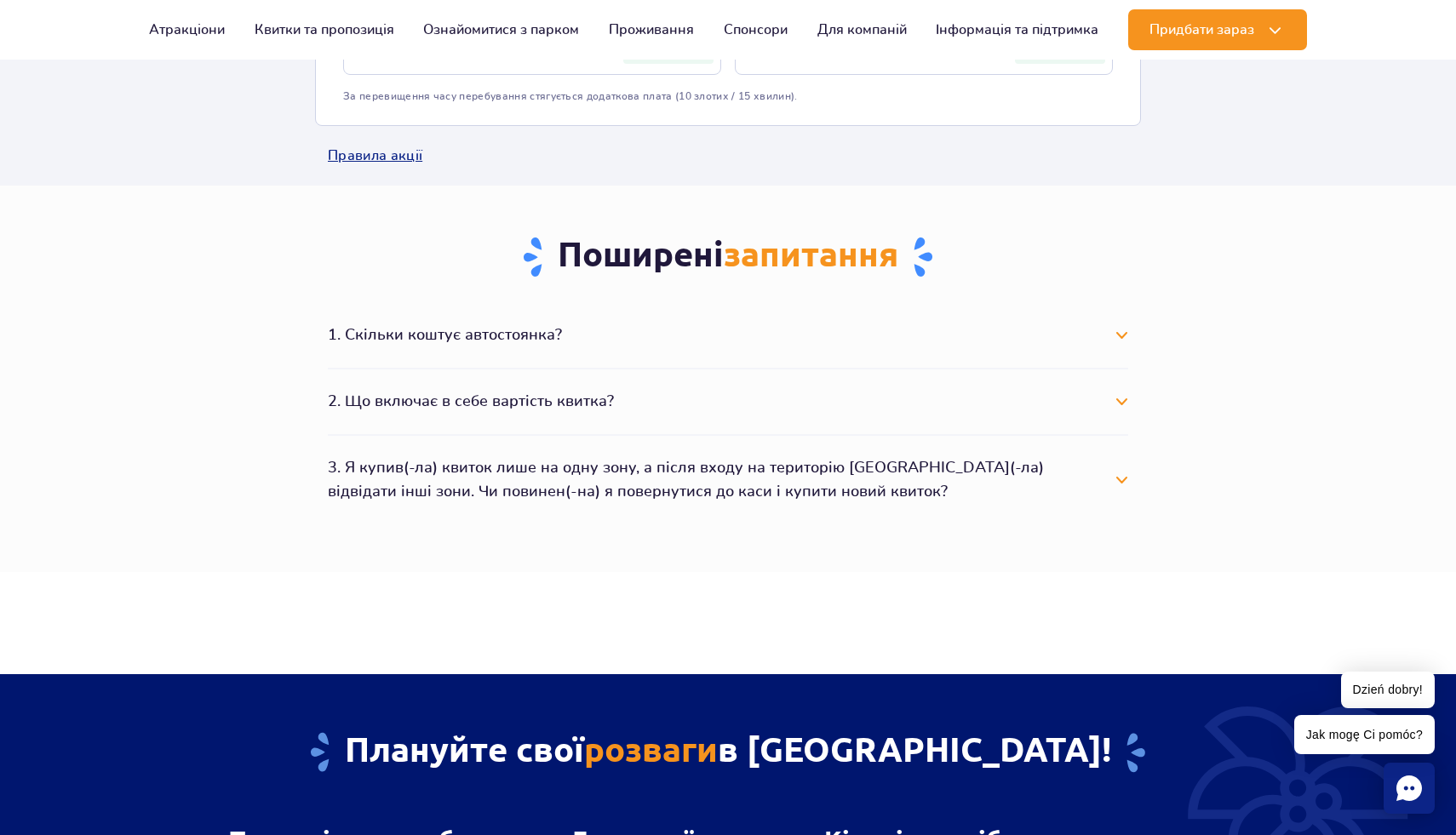
click at [491, 393] on button "2. Що включає в себе вартість квитка?" at bounding box center [728, 402] width 801 height 37
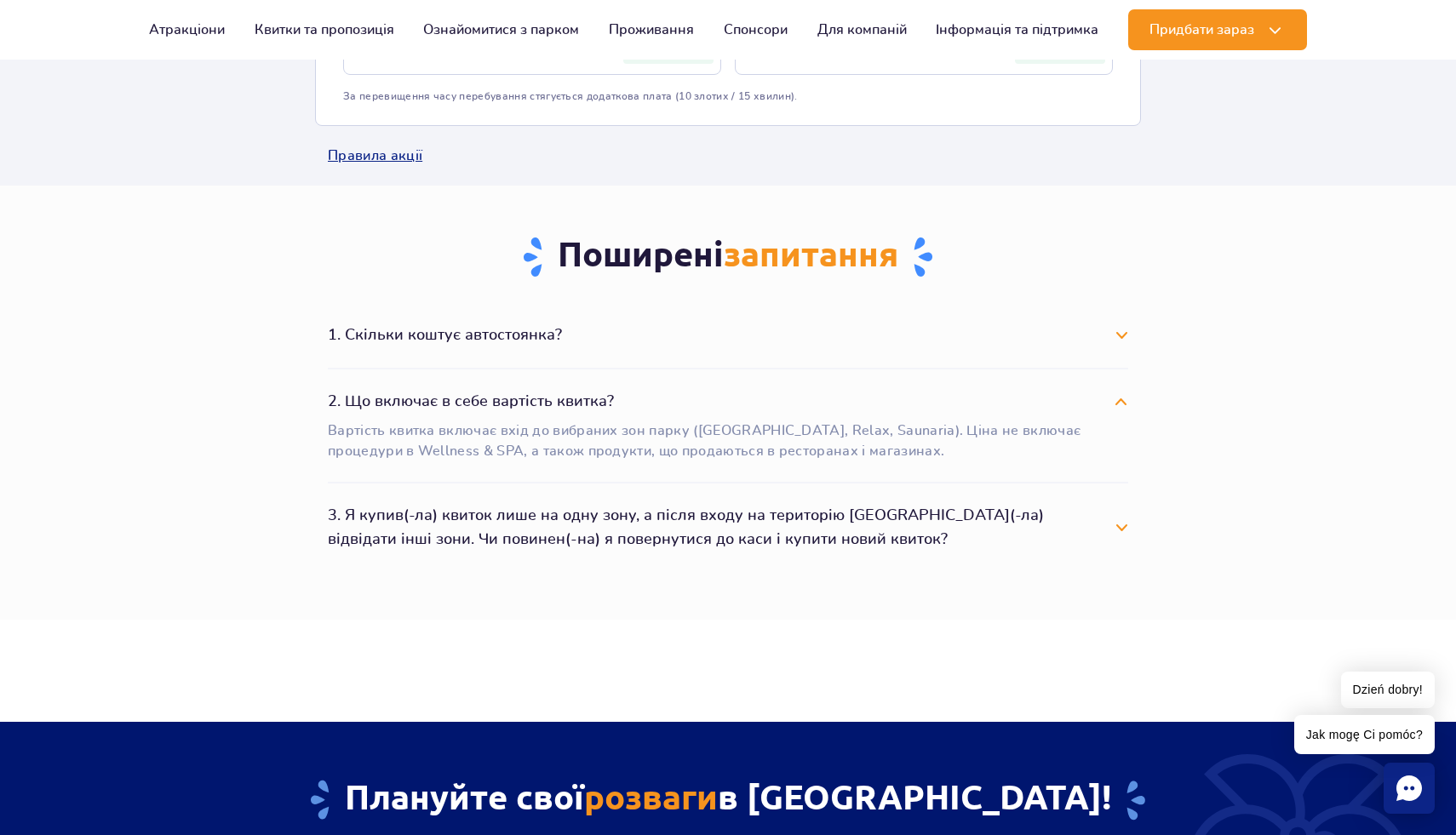
click at [491, 393] on button "2. Що включає в себе вартість квитка?" at bounding box center [728, 402] width 801 height 37
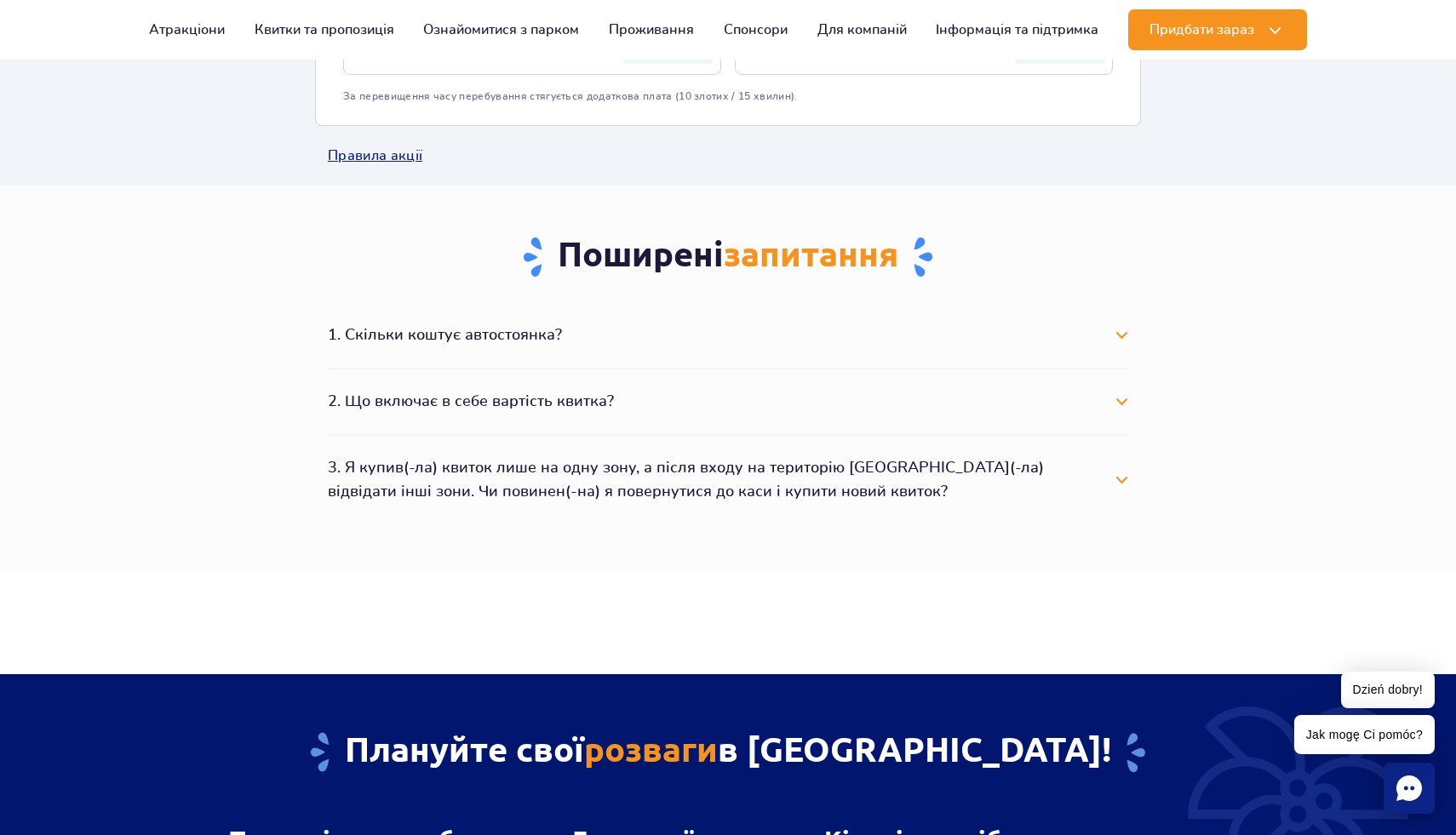
click at [491, 498] on button "3. Я купив(-ла) квиток лише на одну зону, а після входу на територію Парку вирі…" at bounding box center [728, 480] width 801 height 62
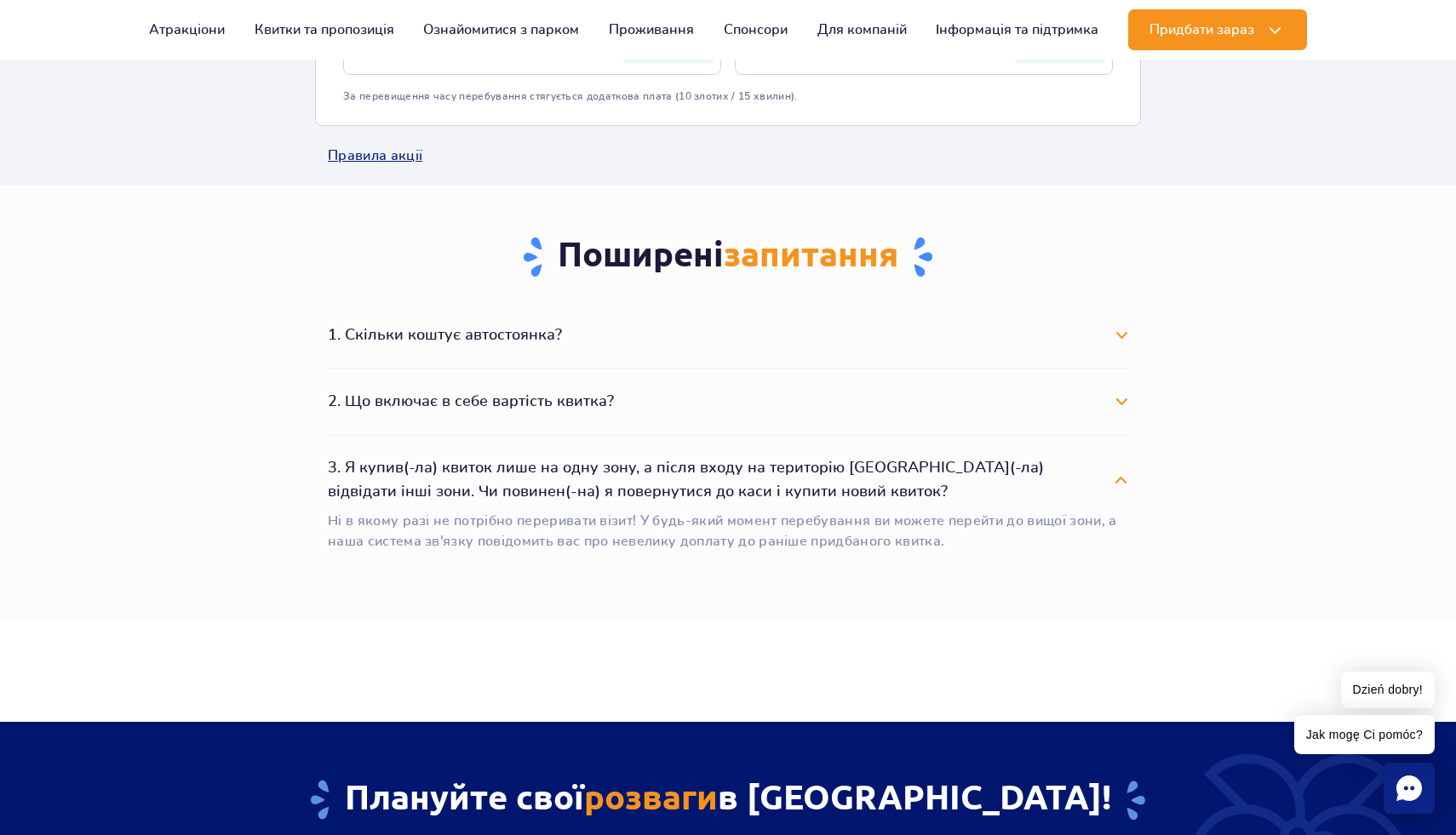
click at [491, 497] on button "3. Я купив(-ла) квиток лише на одну зону, а після входу на територію Парку вирі…" at bounding box center [728, 480] width 801 height 62
